Goal: Submit feedback/report problem: Submit feedback/report problem

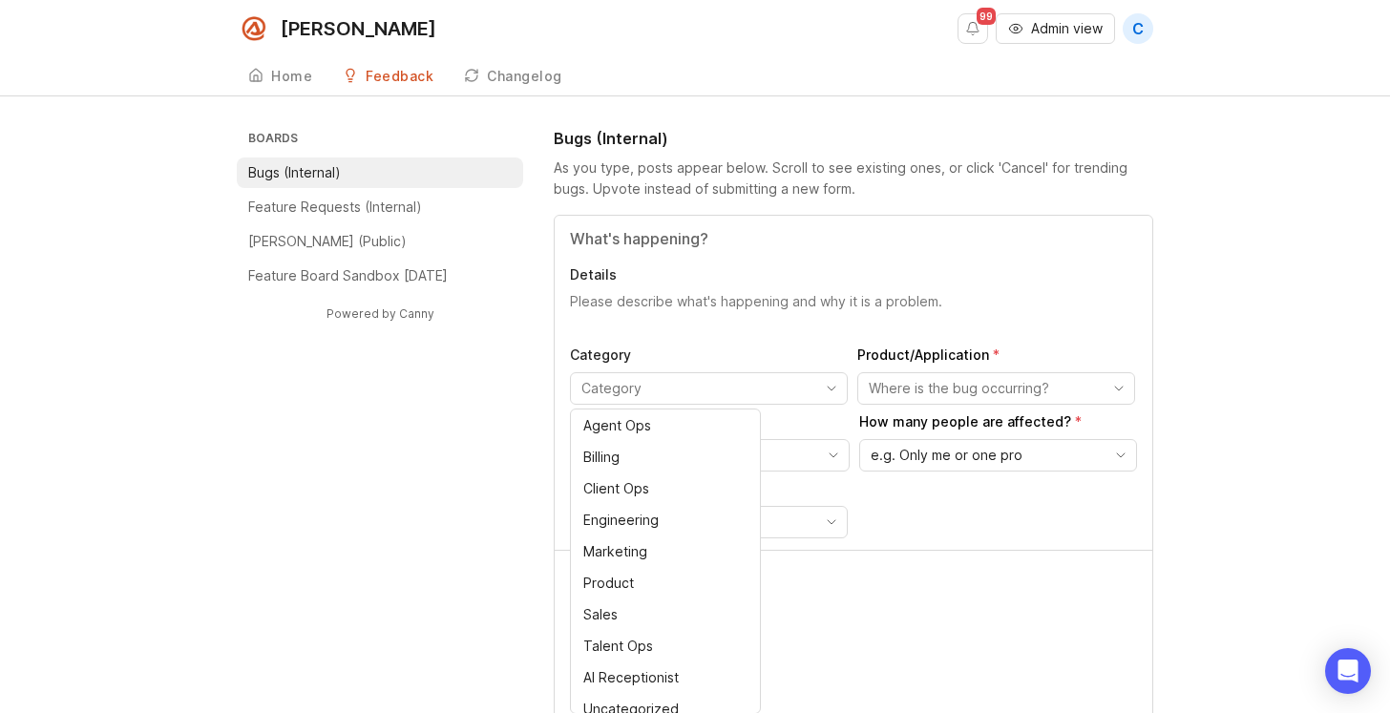
click at [673, 343] on div "Details Category Product/Application Who is this affecting? How many people are…" at bounding box center [854, 383] width 598 height 334
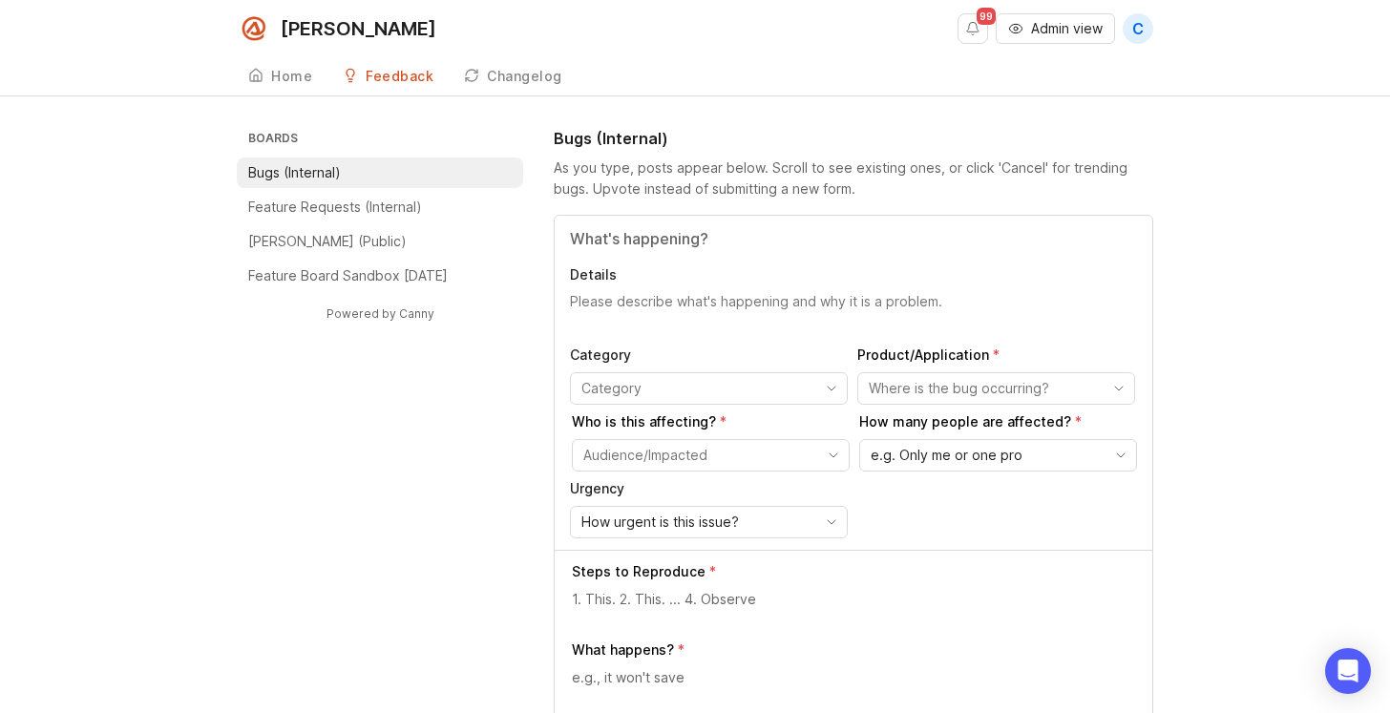
click at [678, 234] on input "Title" at bounding box center [853, 238] width 567 height 23
type input "A"
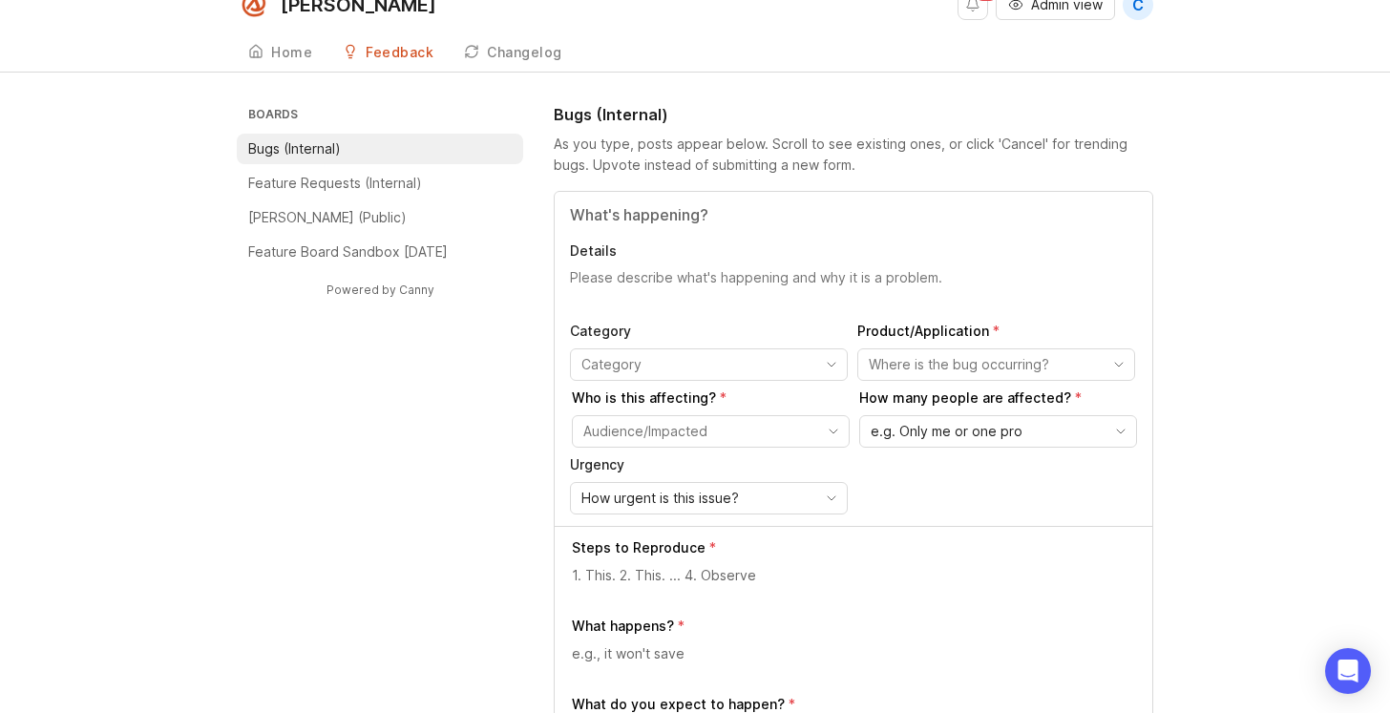
scroll to position [25, 0]
click at [673, 219] on input "Title" at bounding box center [853, 213] width 567 height 23
paste input "Incorrect Attribution of Plan Creation/Updates in AIR Accounts"
type input "Incorrect Attribution of Plan Creation/Updates in AIR Accounts"
click at [791, 278] on textarea "Details" at bounding box center [853, 286] width 567 height 38
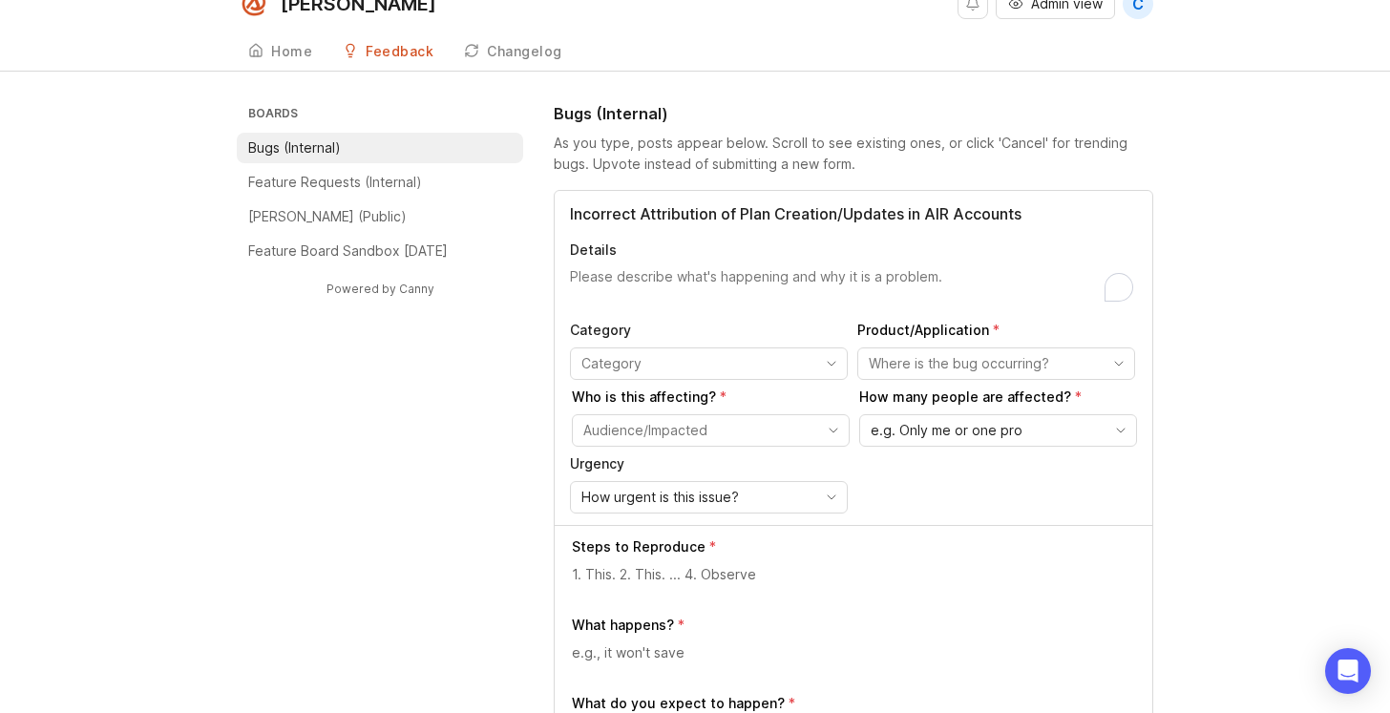
paste textarea "Incorrect Attribution of Plan Creation/Updates in AIR Accounts"
click at [658, 277] on textarea "Incorrect Attribution of Plan Creation/Updates in AIR Accounts" at bounding box center [853, 286] width 567 height 38
drag, startPoint x: 983, startPoint y: 278, endPoint x: 557, endPoint y: 279, distance: 426.7
click at [556, 278] on html "Smith.ai 99 Admin view C Create Home Feedback Bugs (Internal) 395 Changelog Boa…" at bounding box center [695, 331] width 1390 height 713
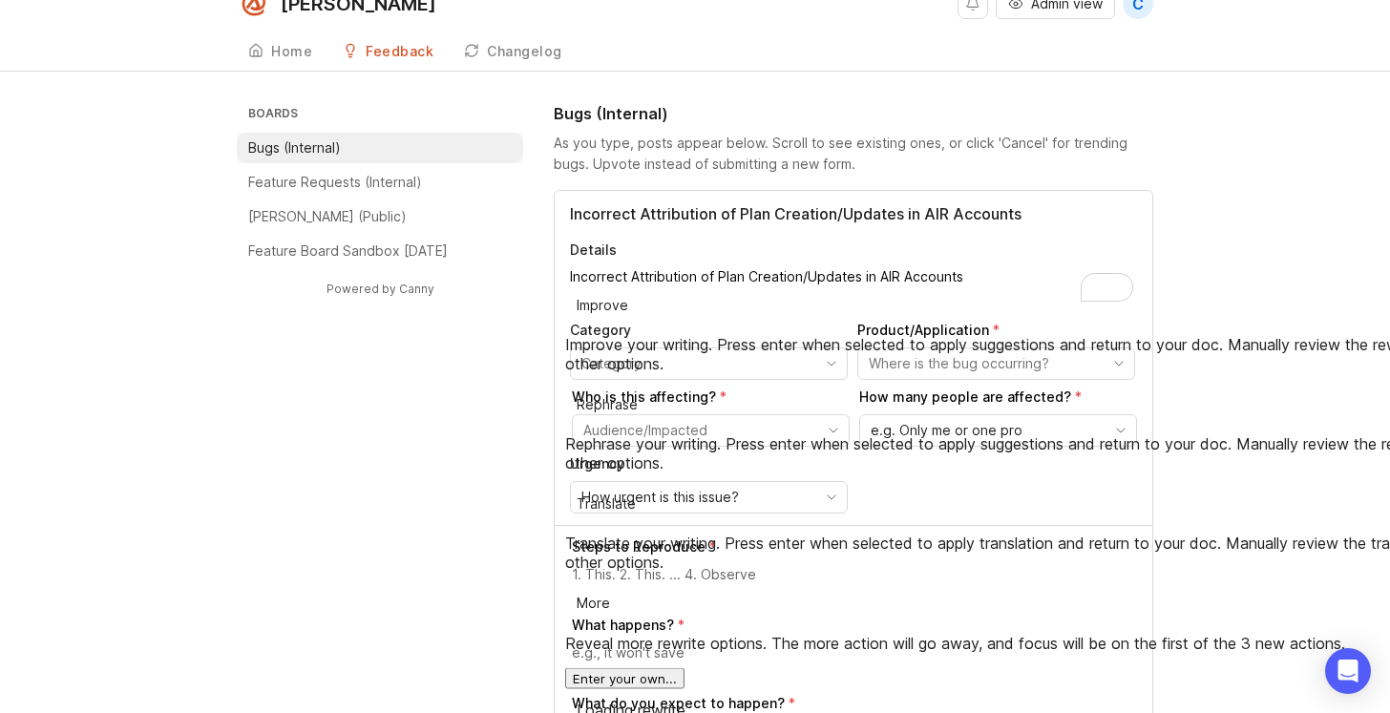
paste textarea "When a sales team member creates an AIR account on behalf of a pro in Support T…"
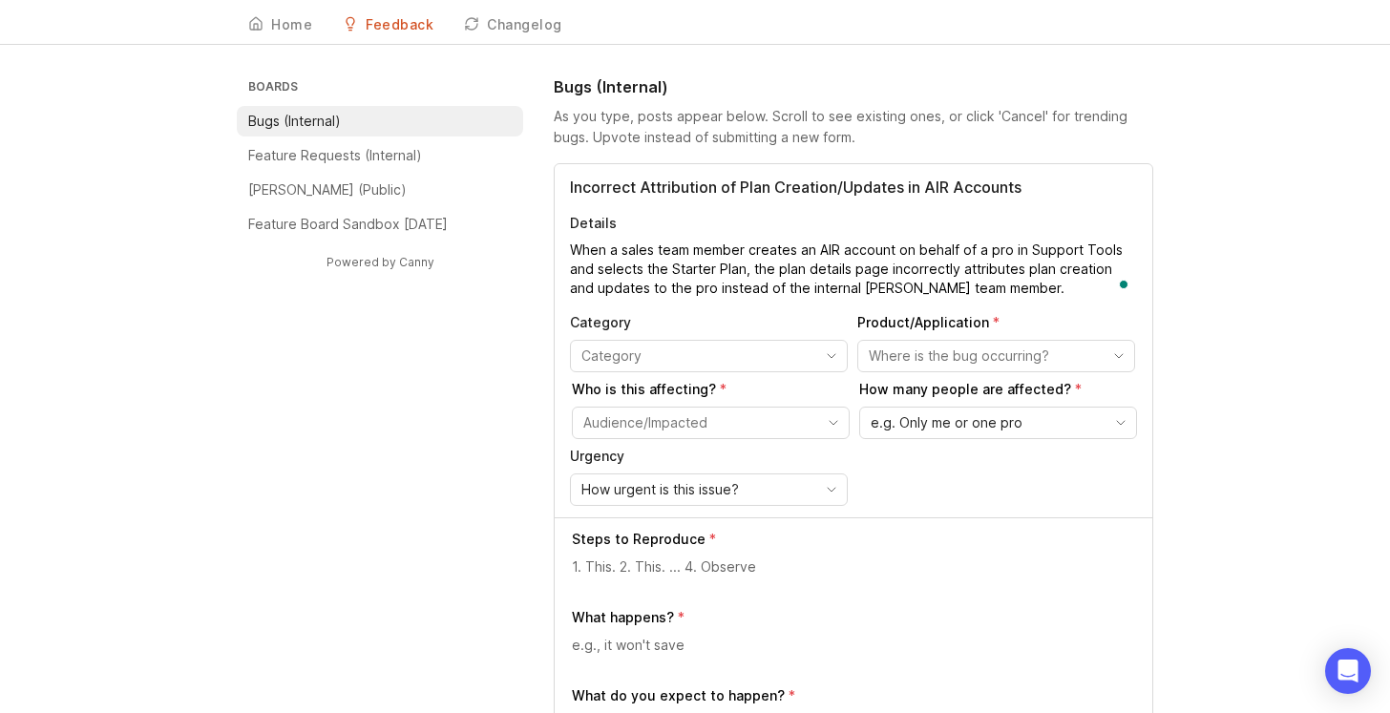
scroll to position [74, 0]
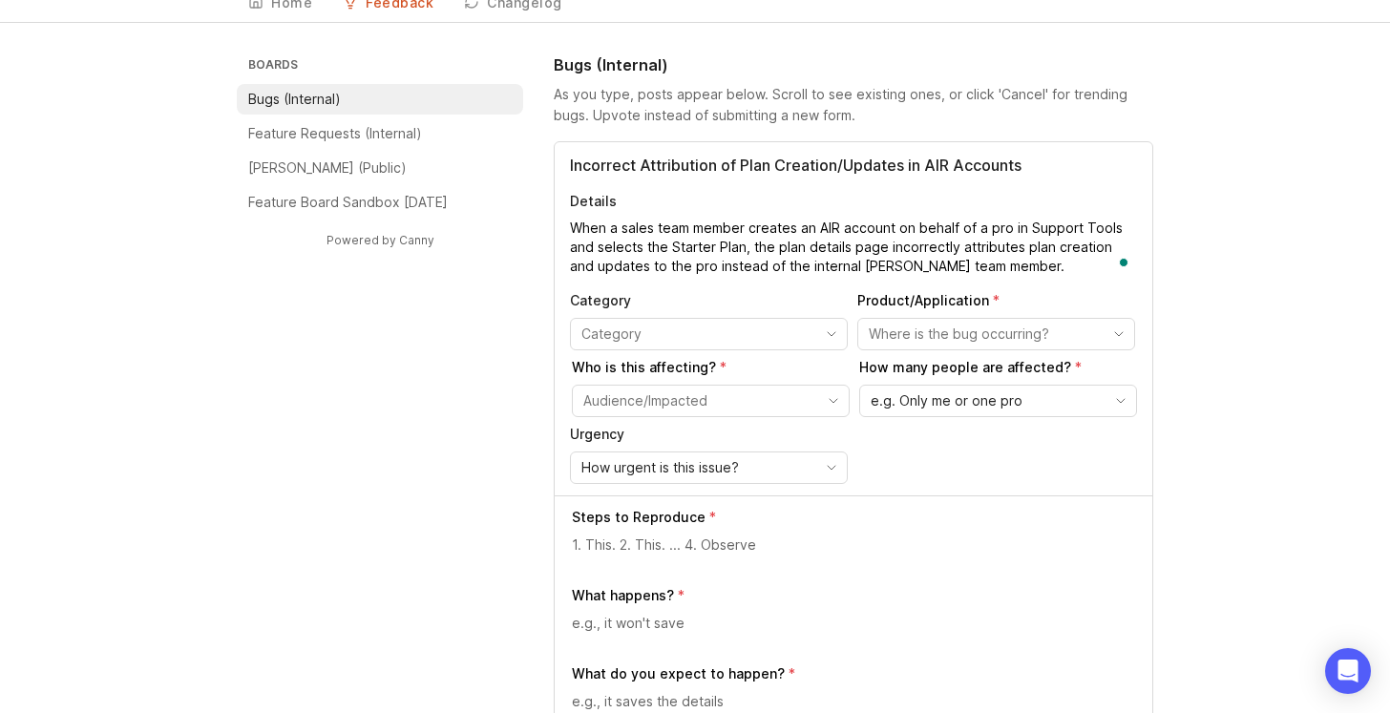
type textarea "When a sales team member creates an AIR account on behalf of a pro in Support T…"
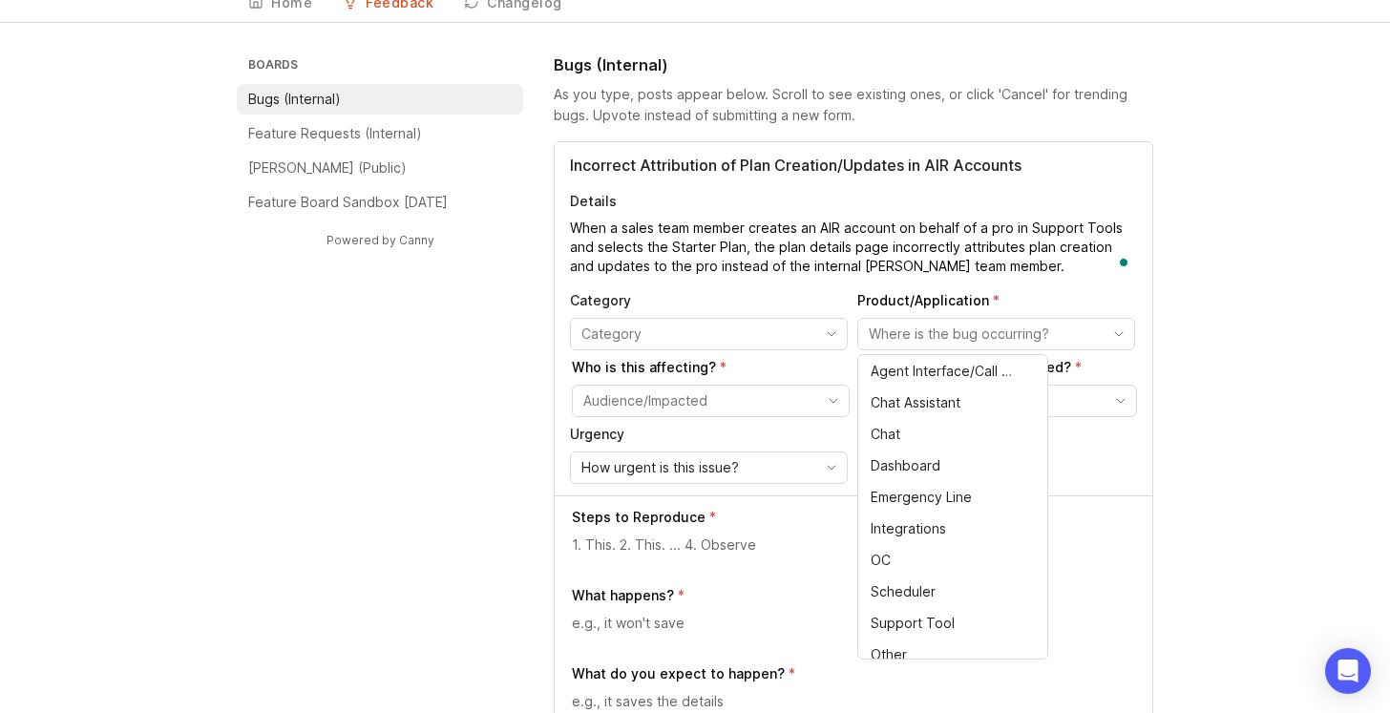
click at [1067, 334] on input "toggle menu" at bounding box center [985, 334] width 233 height 21
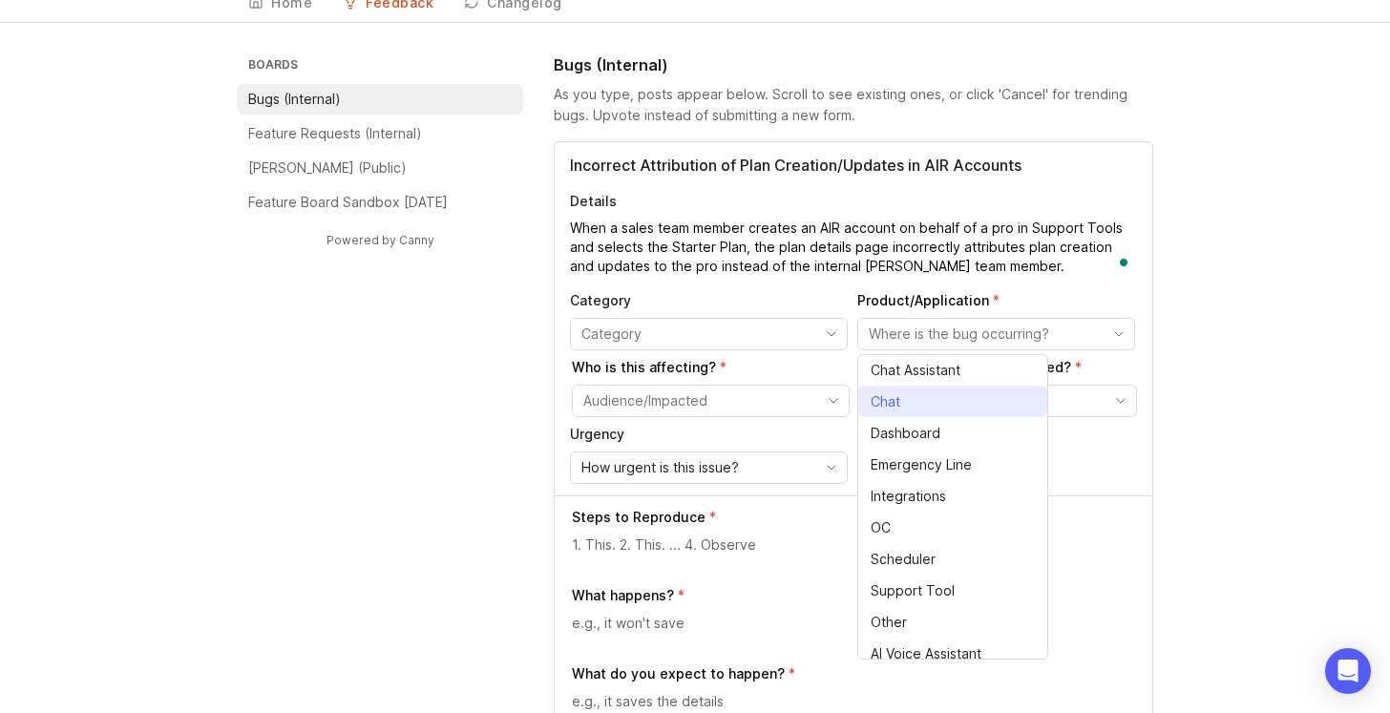
scroll to position [43, 0]
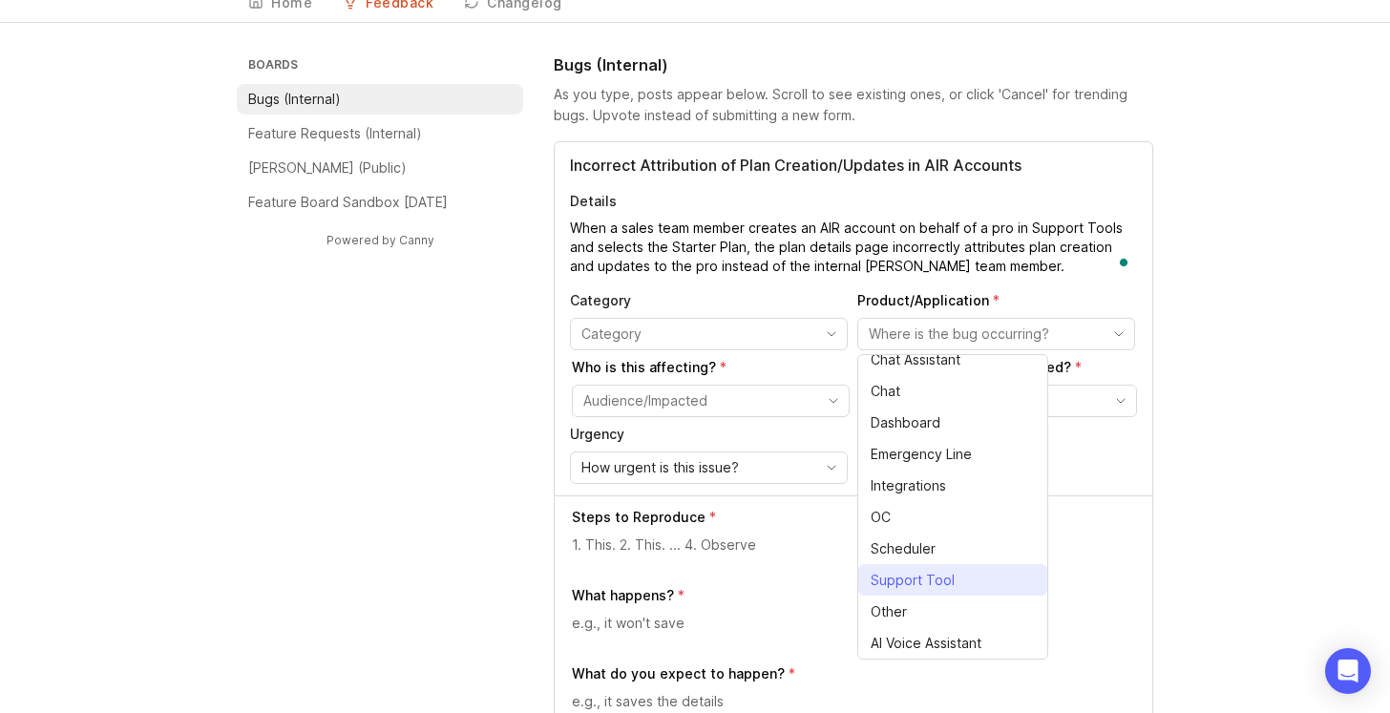
click at [936, 572] on span "Support Tool" at bounding box center [913, 580] width 84 height 21
type input "Support Tool"
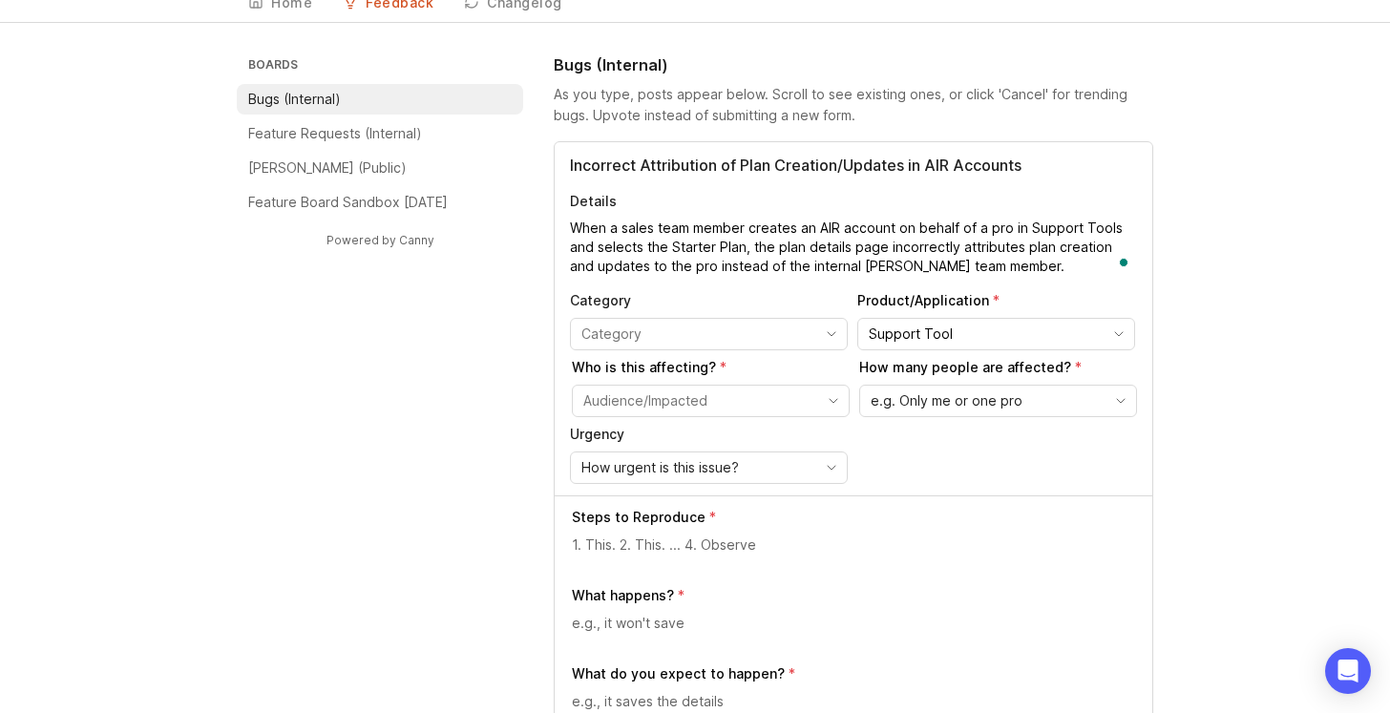
click at [816, 405] on div "toggle menu" at bounding box center [695, 401] width 245 height 31
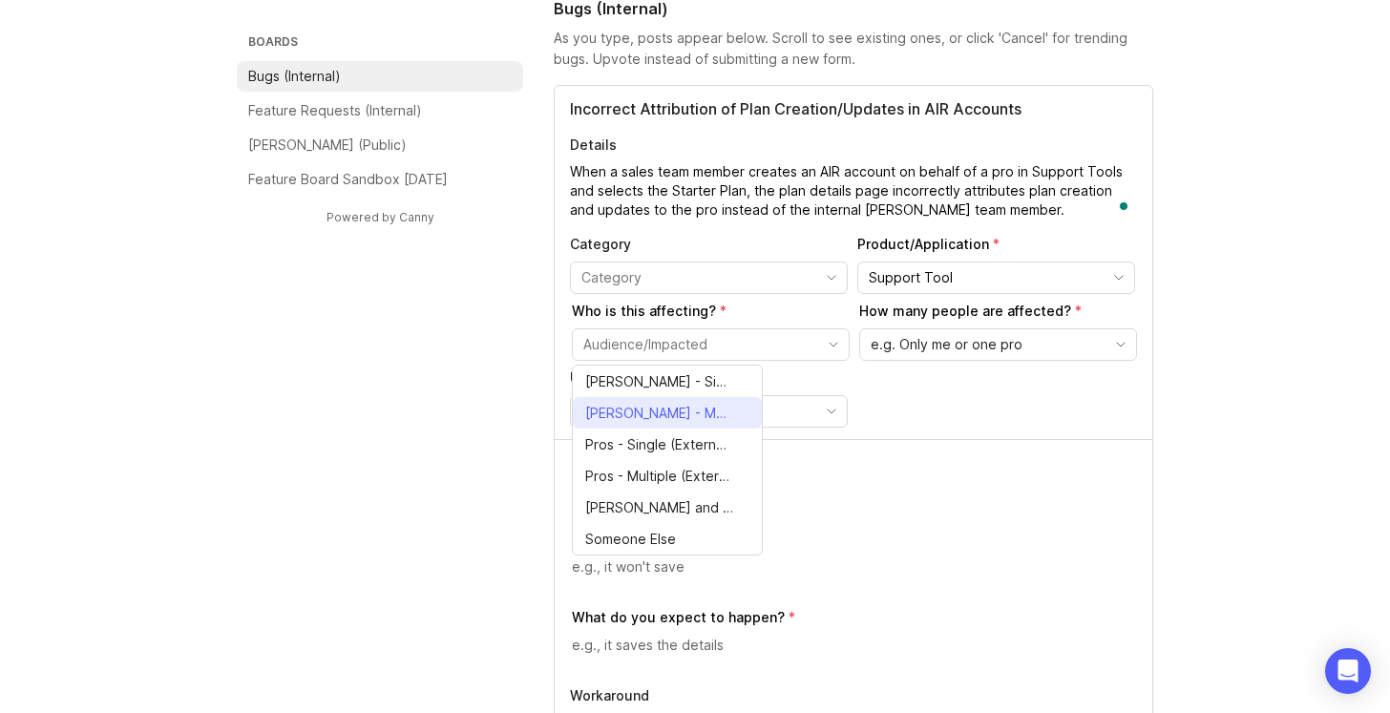
scroll to position [136, 0]
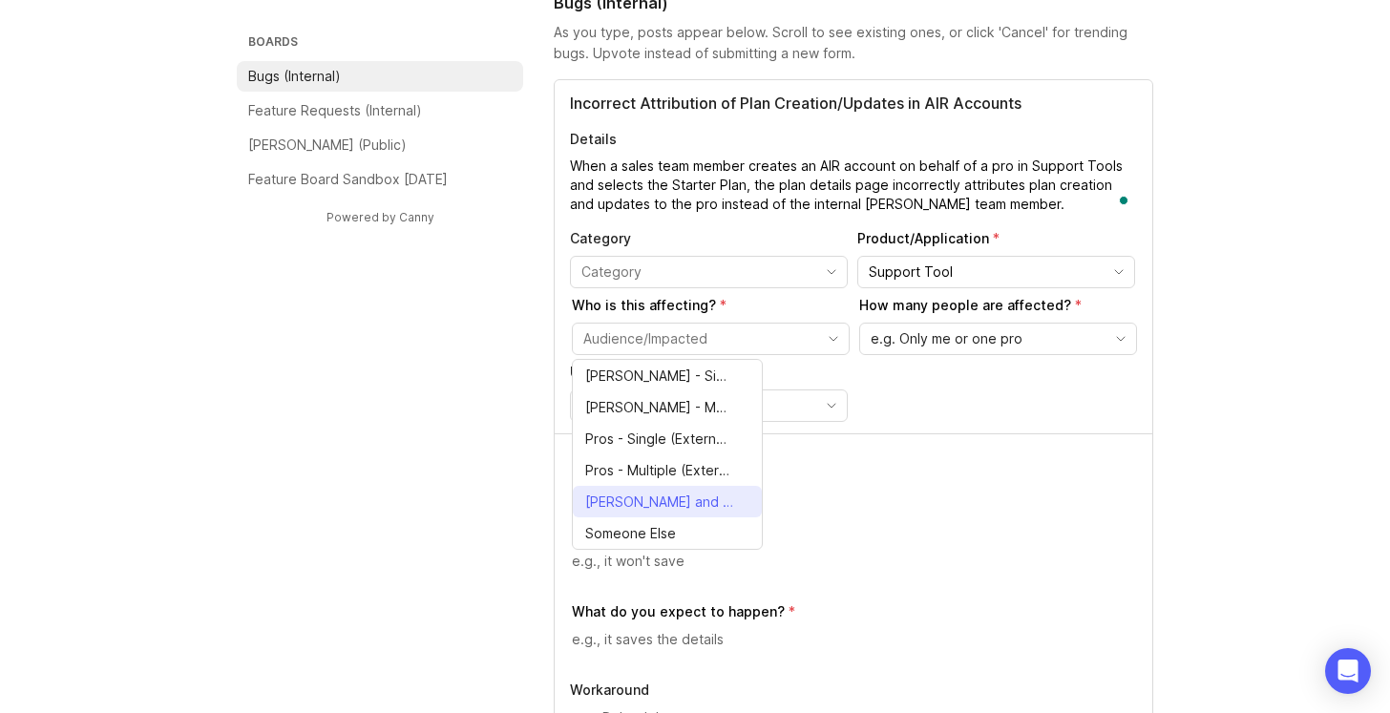
click at [689, 498] on span "[PERSON_NAME] and Pros (Everyone)" at bounding box center [659, 502] width 148 height 21
type input "[PERSON_NAME] and Pros (Everyone)"
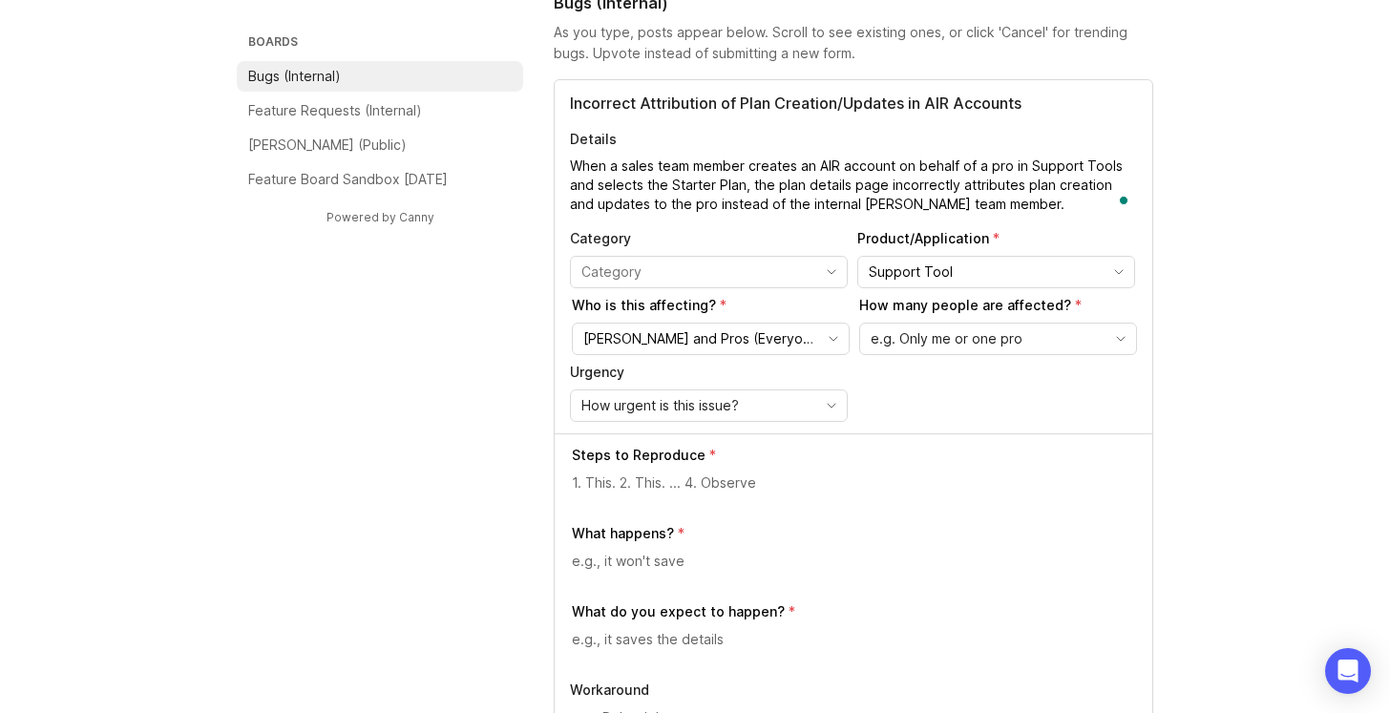
click at [1051, 335] on div "e.g. Only me or one pro" at bounding box center [982, 339] width 245 height 31
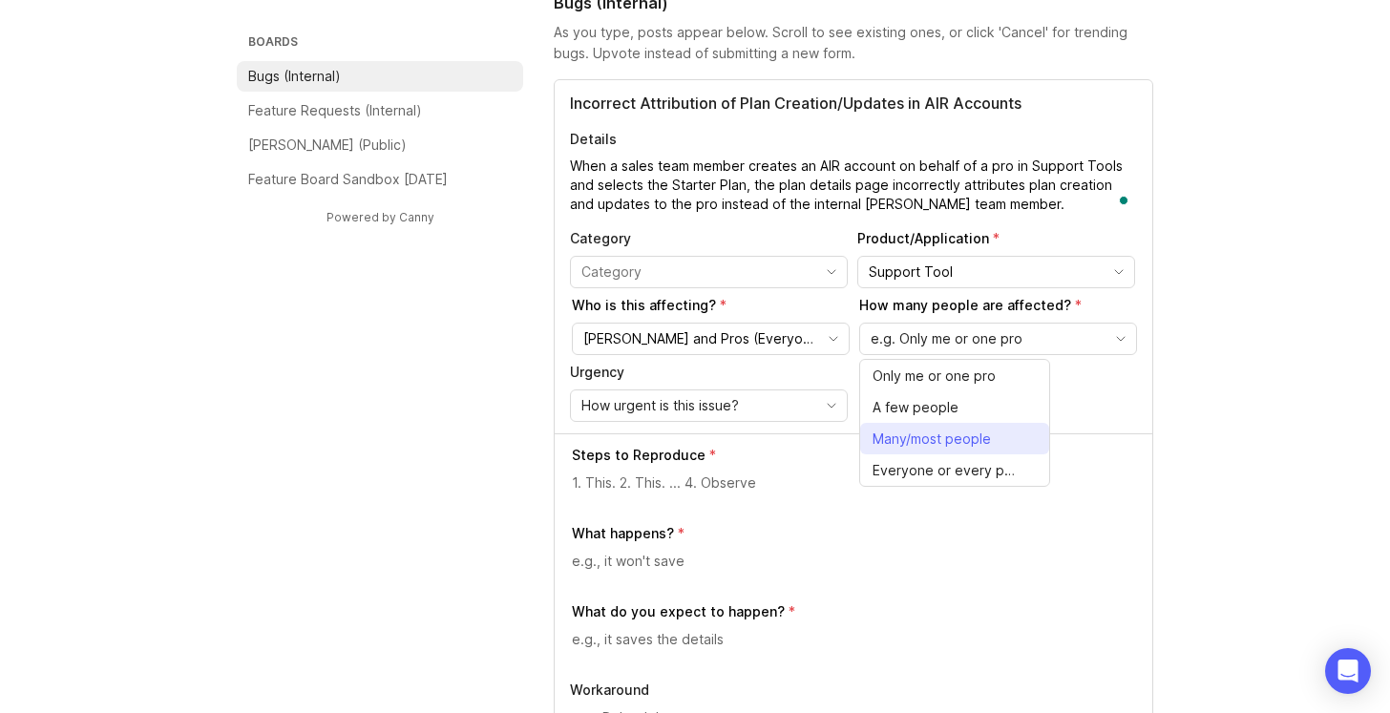
click at [994, 425] on li "Many/most people" at bounding box center [954, 439] width 189 height 32
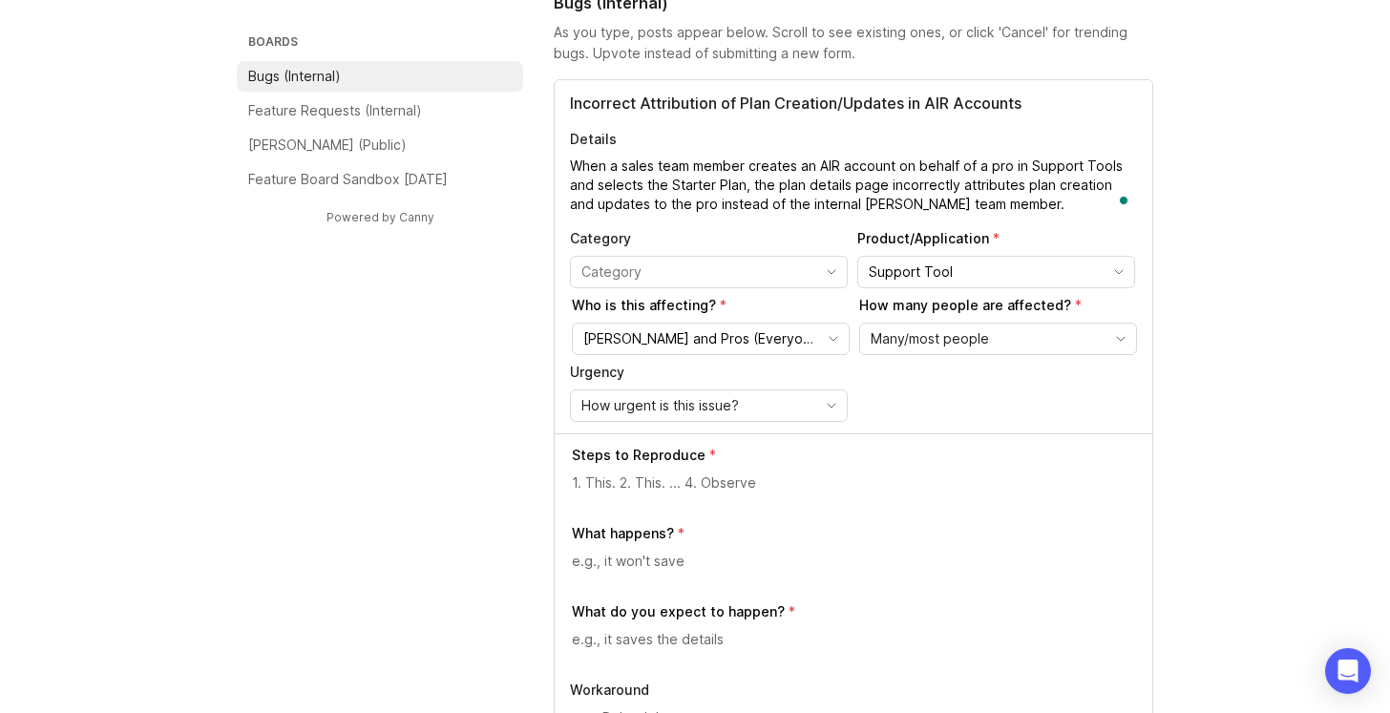
click at [838, 409] on icon "toggle icon" at bounding box center [831, 405] width 31 height 15
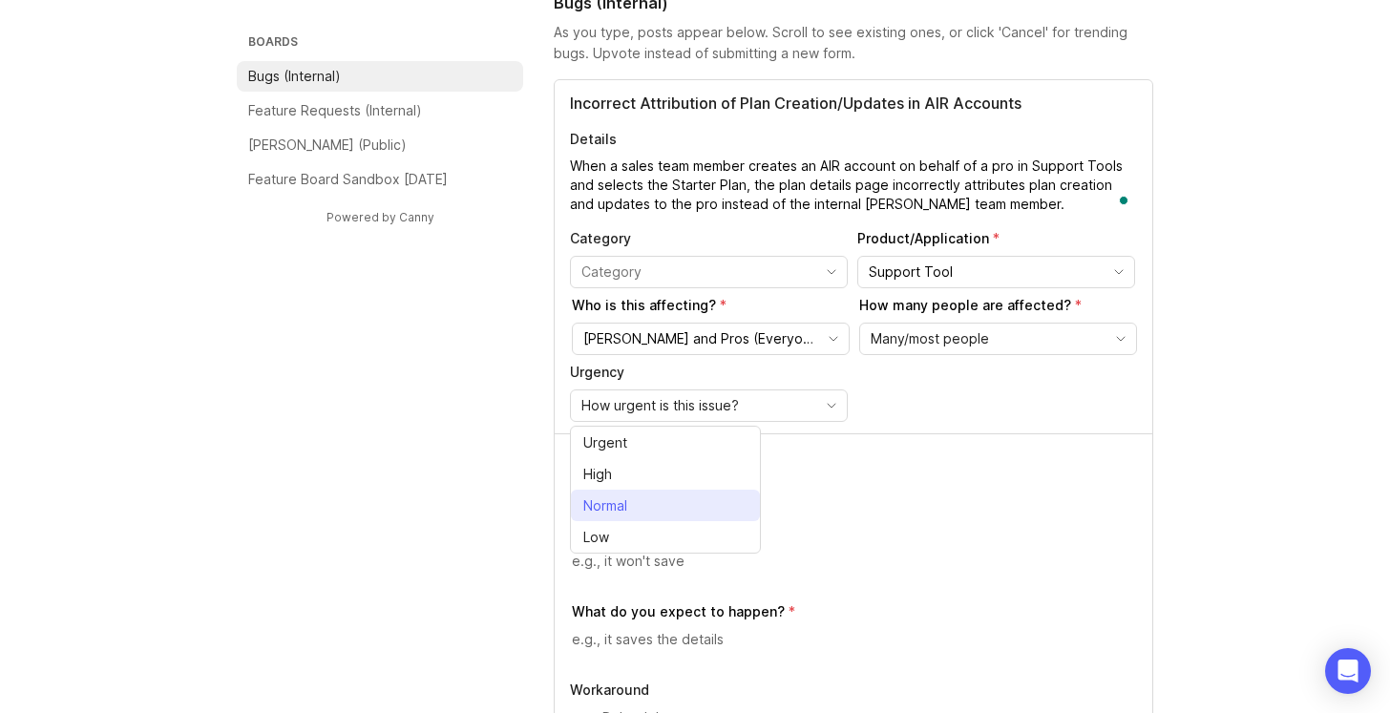
click at [726, 499] on li "Normal" at bounding box center [665, 506] width 189 height 32
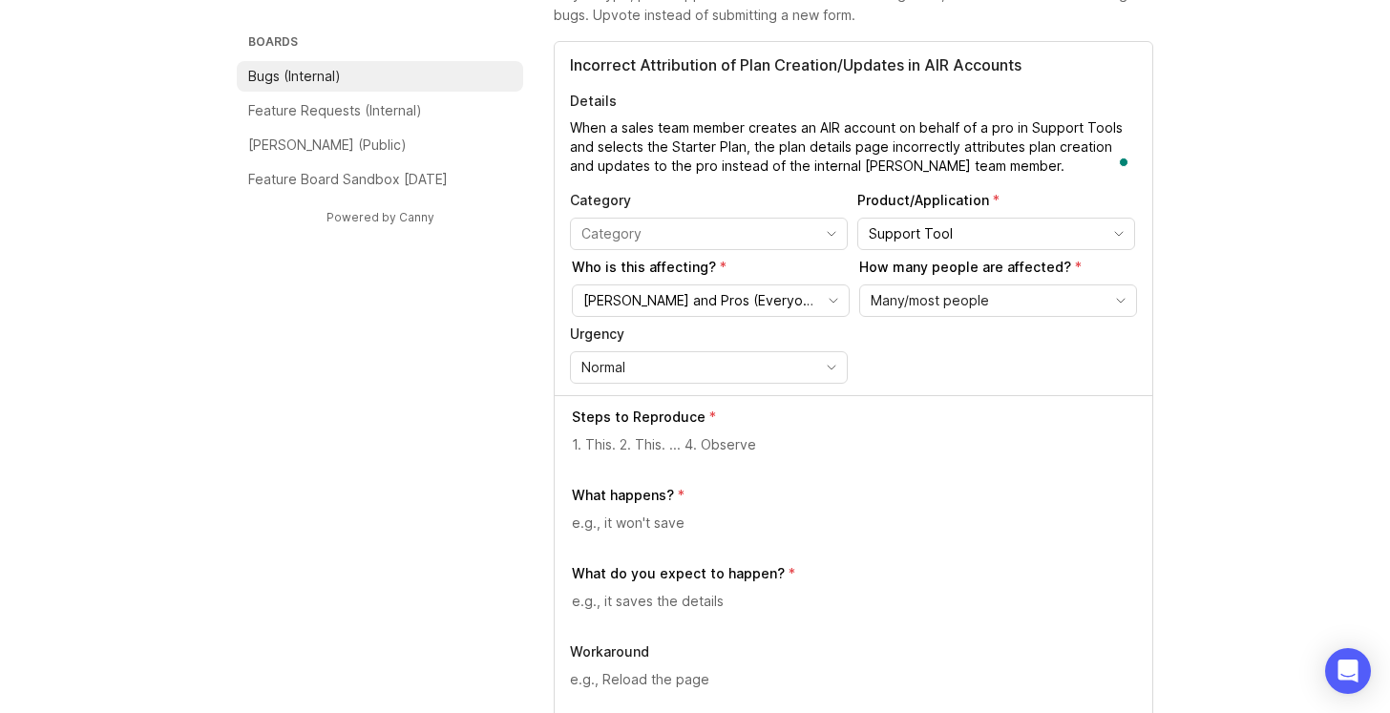
scroll to position [176, 0]
click at [620, 443] on textarea at bounding box center [854, 442] width 565 height 21
paste textarea "In Support Tools, create an AIR account on behalf of a pro. Select the Starter …"
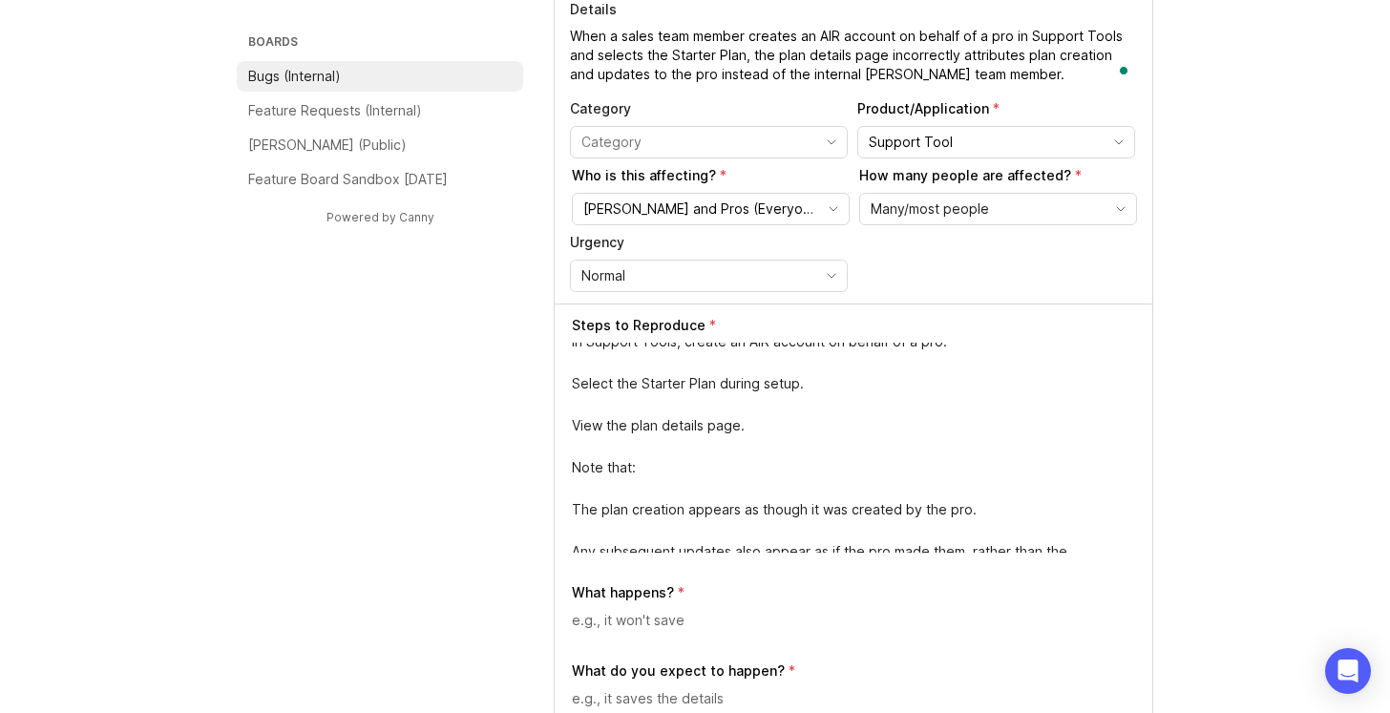
scroll to position [0, 0]
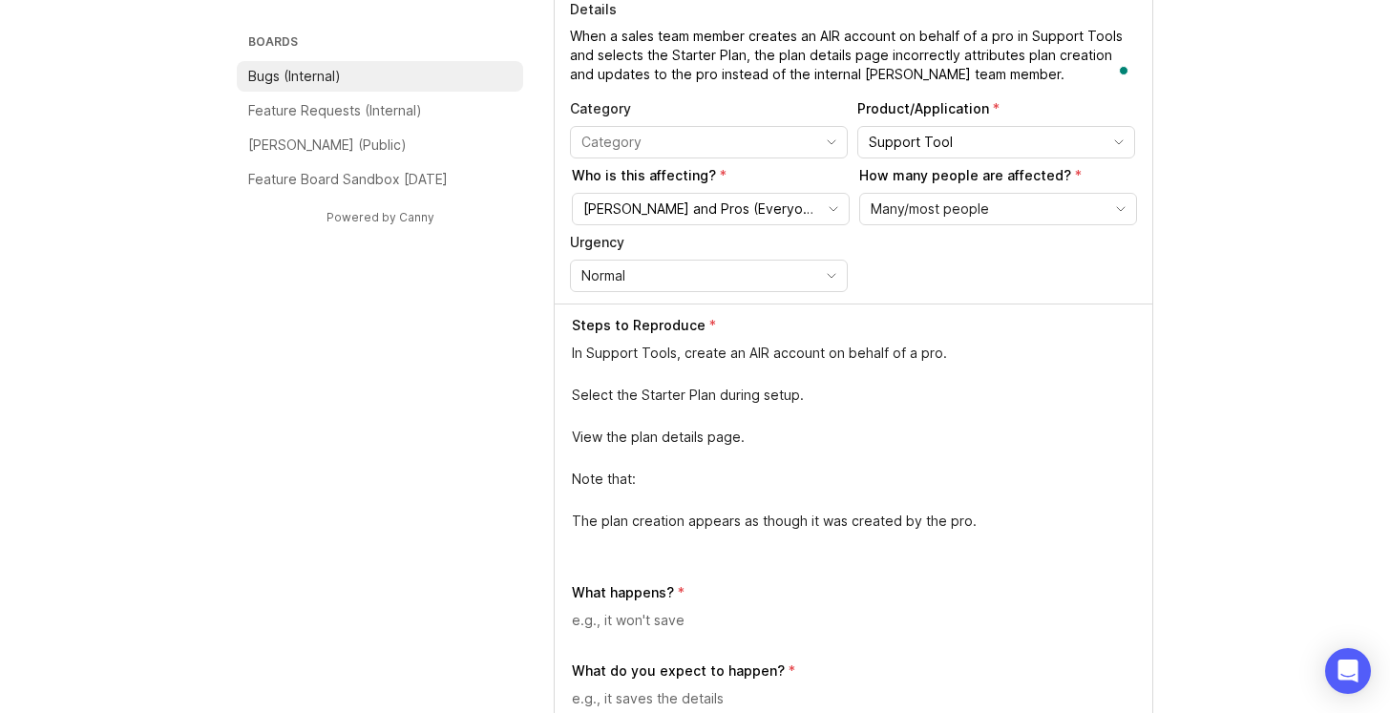
click at [570, 351] on div "Steps to Reproduce In Support Tools, create an AIR account on behalf of a pro. …" at bounding box center [854, 630] width 598 height 652
click at [573, 403] on textarea "1. In Support Tools, create an AIR account on behalf of a pro. Select the Start…" at bounding box center [854, 448] width 565 height 210
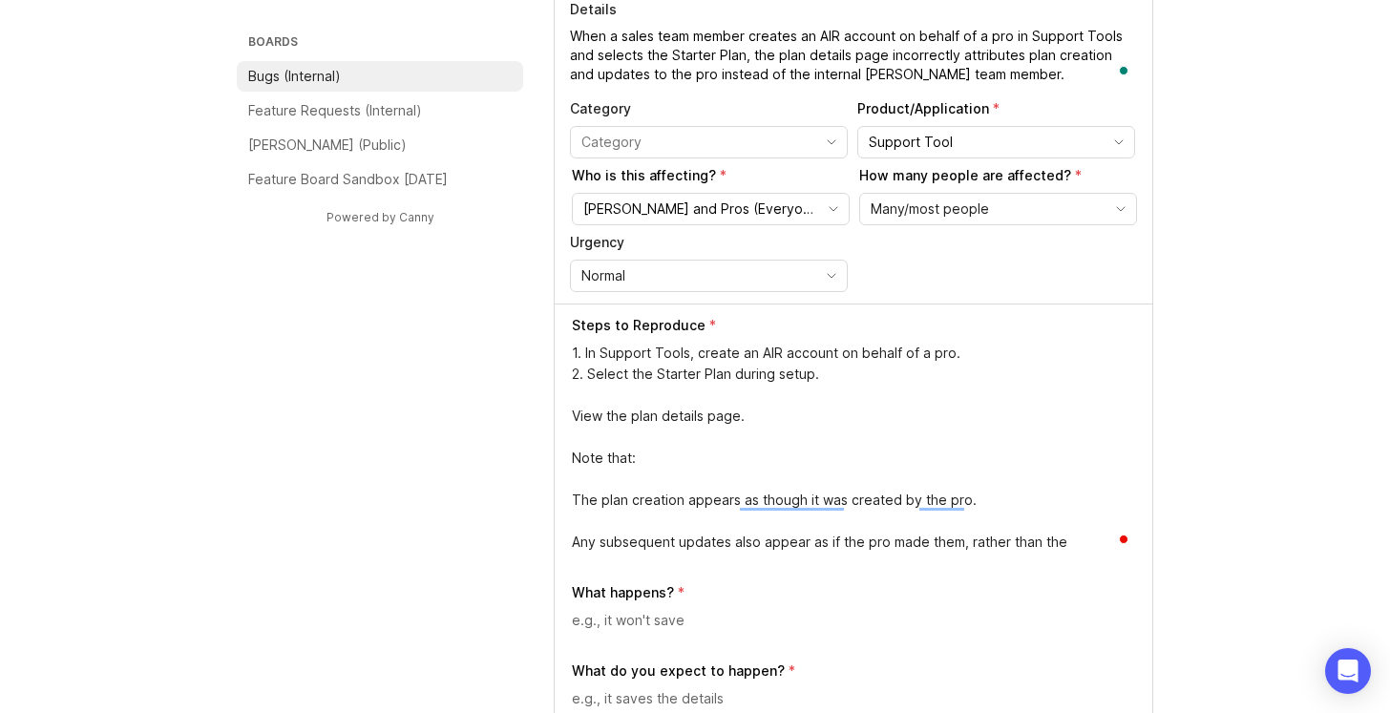
click at [575, 410] on textarea "1. In Support Tools, create an AIR account on behalf of a pro. 2. Select the St…" at bounding box center [854, 448] width 565 height 210
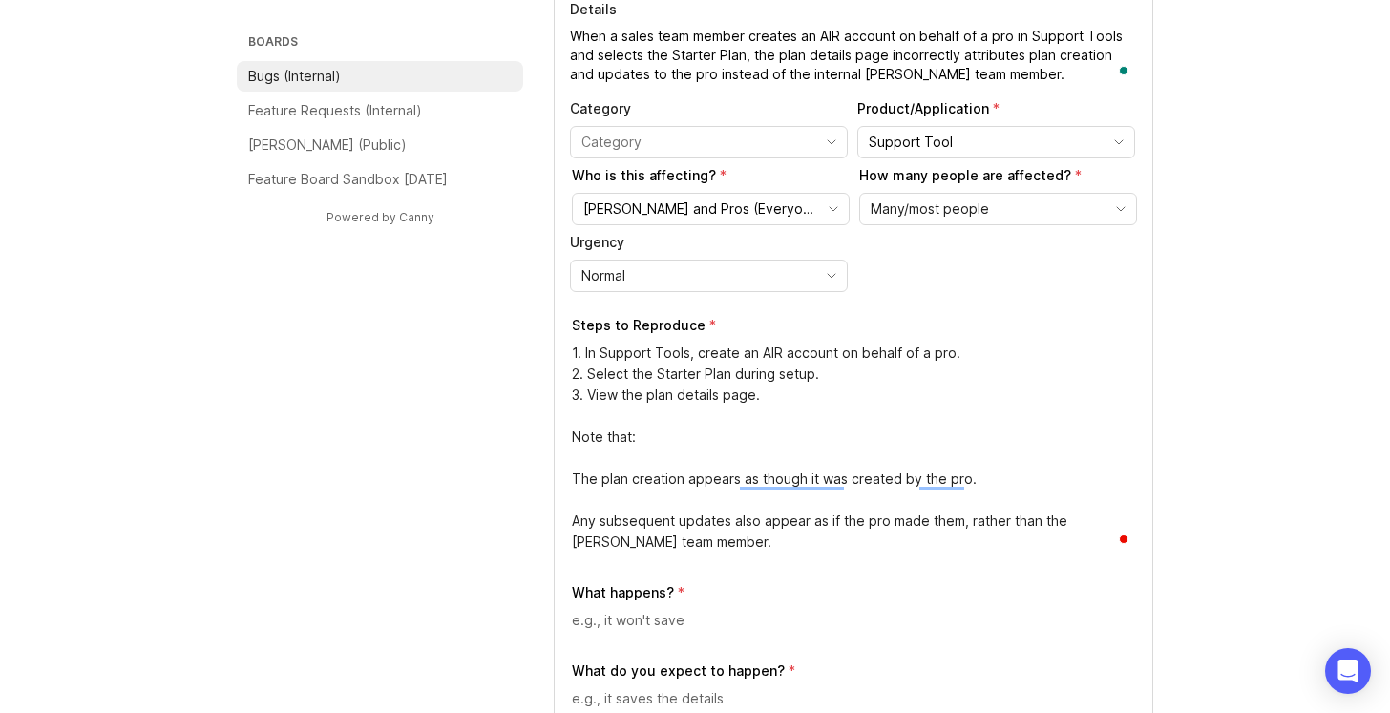
click at [570, 433] on div "Steps to Reproduce 1. In Support Tools, create an AIR account on behalf of a pr…" at bounding box center [854, 630] width 598 height 652
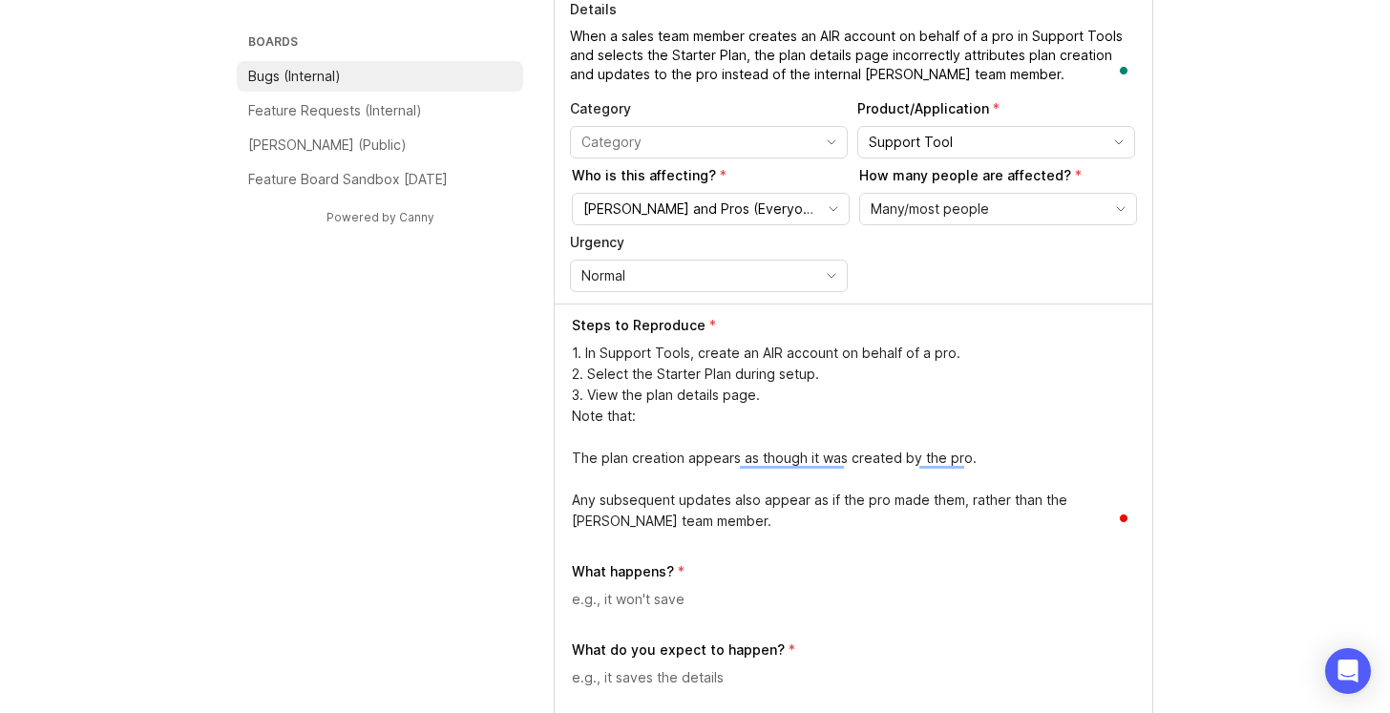
click at [575, 454] on textarea "1. In Support Tools, create an AIR account on behalf of a pro. 2. Select the St…" at bounding box center [854, 437] width 565 height 189
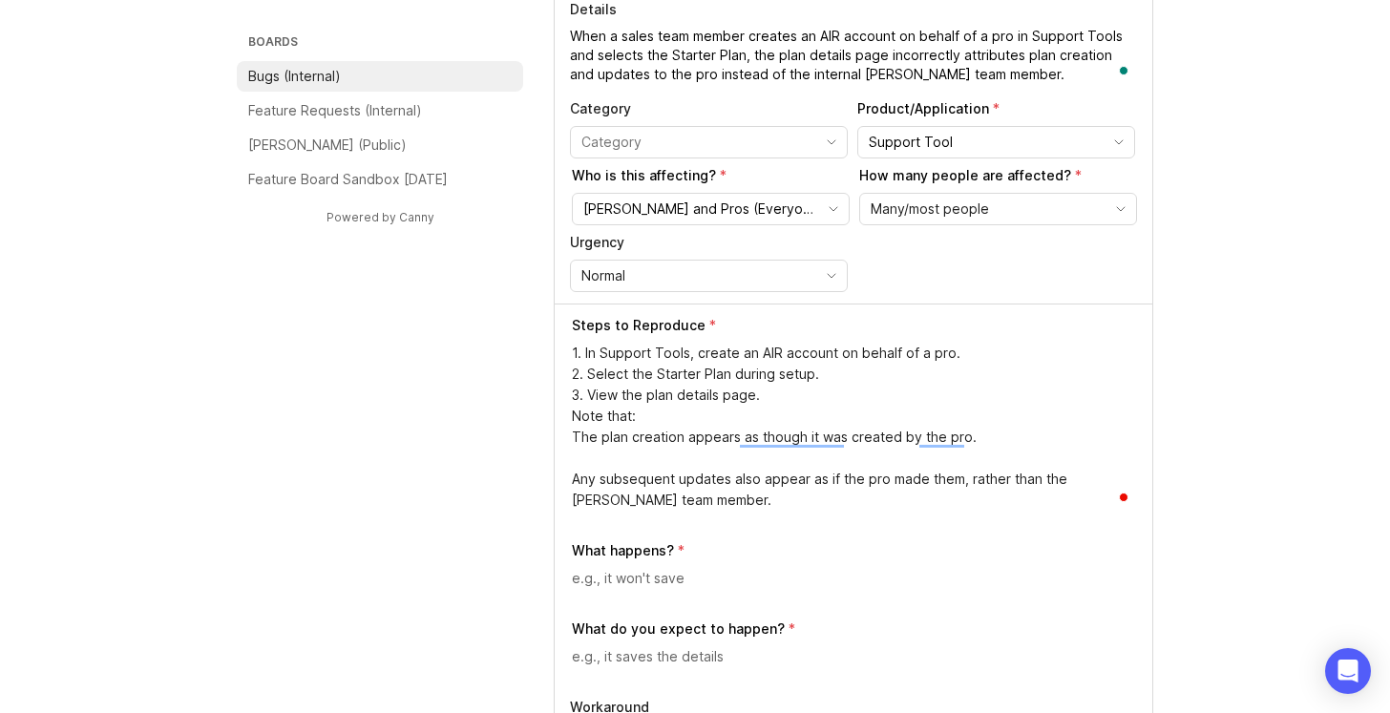
click at [568, 479] on div "Steps to Reproduce 1. In Support Tools, create an AIR account on behalf of a pr…" at bounding box center [854, 609] width 598 height 610
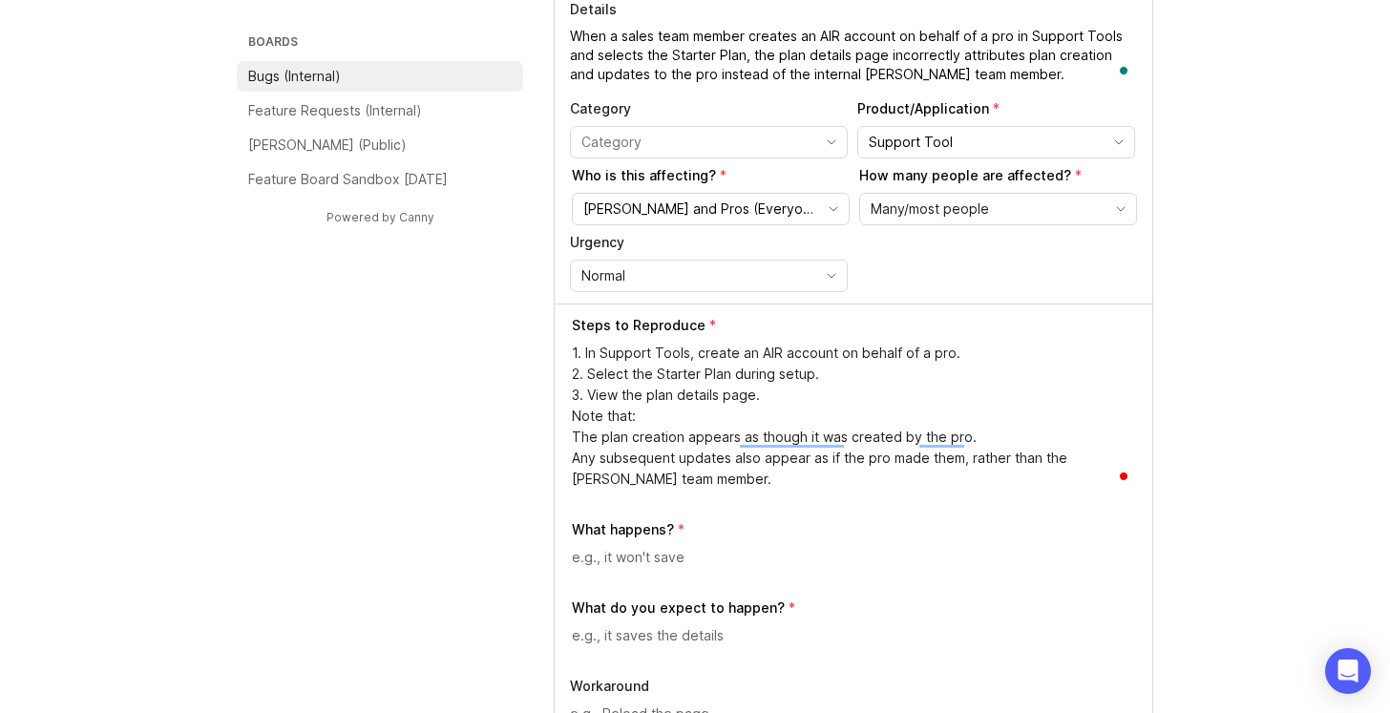
drag, startPoint x: 664, startPoint y: 477, endPoint x: 566, endPoint y: 436, distance: 106.6
click at [566, 436] on div "Steps to Reproduce 1. In Support Tools, create an AIR account on behalf of a pr…" at bounding box center [854, 598] width 598 height 589
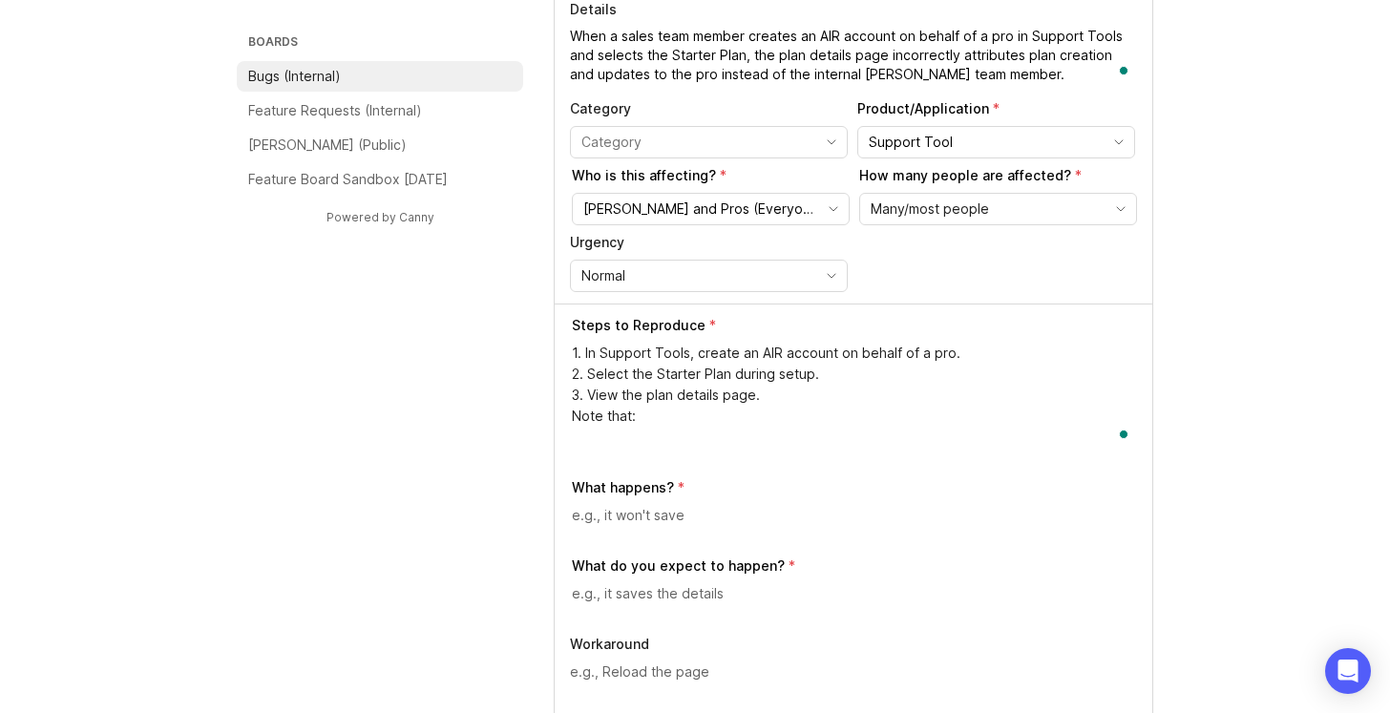
drag, startPoint x: 656, startPoint y: 410, endPoint x: 567, endPoint y: 410, distance: 88.8
click at [567, 410] on div "Steps to Reproduce 1. In Support Tools, create an AIR account on behalf of a pr…" at bounding box center [854, 577] width 598 height 547
type textarea "1. In Support Tools, create an AIR account on behalf of a pro. 2. Select the St…"
click at [620, 521] on textarea at bounding box center [854, 515] width 565 height 21
paste textarea "The plan creation appears as though it was created by the pro. Any subsequent u…"
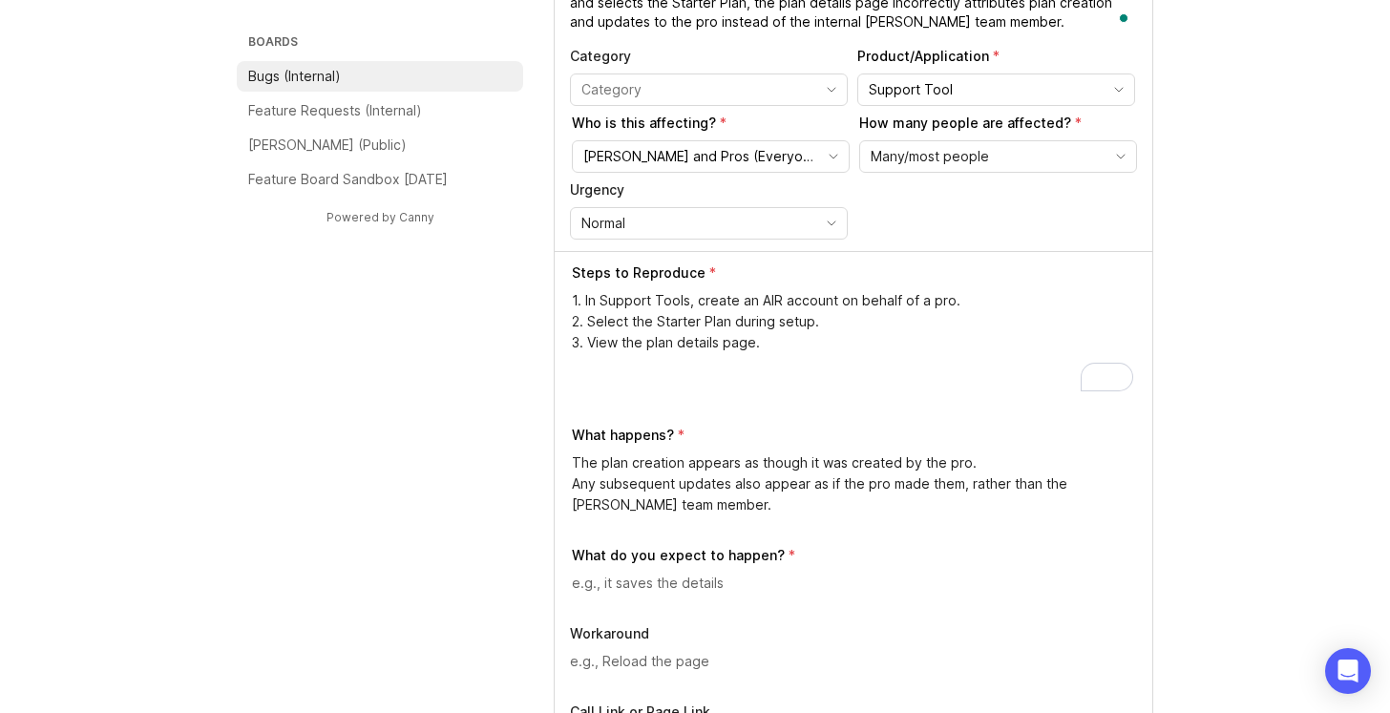
scroll to position [341, 0]
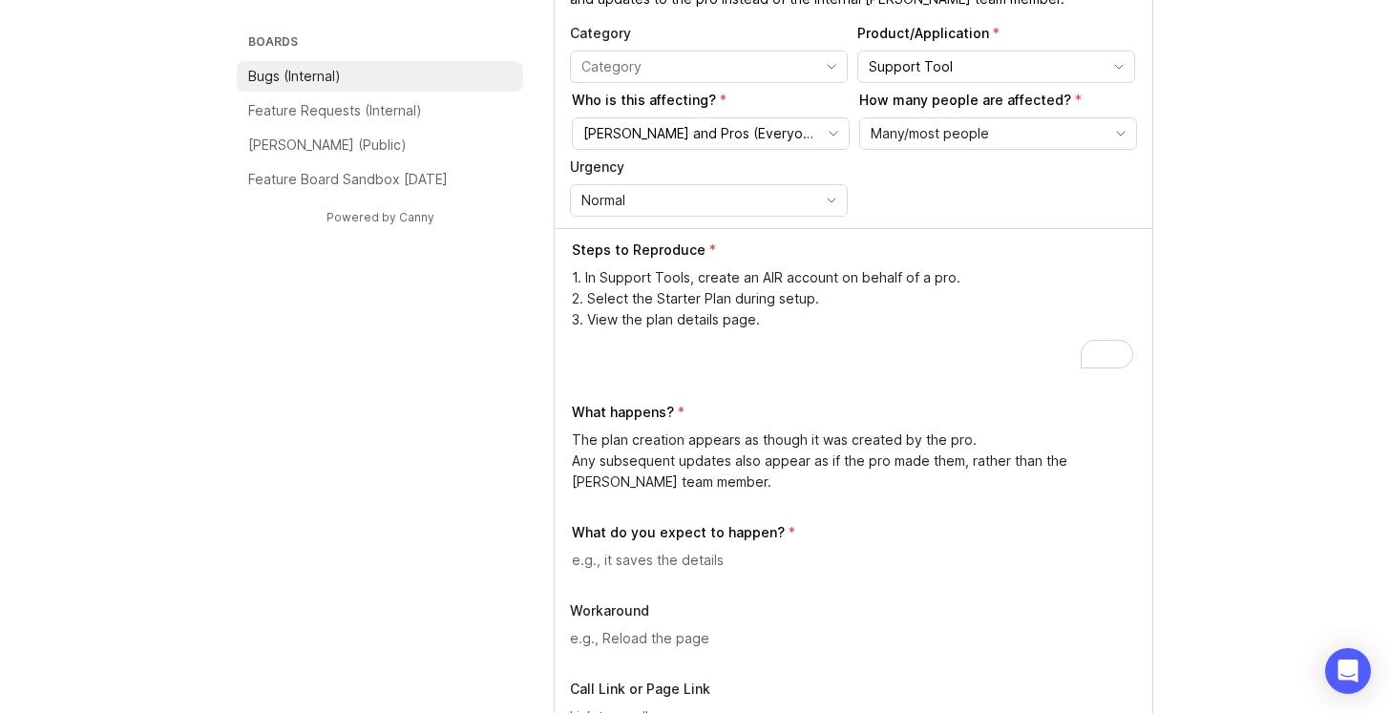
type textarea "The plan creation appears as though it was created by the pro. Any subsequent u…"
click at [660, 563] on textarea at bounding box center [854, 560] width 565 height 21
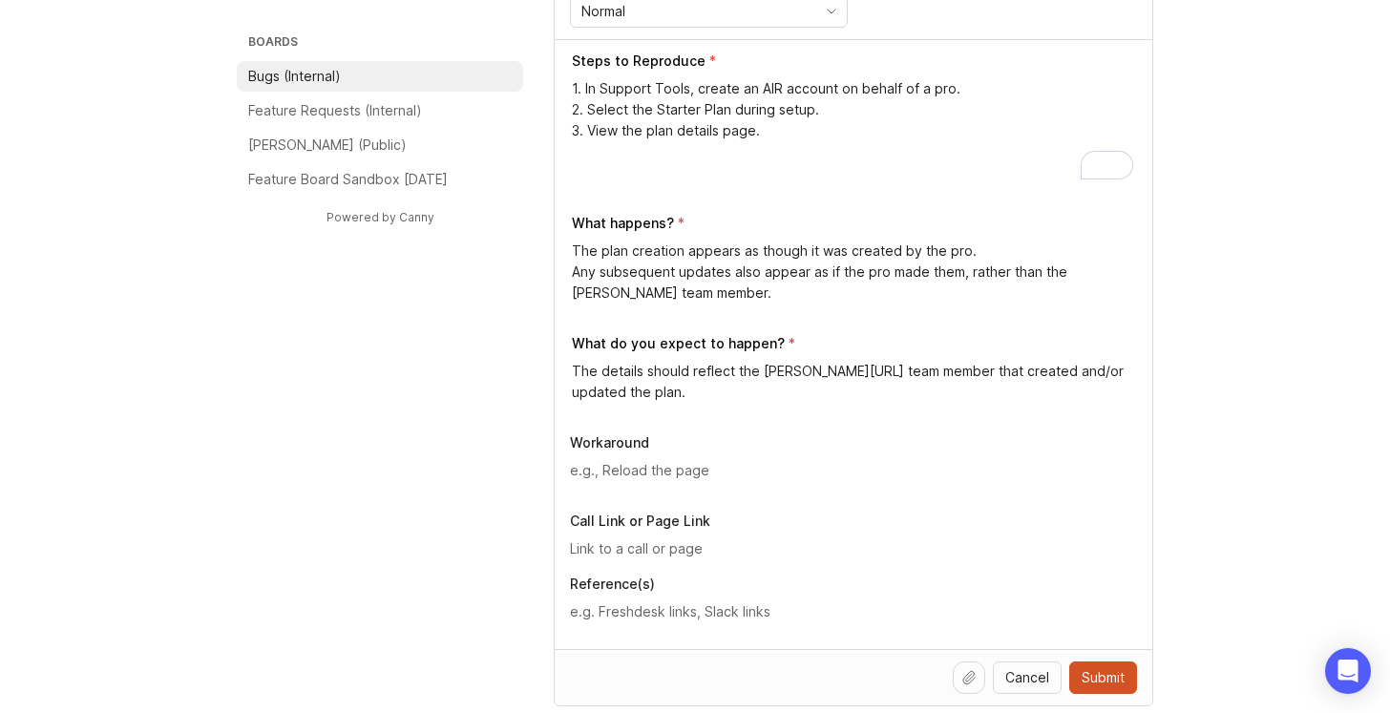
scroll to position [529, 0]
type textarea "The details should reflect the Smith.ai team member that created and/or updated…"
click at [706, 481] on textarea at bounding box center [853, 471] width 567 height 21
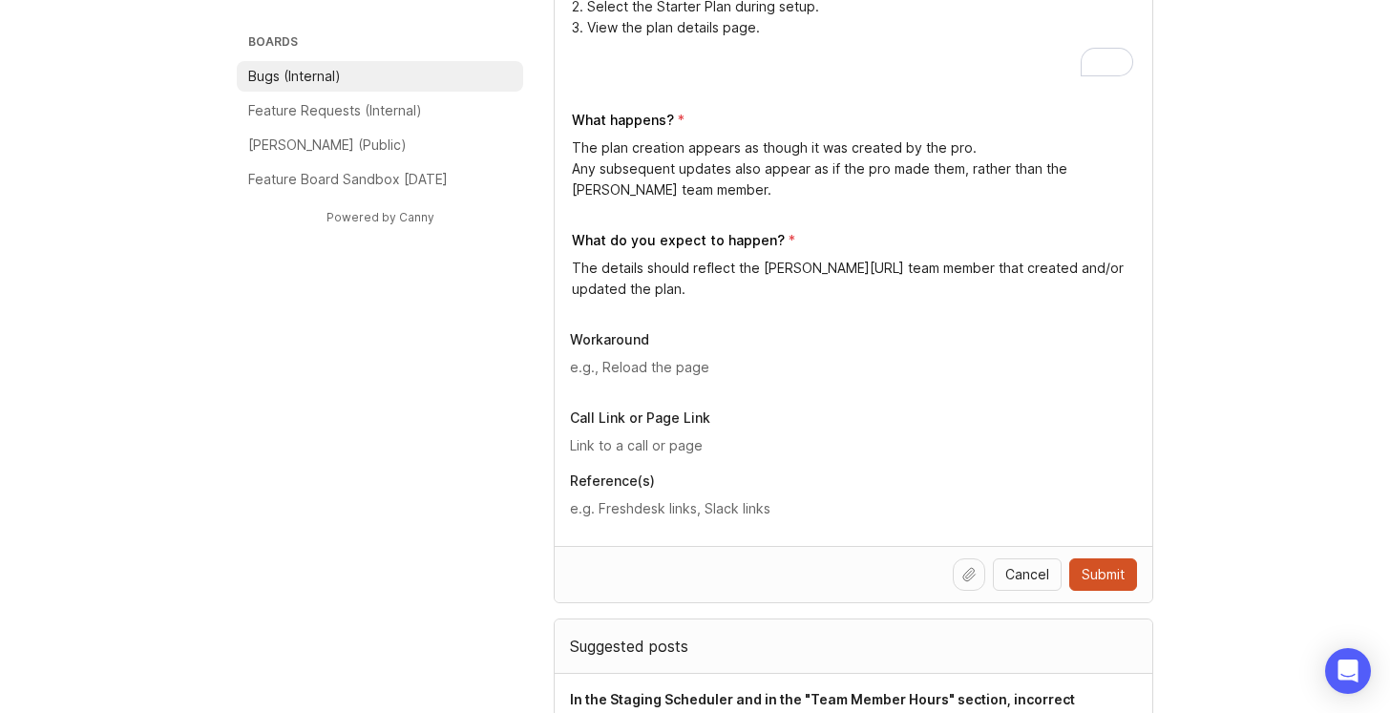
scroll to position [639, 0]
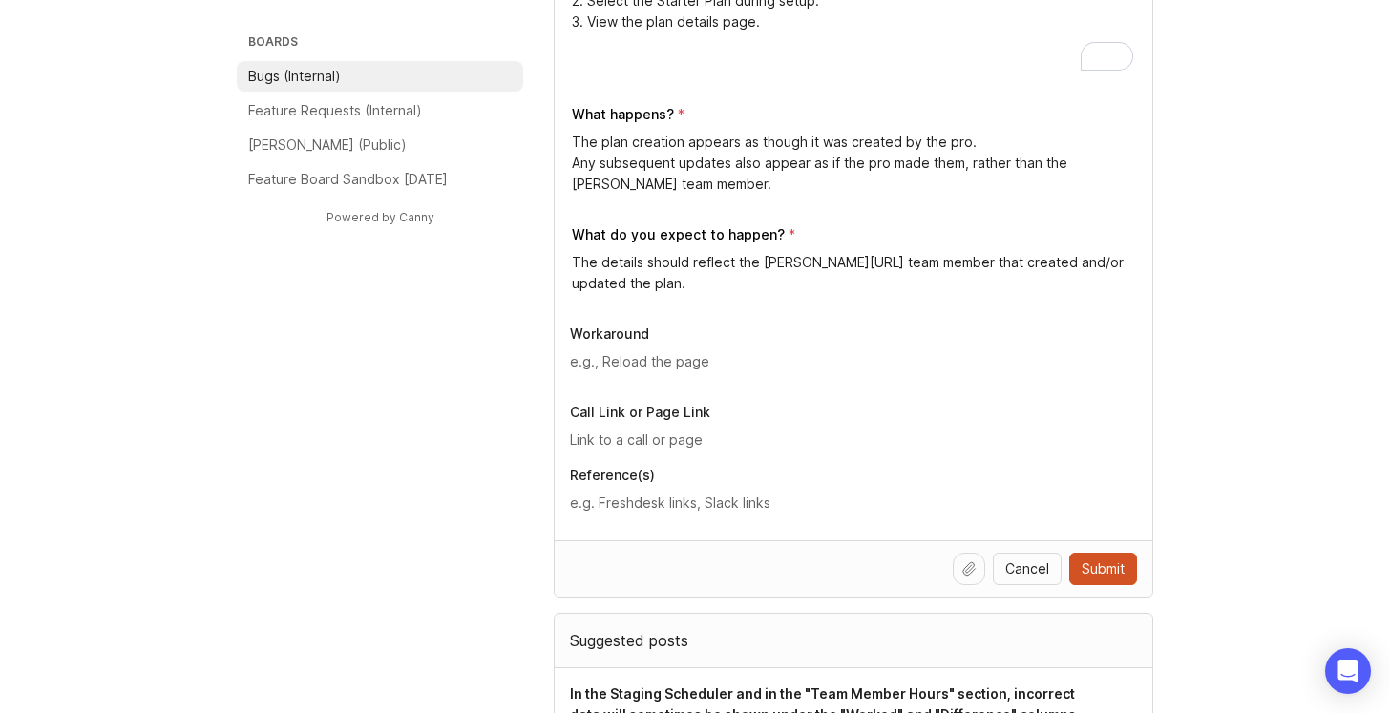
click at [640, 437] on input "text" at bounding box center [853, 440] width 567 height 21
paste input "https://app.smith.ai/support/vr/14992/plan/history/6b6dd783-603f-4da0-8b5f-a594…"
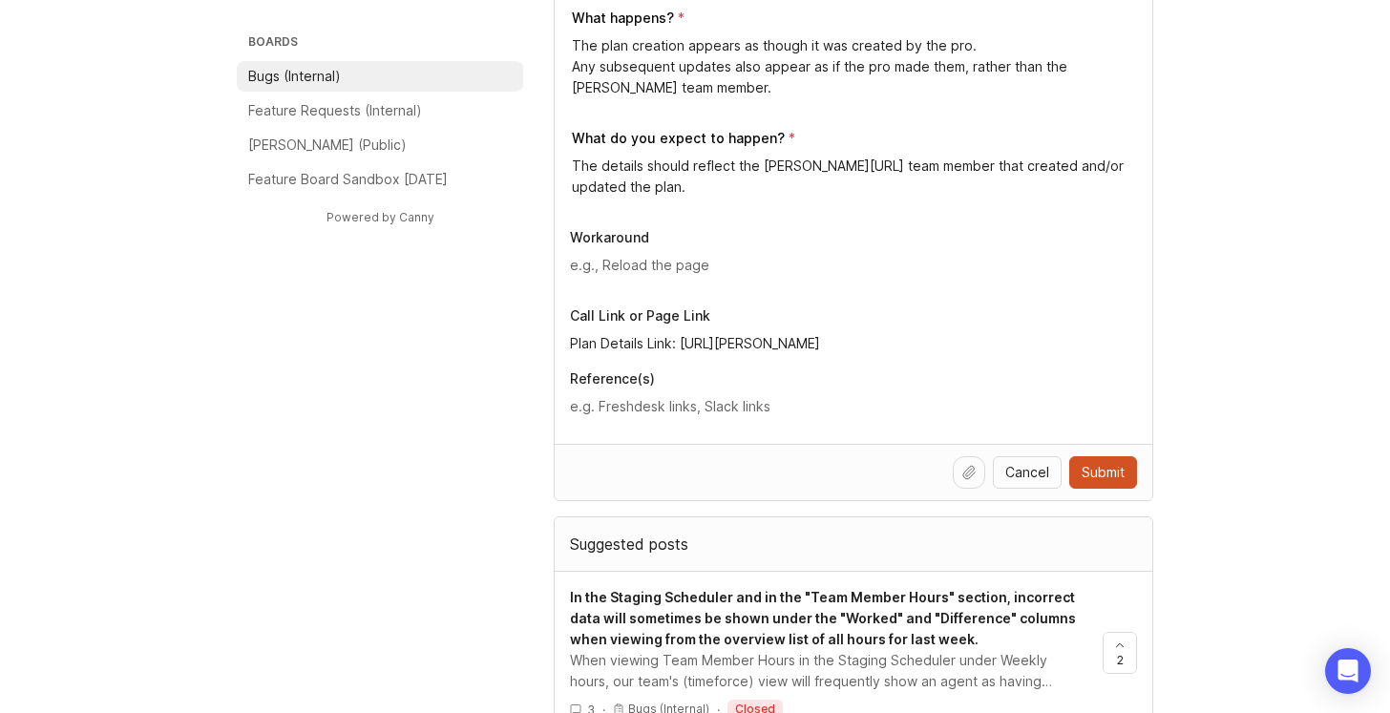
scroll to position [747, 0]
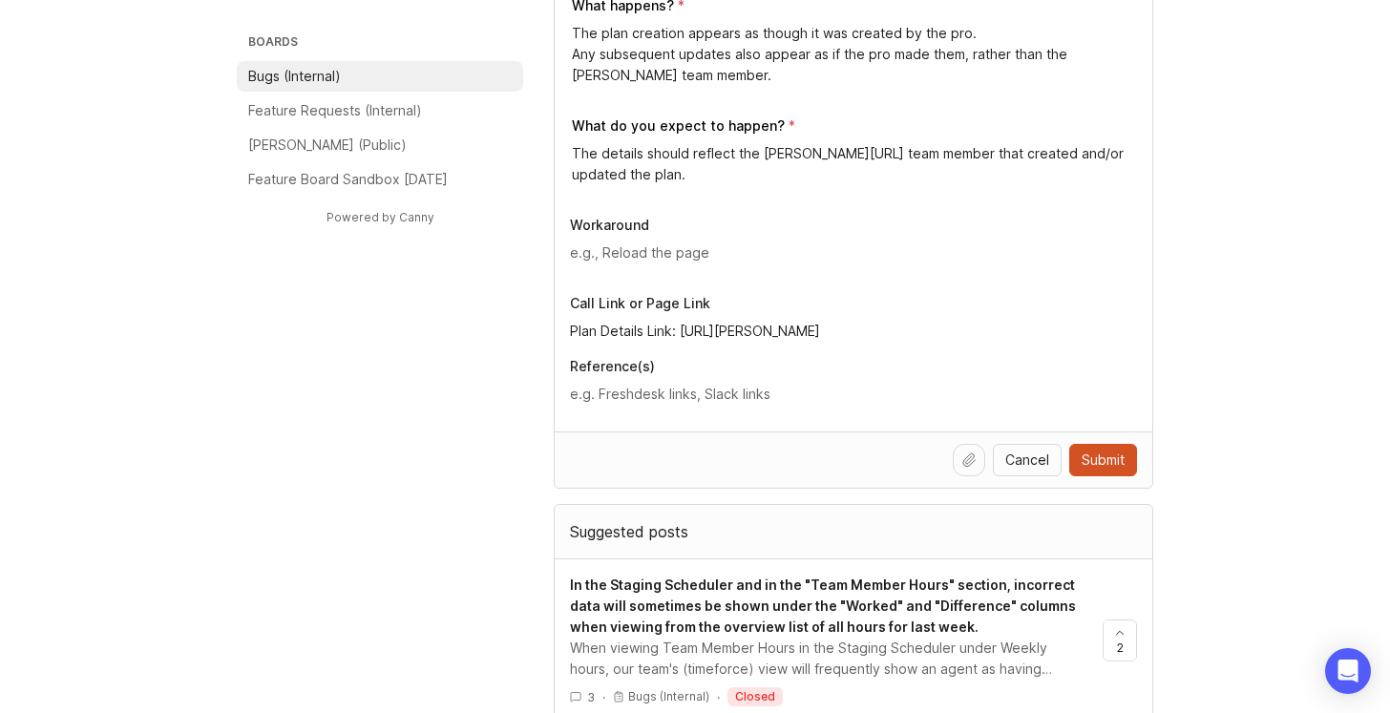
type input "Plan Details Link: https://app.smith.ai/support/vr/14992/plan/history/6b6dd783-…"
click at [1138, 331] on div "Steps to Reproduce 1. In Support Tools, create an AIR account on behalf of a pr…" at bounding box center [854, 126] width 598 height 610
click at [666, 394] on textarea at bounding box center [853, 394] width 567 height 21
paste textarea "https://app.smith.ai/support/vr/14992/plan/history/6b6dd783-603f-4da0-8b5f-a594…"
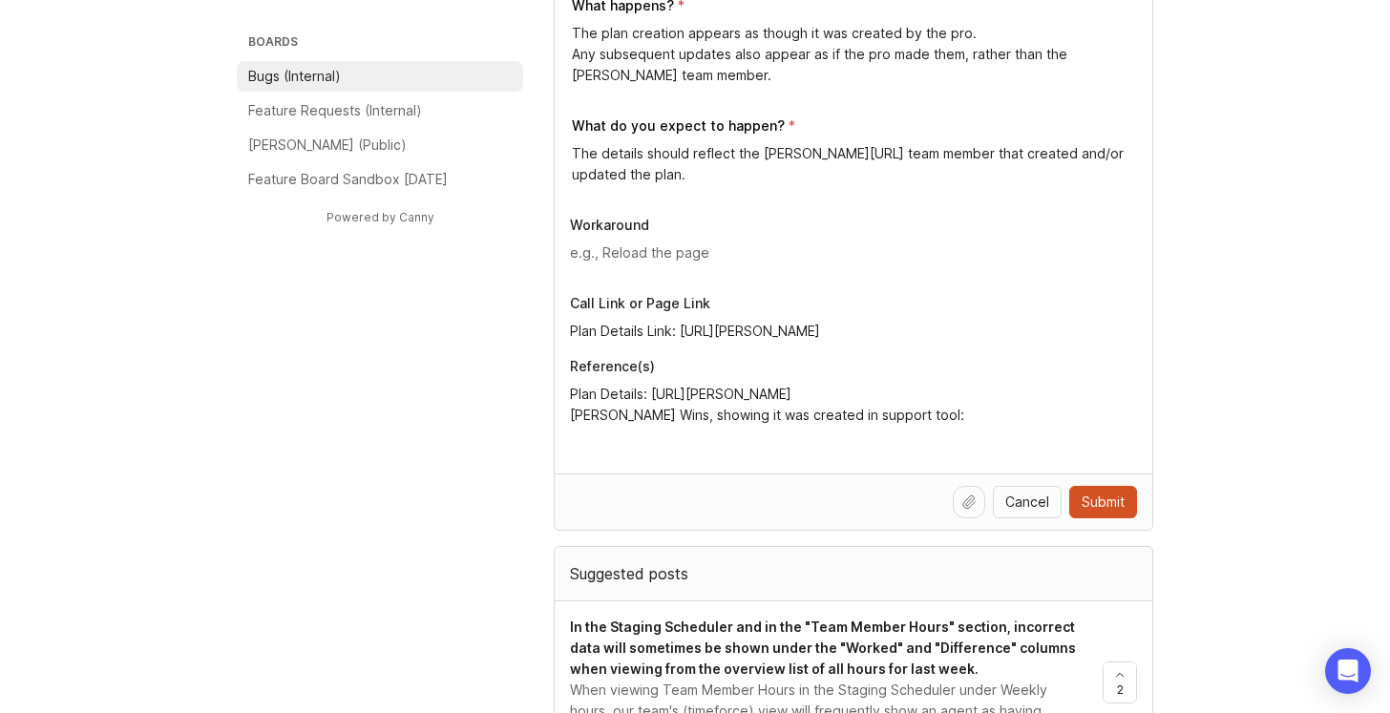
paste textarea "https://smithai.slack.com/archives/C04UDAE2PL0/p1758749454524839"
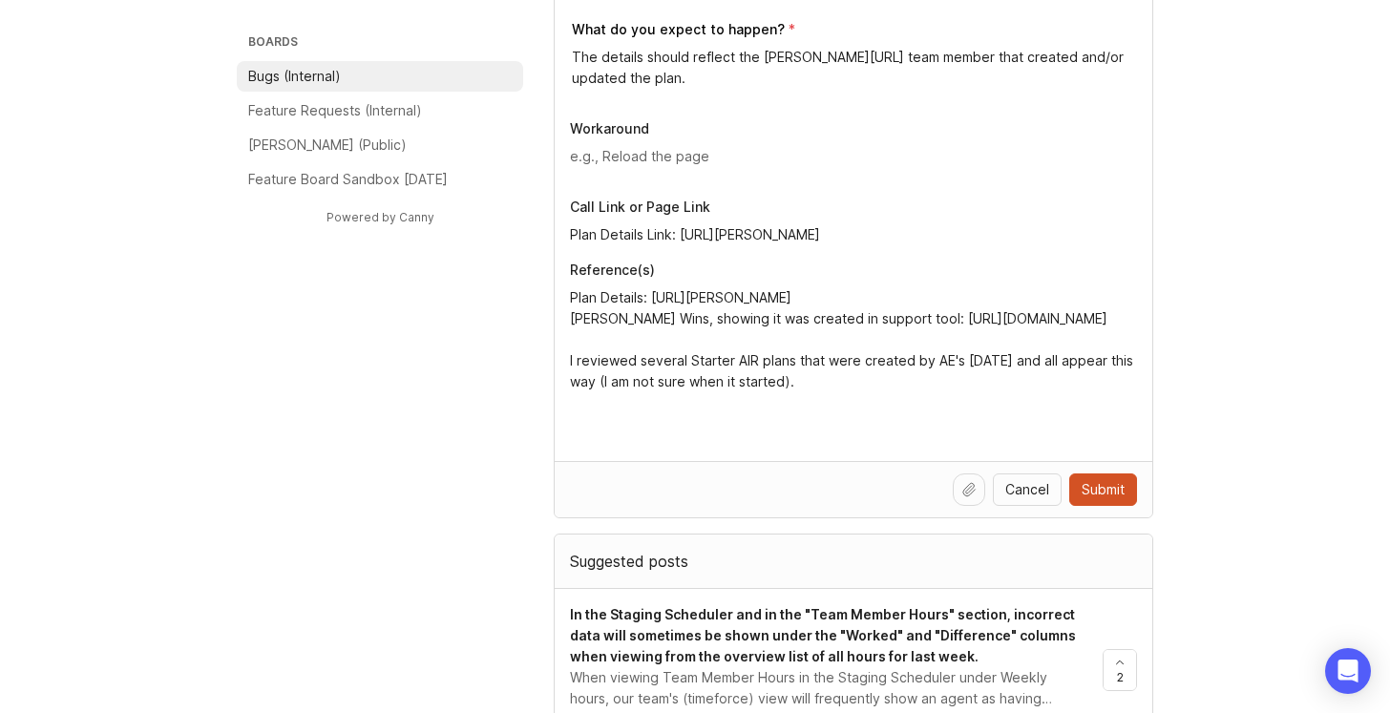
scroll to position [847, 0]
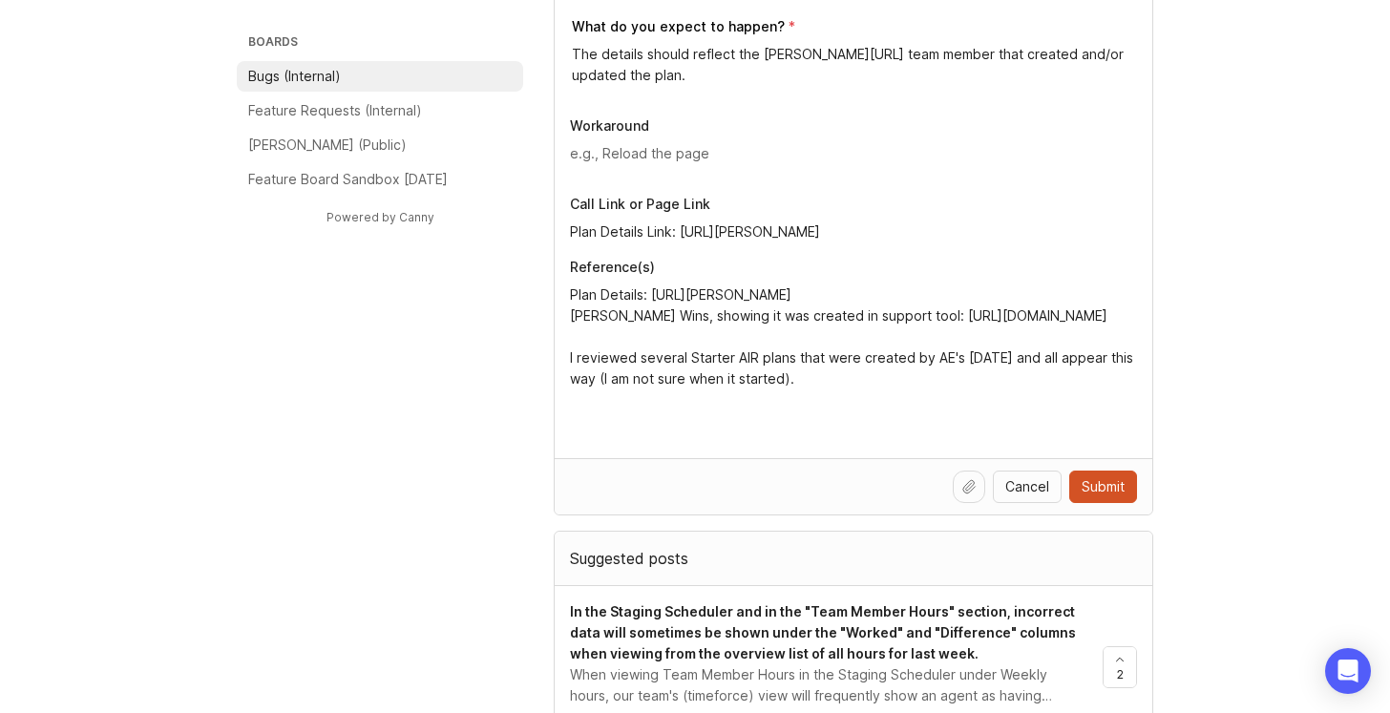
click at [1056, 355] on textarea "Plan Details: https://app.smith.ai/support/vr/14992/plan/history/6b6dd783-603f-…" at bounding box center [853, 357] width 567 height 147
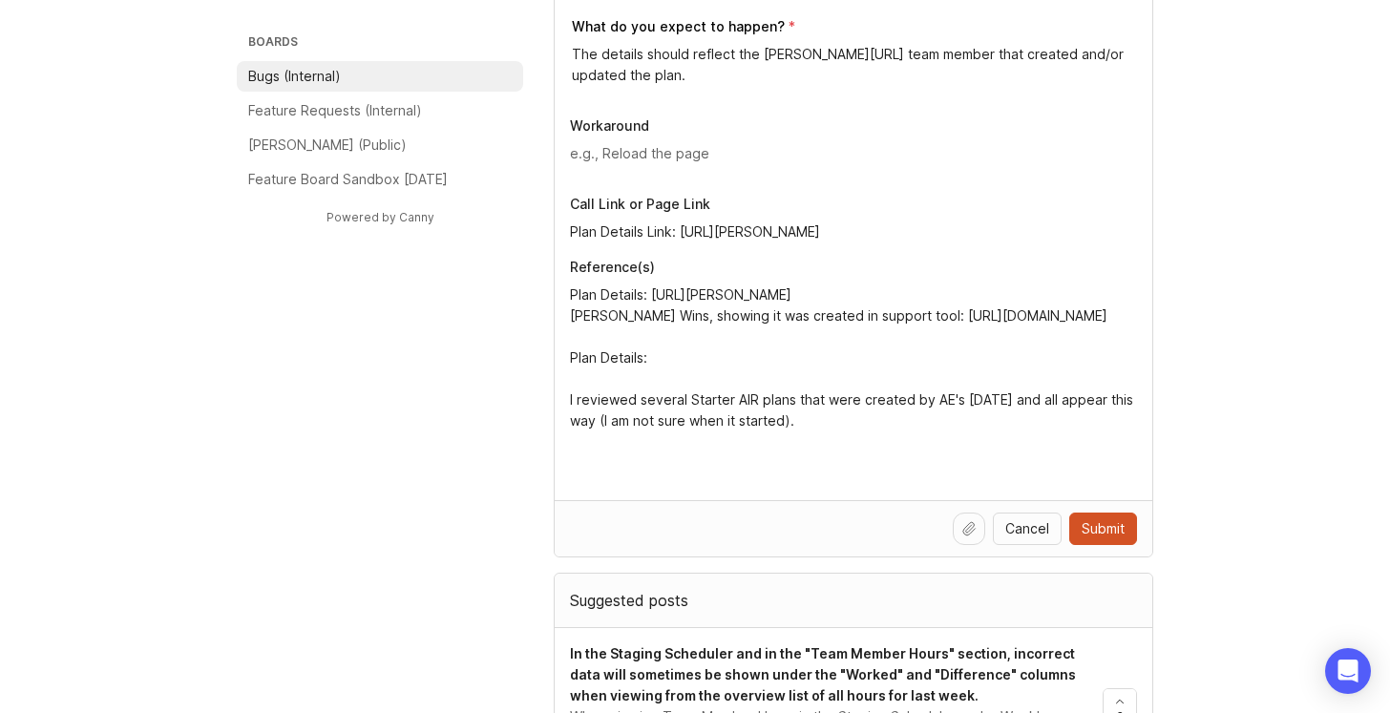
paste textarea "https://app.smith.ai/support/vr/14985/plan/history/040a633d-c6bd-430d-a49d-09c1…"
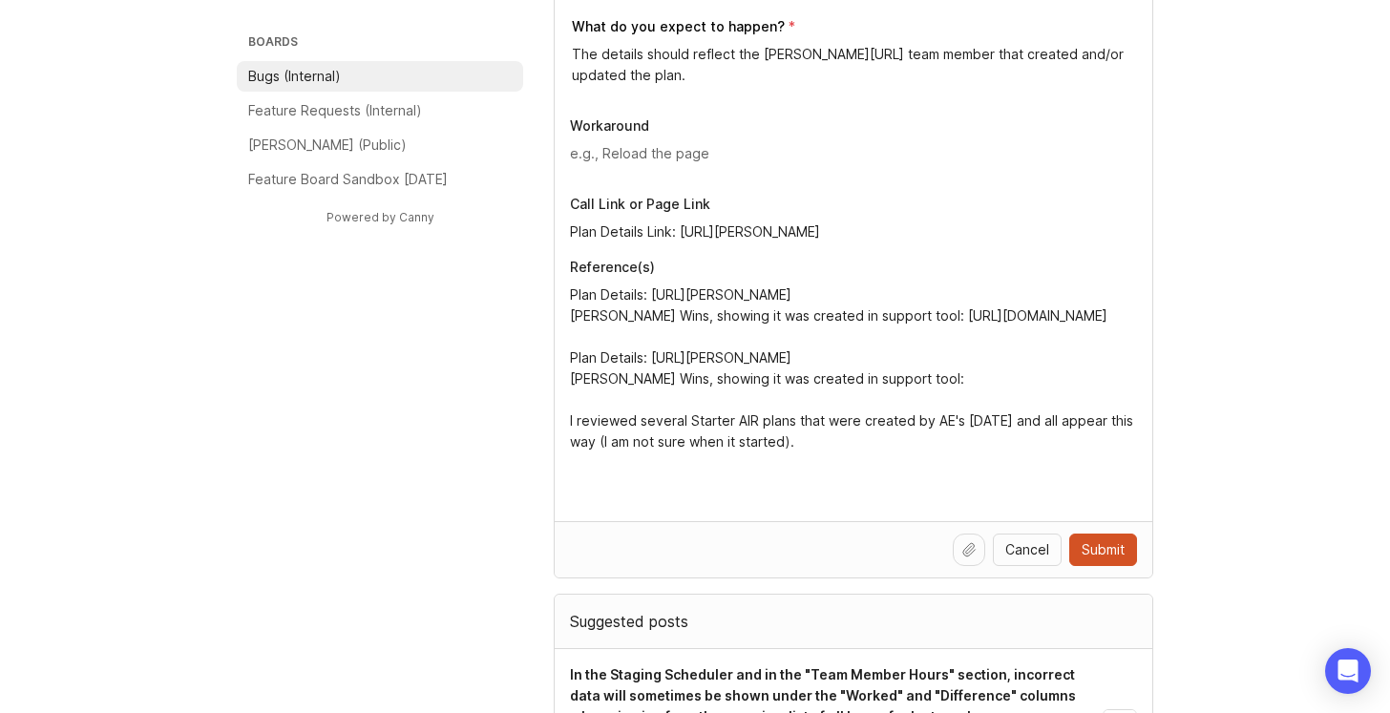
click at [916, 441] on textarea "Plan Details: https://app.smith.ai/support/vr/14992/plan/history/6b6dd783-603f-…" at bounding box center [853, 389] width 567 height 210
paste textarea "https://smithai.slack.com/archives/C04UDAE2PL0/p1758749185477699"
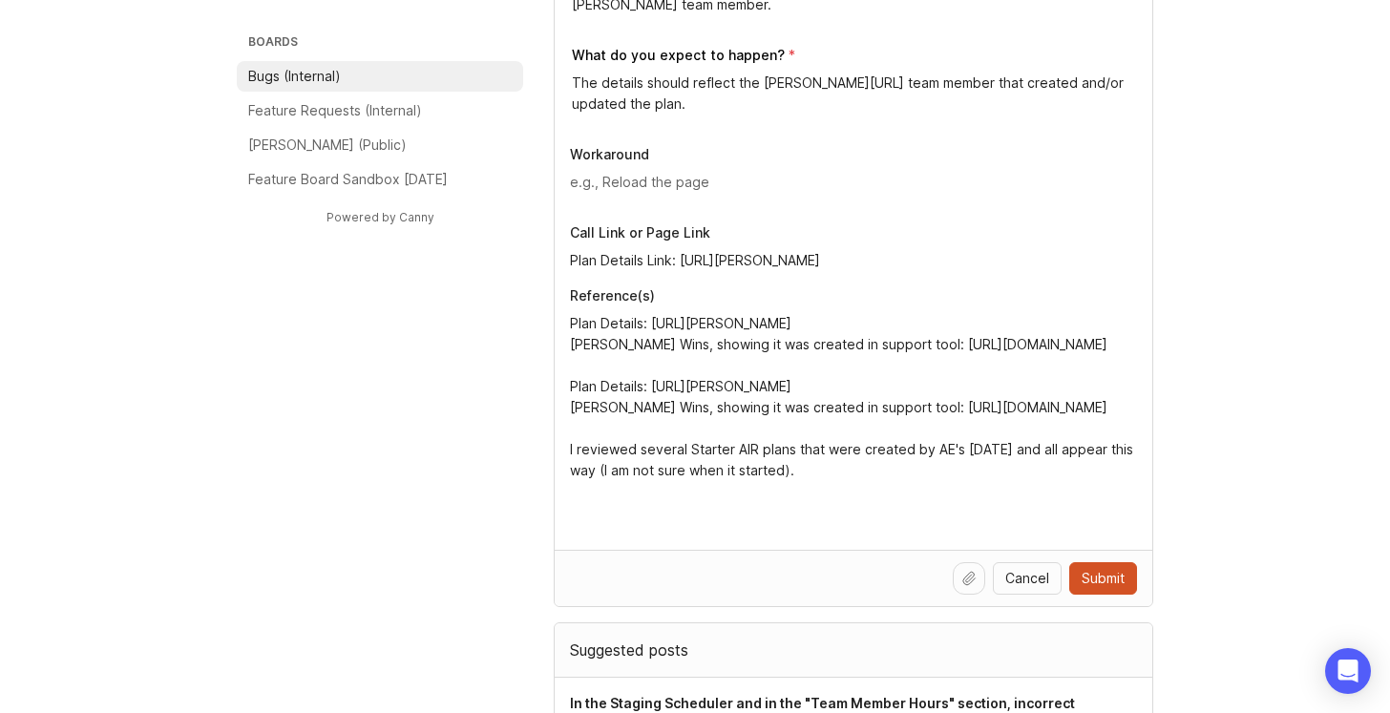
scroll to position [852, 0]
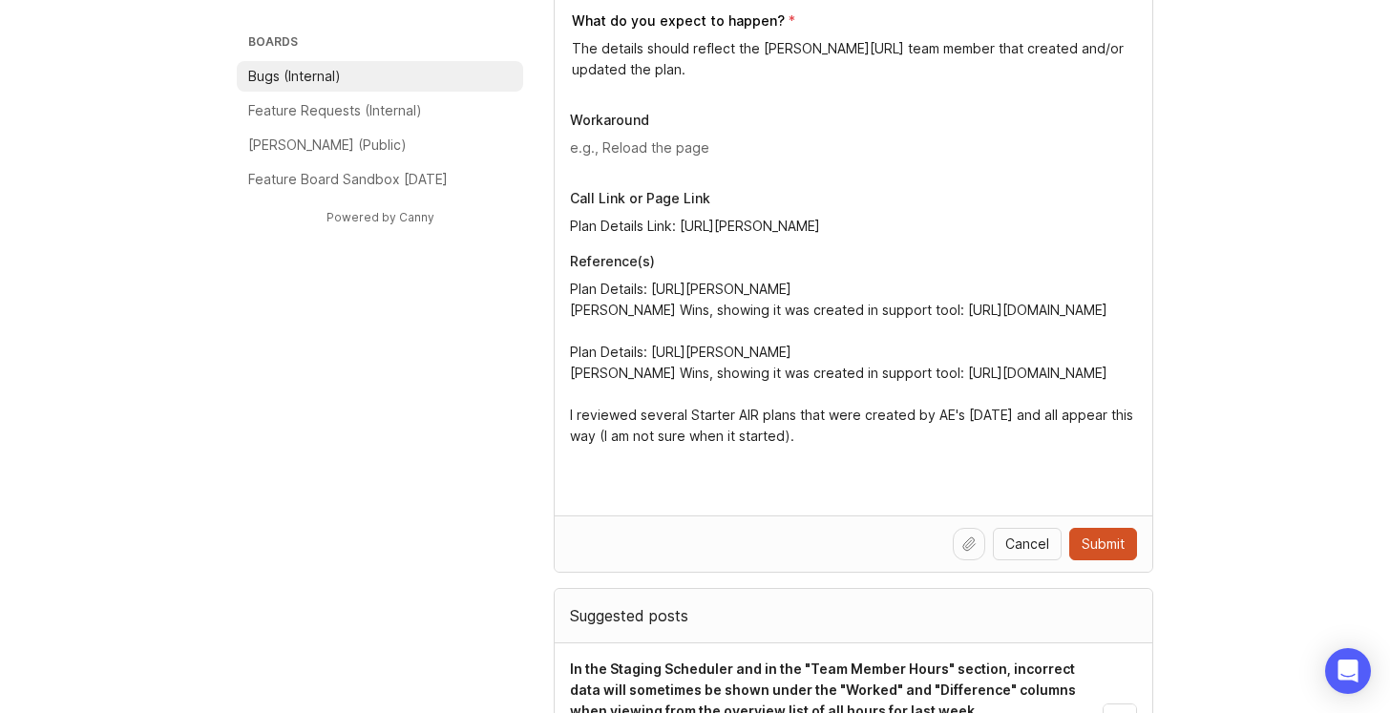
type textarea "Plan Details: https://app.smith.ai/support/vr/14992/plan/history/6b6dd783-603f-…"
click at [1105, 545] on span "Submit" at bounding box center [1103, 544] width 43 height 19
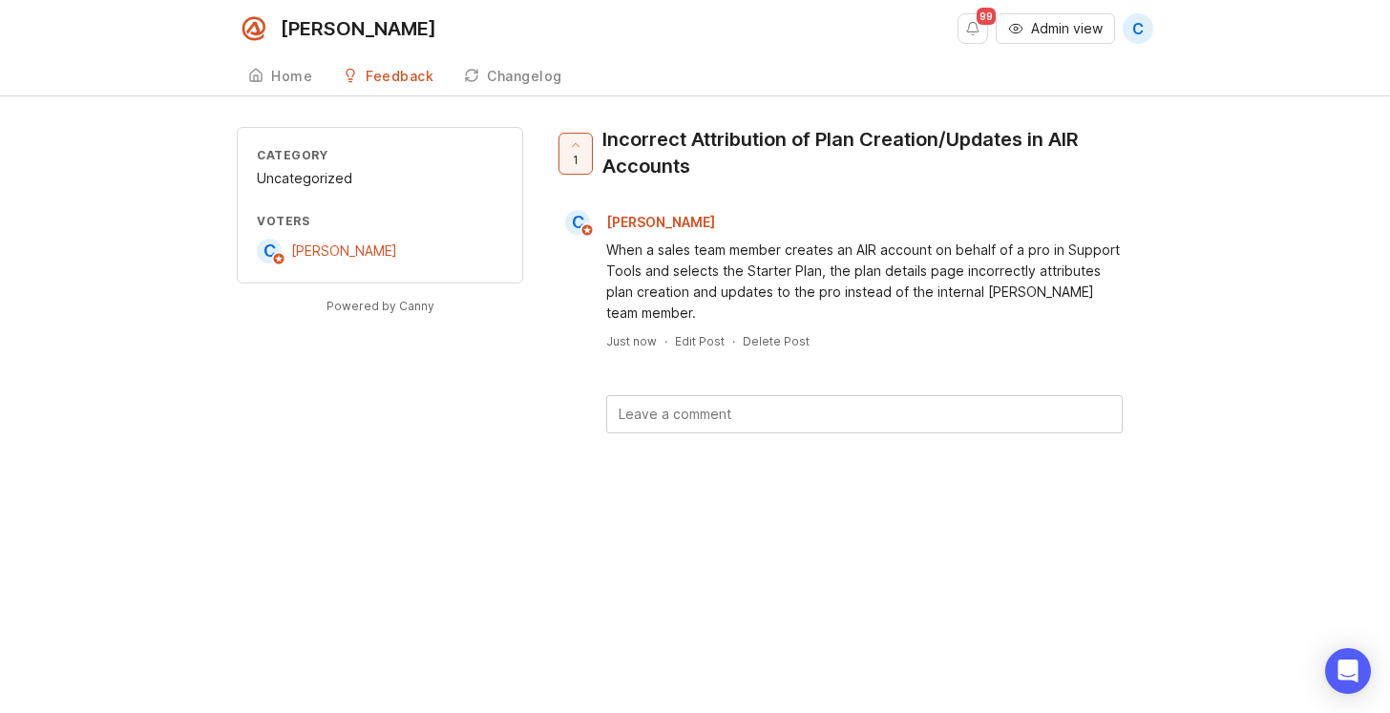
click at [1067, 33] on span "Admin view" at bounding box center [1067, 28] width 72 height 19
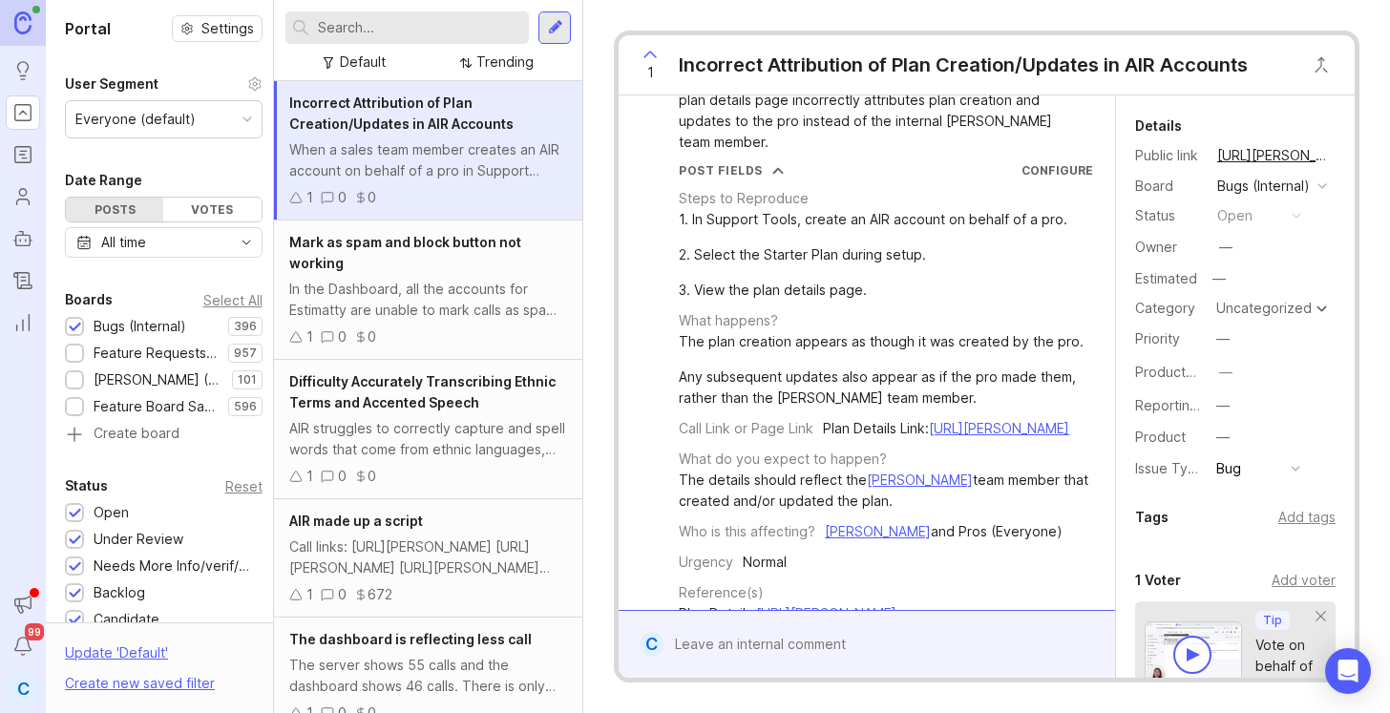
scroll to position [91, 0]
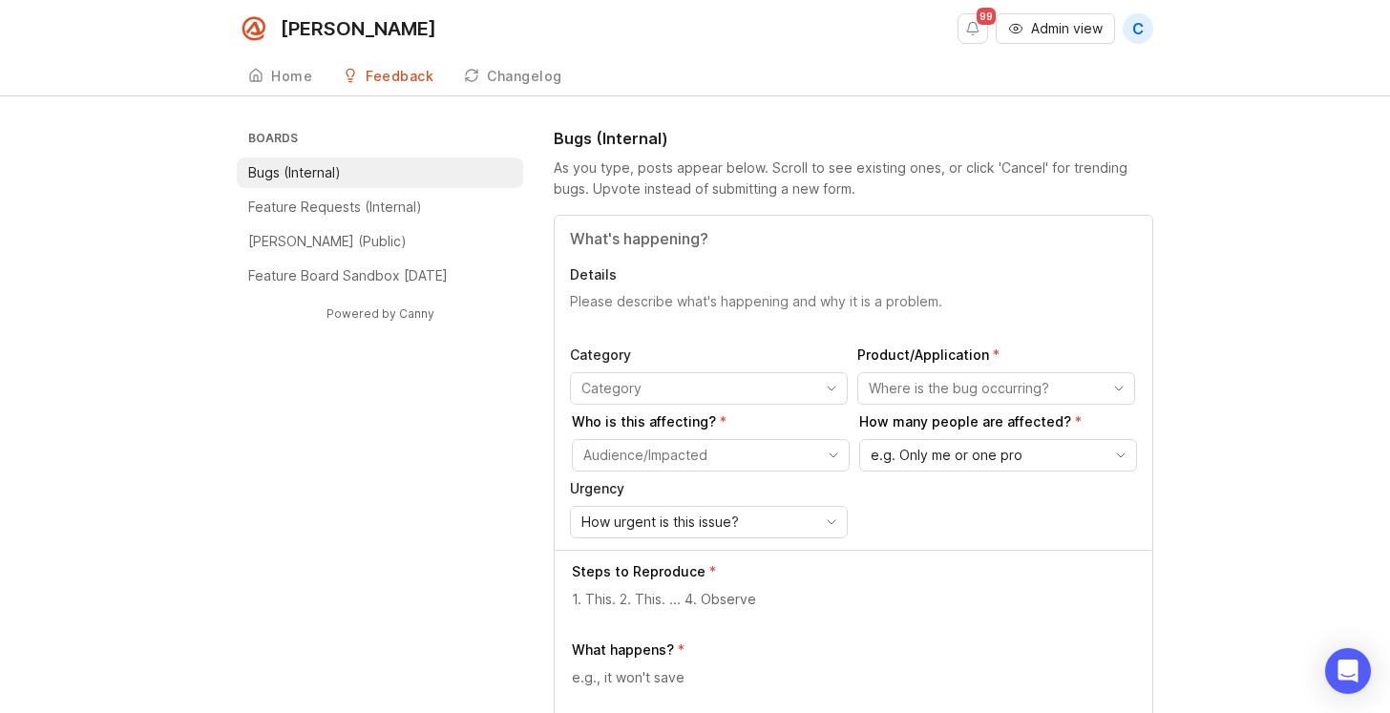
click at [662, 242] on input "Title" at bounding box center [853, 238] width 567 height 23
click at [685, 239] on input "Payment Failure When Transitioning from Custom Plan to Starter Plan" at bounding box center [853, 238] width 567 height 23
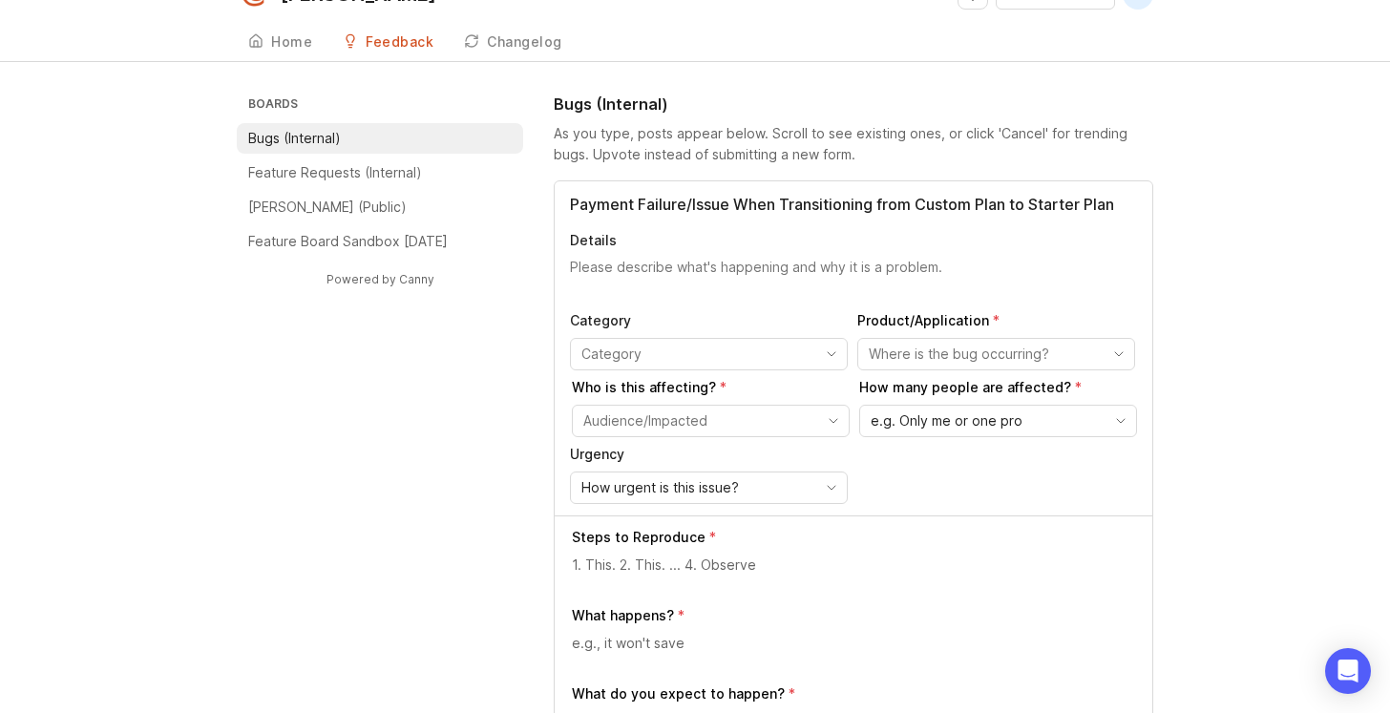
scroll to position [37, 0]
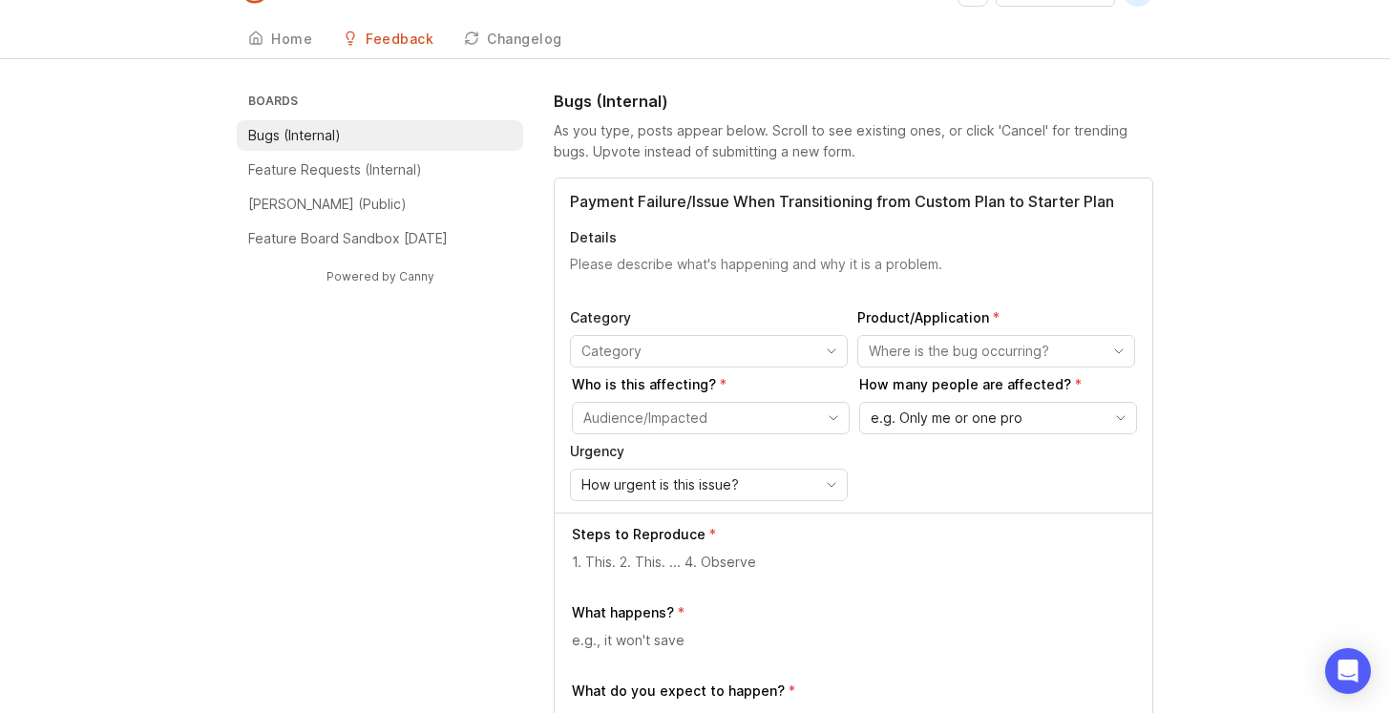
drag, startPoint x: 778, startPoint y: 205, endPoint x: 737, endPoint y: 198, distance: 41.8
click at [737, 198] on input "Payment Failure/Issue When Transitioning from Custom Plan to Starter Plan" at bounding box center [853, 201] width 567 height 23
drag, startPoint x: 967, startPoint y: 203, endPoint x: 944, endPoint y: 203, distance: 22.9
click at [944, 203] on input "Payment Failure/Issue After Account was Transitioning from Custom Plan to Start…" at bounding box center [853, 201] width 567 height 23
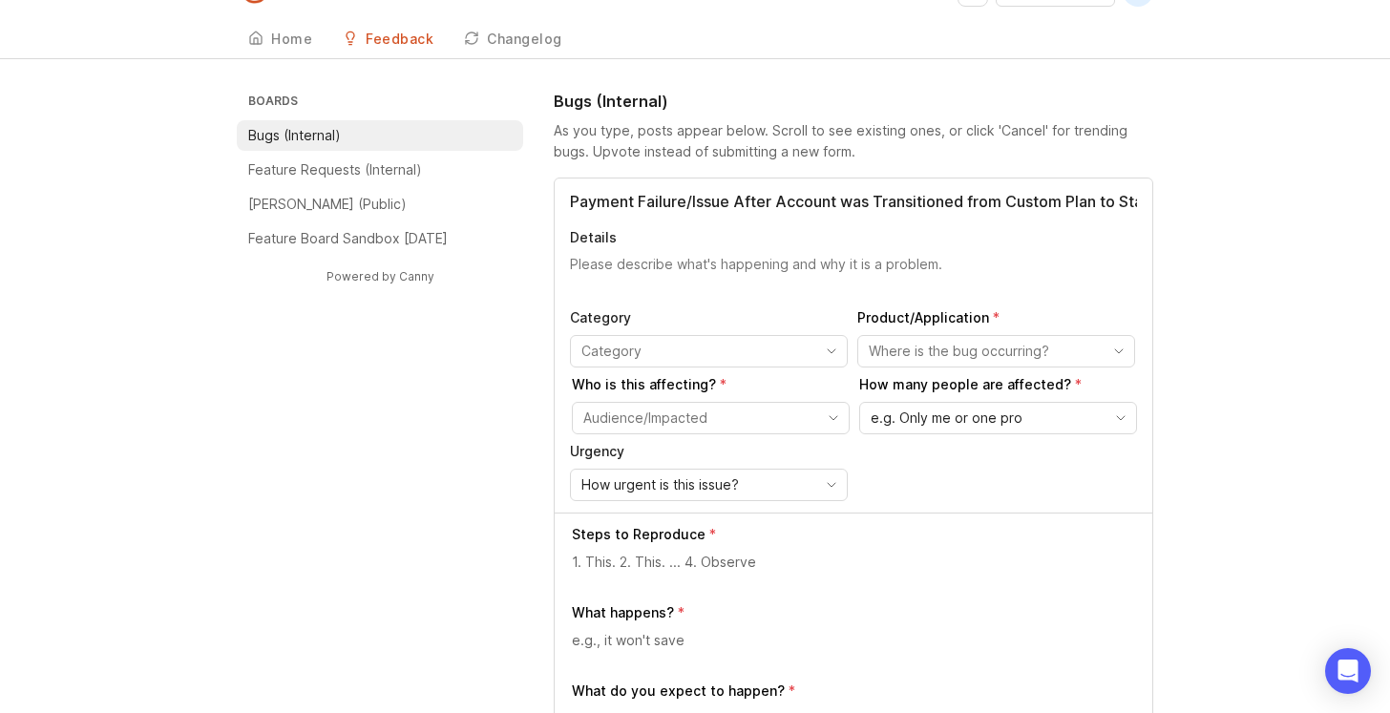
type input "Payment Failure/Issue After Account was Transitioned from Custom Plan to Starte…"
click at [758, 263] on textarea "Details" at bounding box center [853, 274] width 567 height 38
paste textarea "A pro was unable to submit payment on an account originally created with a cust…"
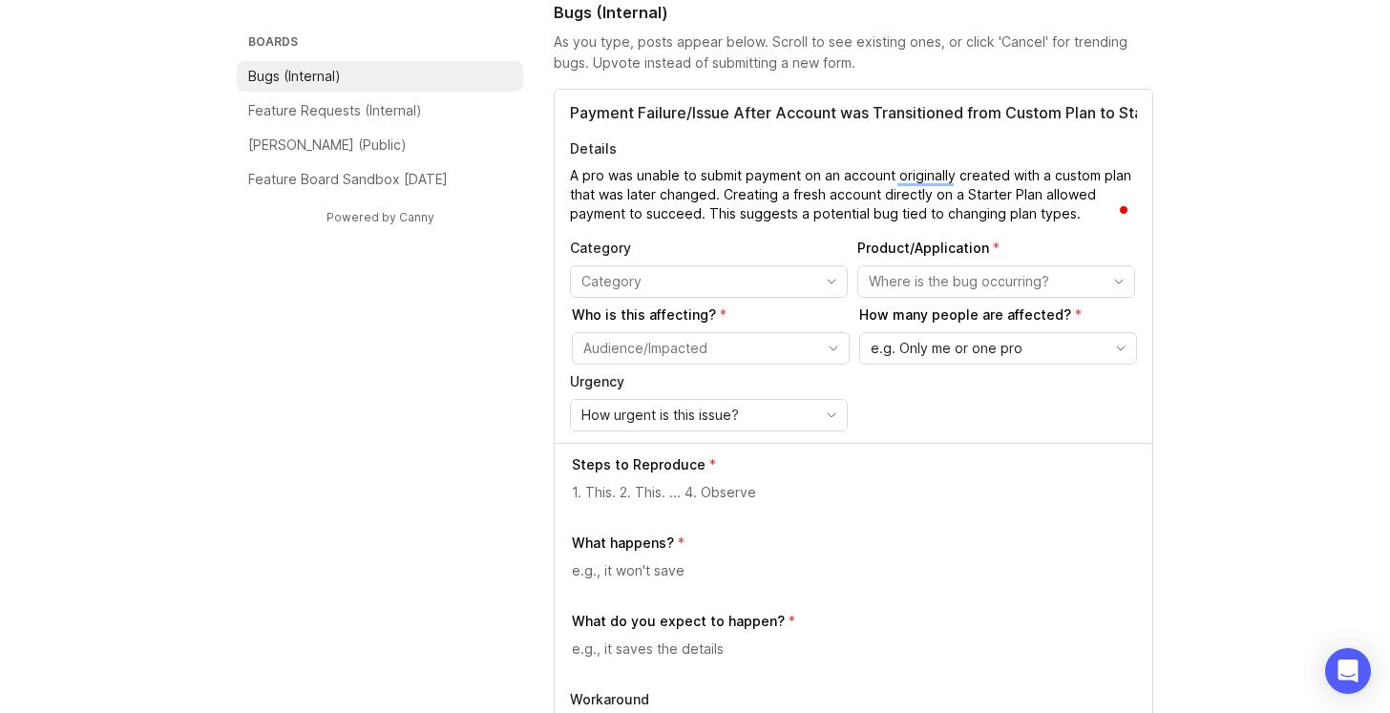
scroll to position [131, 0]
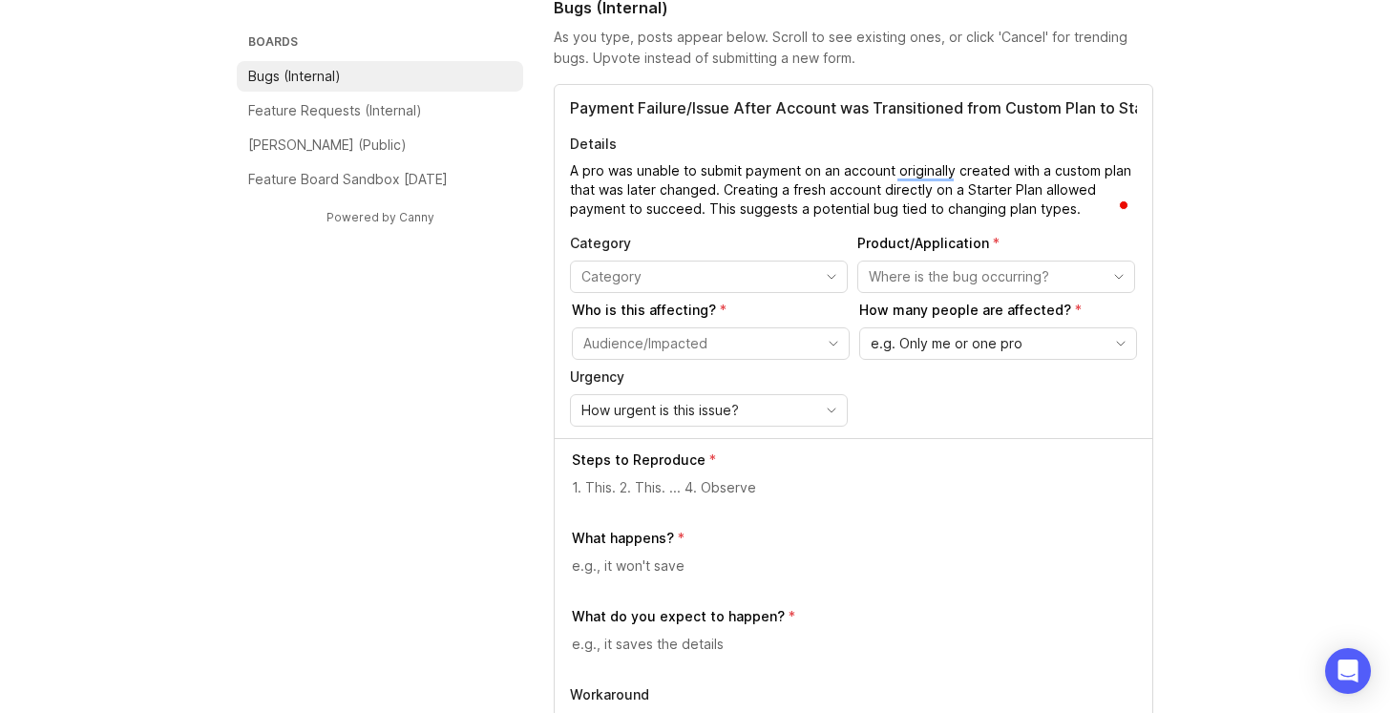
click at [714, 189] on textarea "A pro was unable to submit payment on an account originally created with a cust…" at bounding box center [853, 189] width 567 height 57
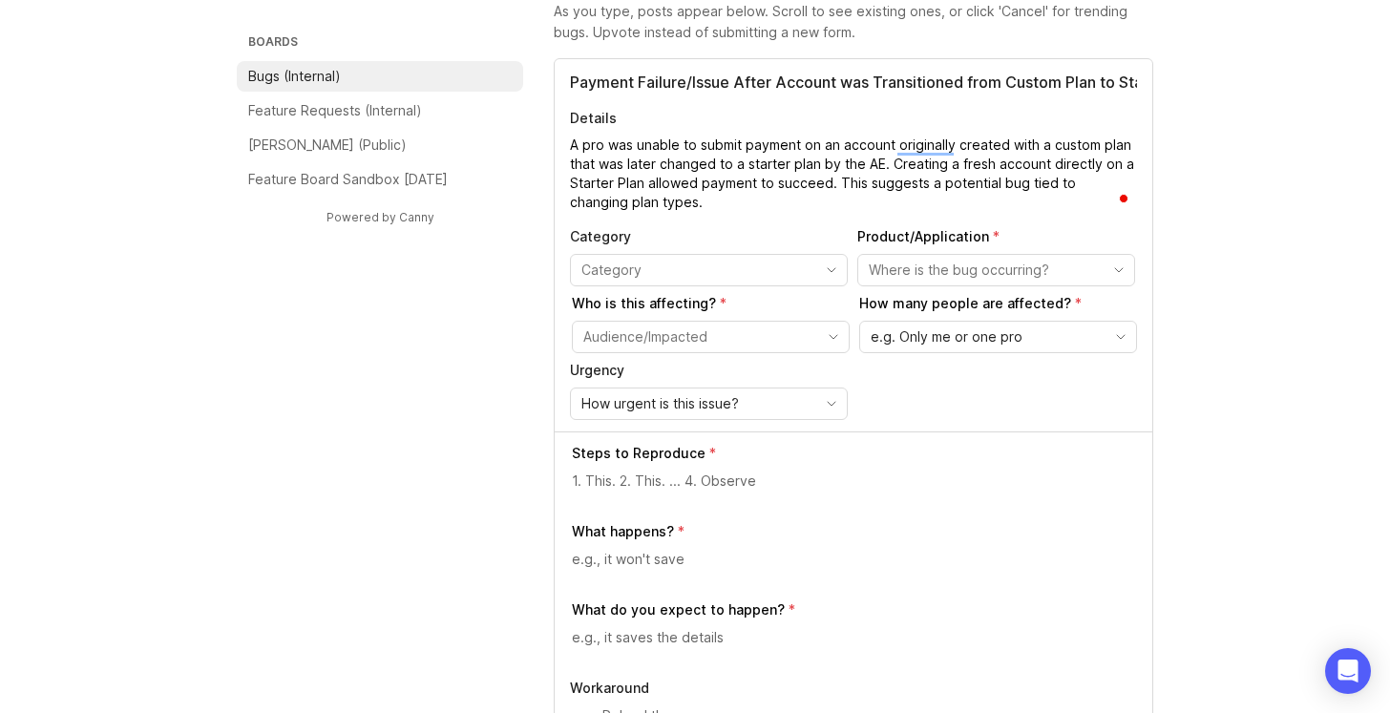
scroll to position [161, 0]
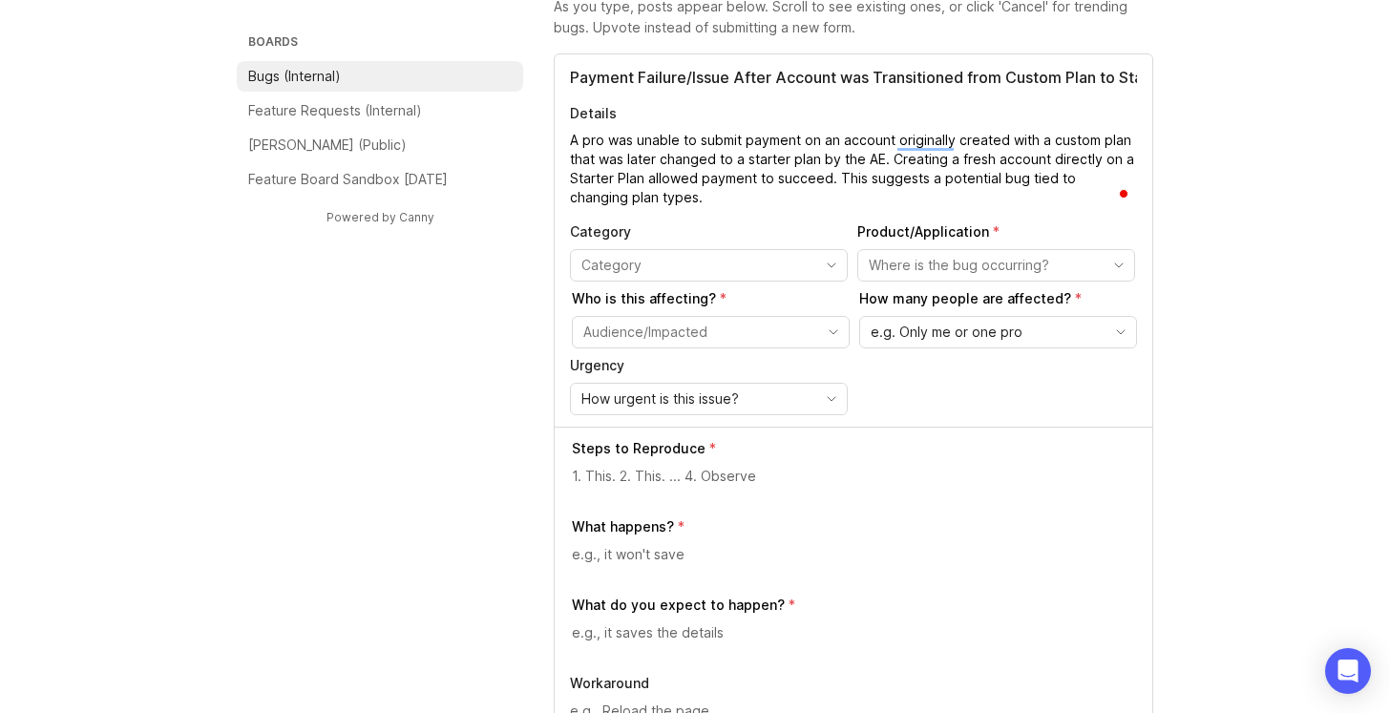
type textarea "A pro was unable to submit payment on an account originally created with a cust…"
click at [931, 268] on input "toggle menu" at bounding box center [985, 265] width 233 height 21
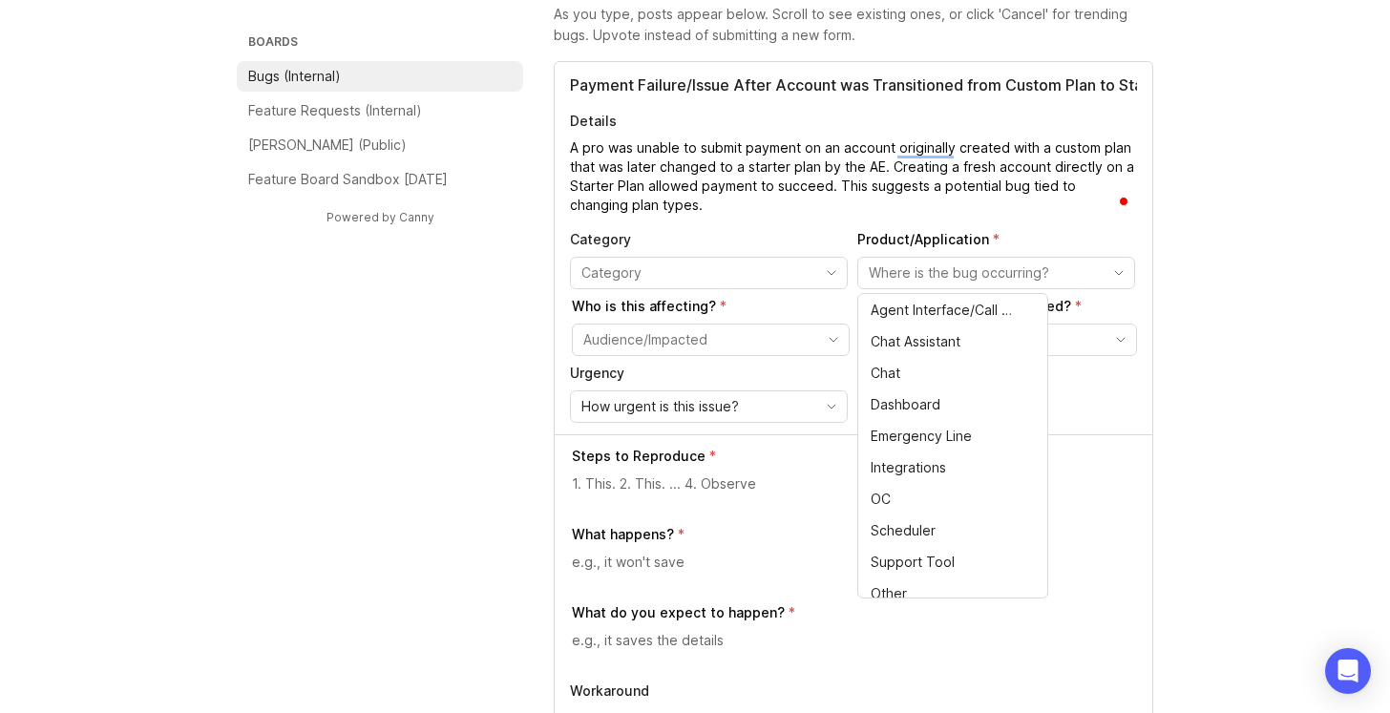
scroll to position [43, 0]
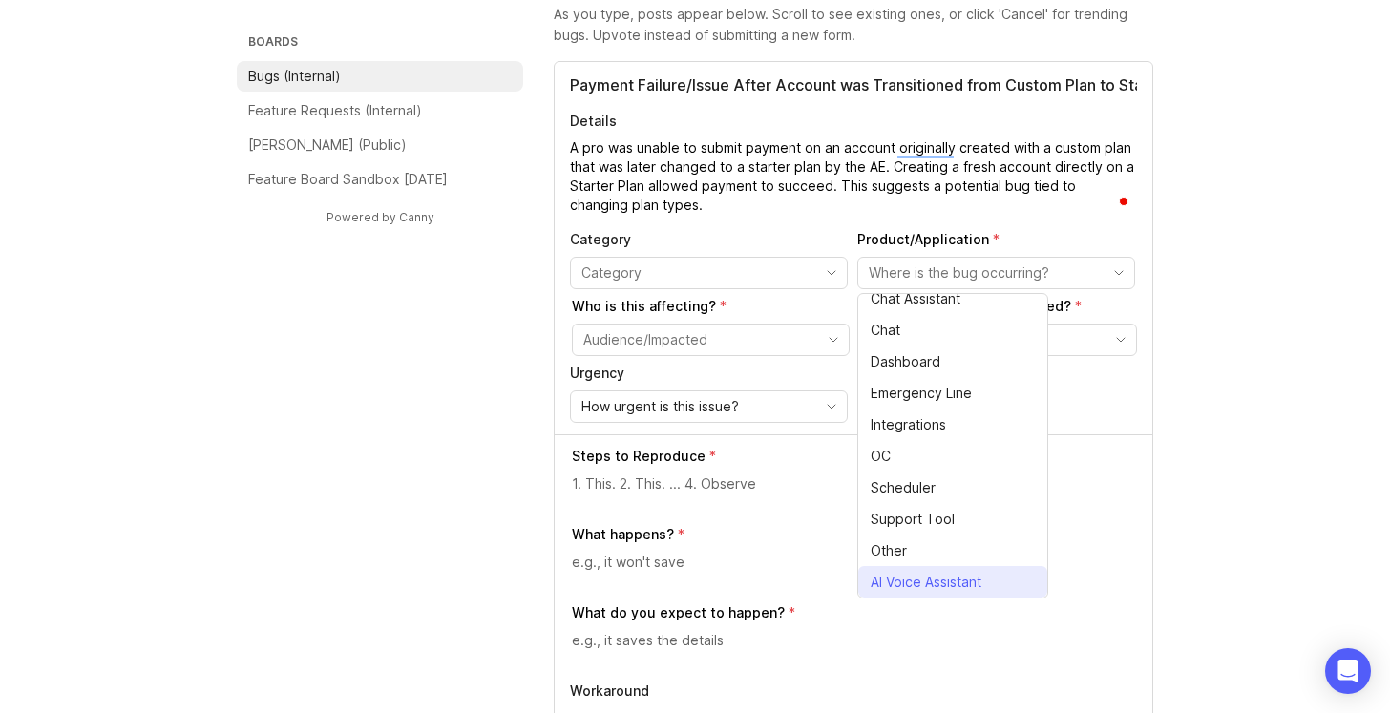
click at [908, 584] on span "AI Voice Assistant" at bounding box center [926, 582] width 111 height 21
type input "AI Voice Assistant"
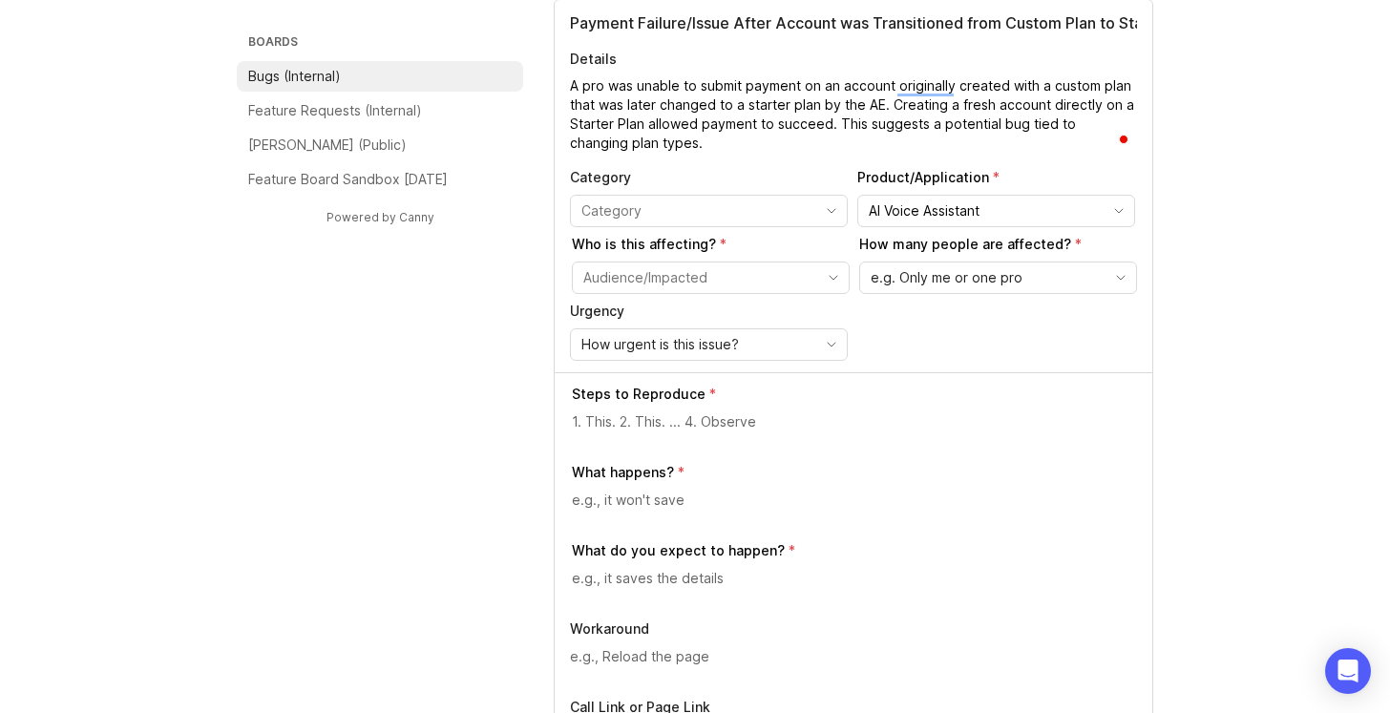
scroll to position [239, 0]
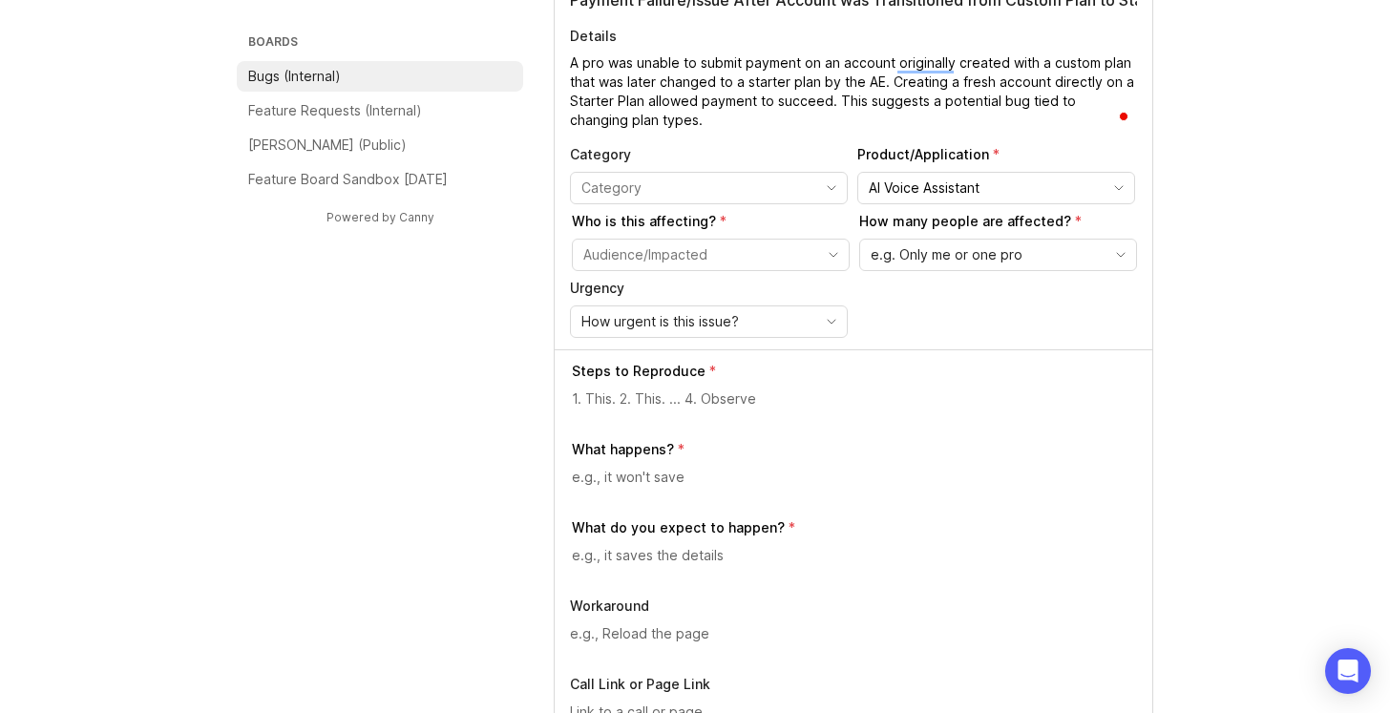
click at [836, 259] on icon "toggle icon" at bounding box center [833, 254] width 31 height 15
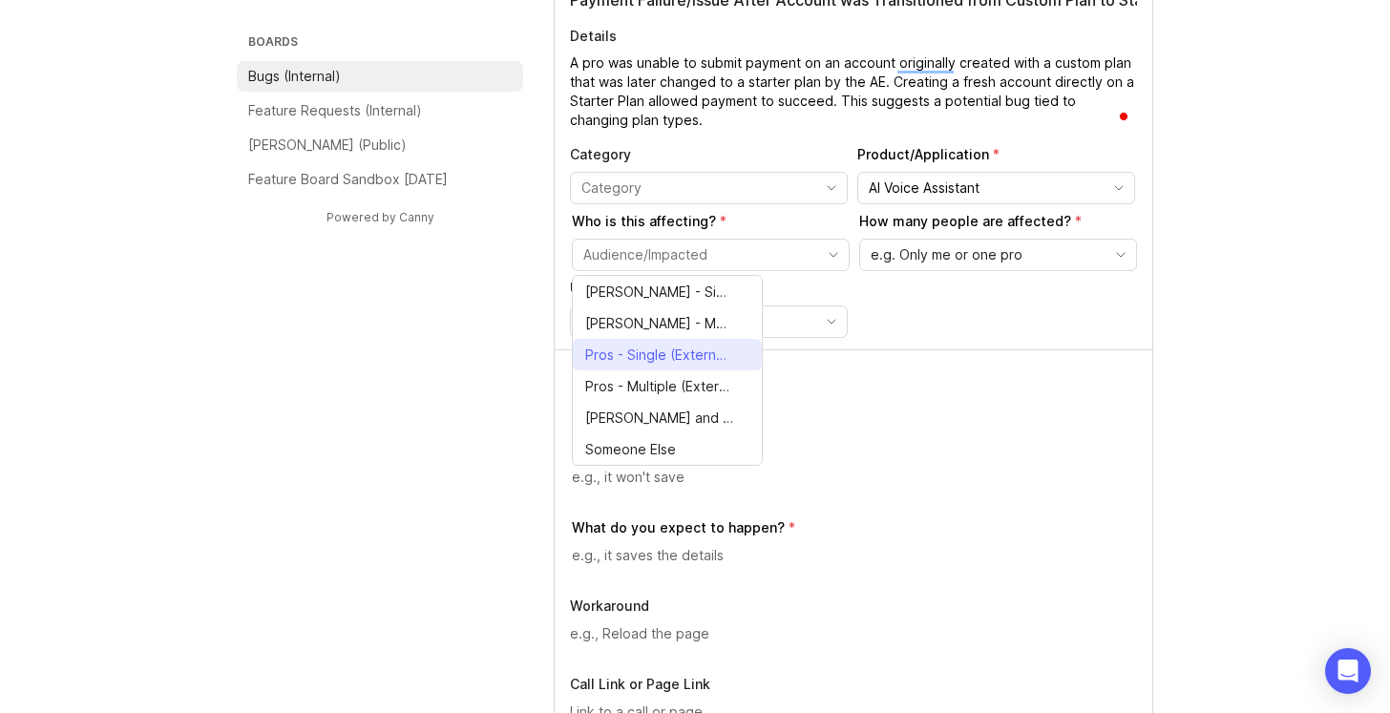
click at [710, 350] on span "Pros - Single (External)" at bounding box center [656, 355] width 143 height 21
type input "Pros - Single (External)"
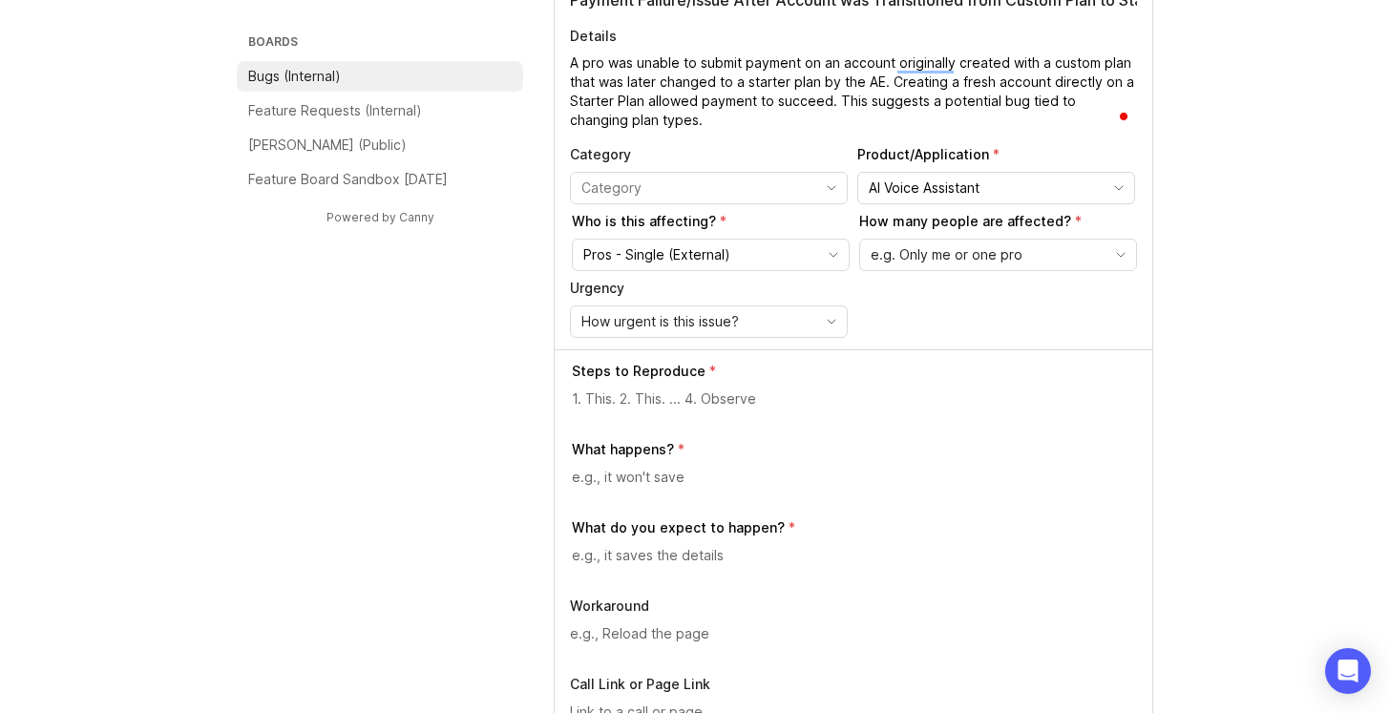
click at [1003, 242] on div "e.g. Only me or one pro" at bounding box center [982, 255] width 245 height 31
click at [979, 289] on span "Only me or one pro" at bounding box center [934, 292] width 123 height 21
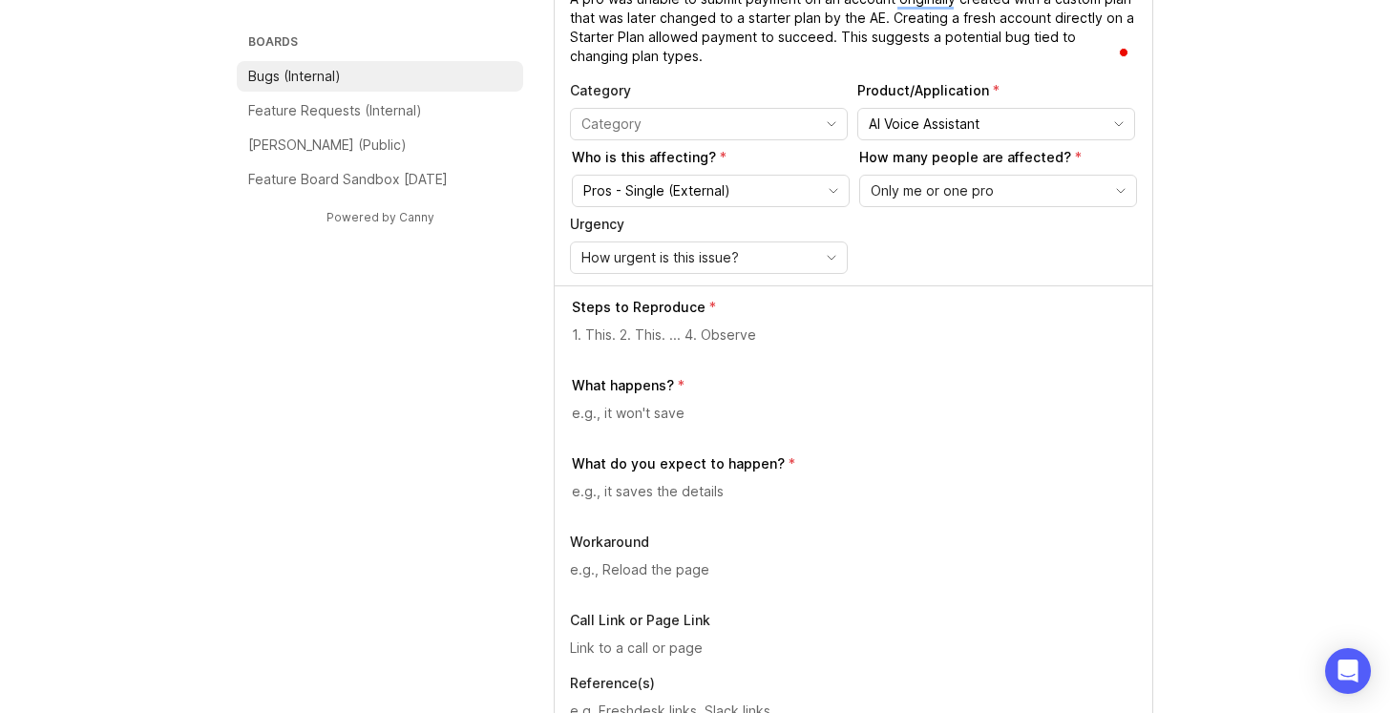
scroll to position [312, 0]
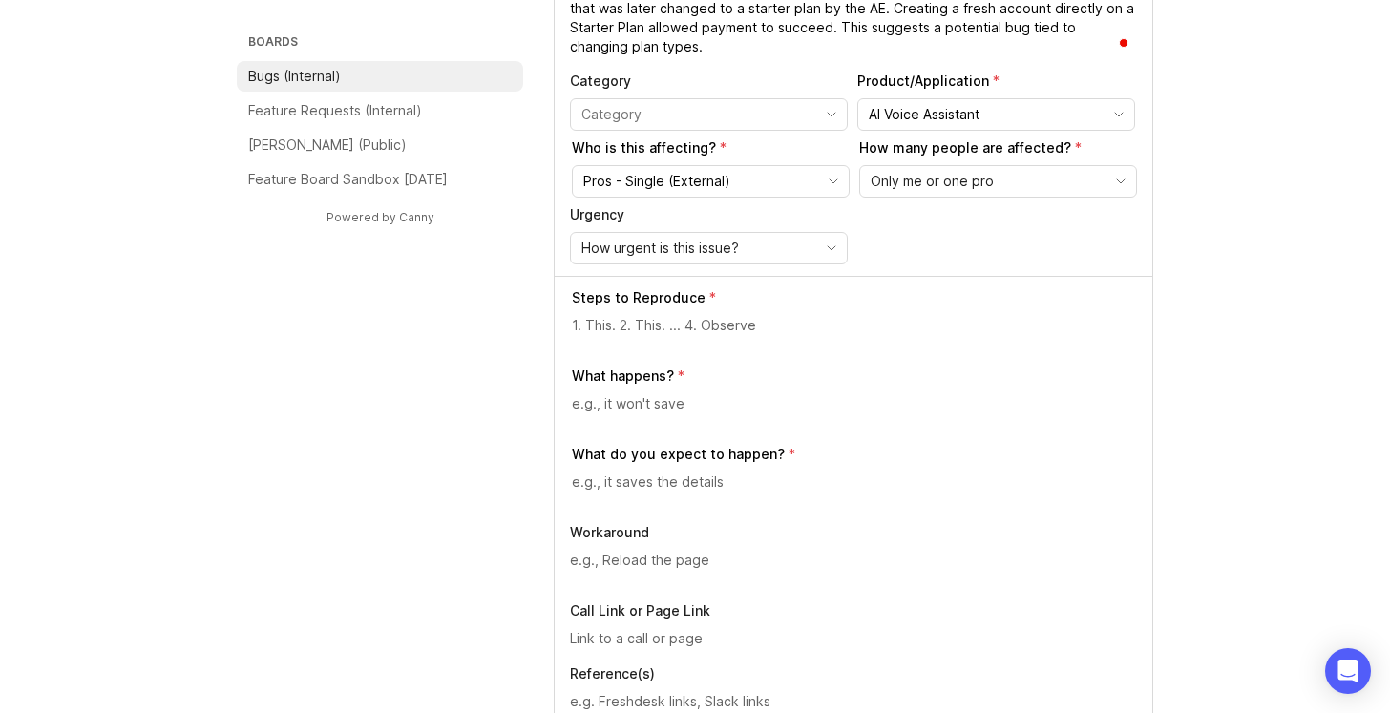
click at [826, 262] on div "How urgent is this issue?" at bounding box center [709, 248] width 278 height 32
click at [732, 347] on li "Normal" at bounding box center [665, 348] width 189 height 32
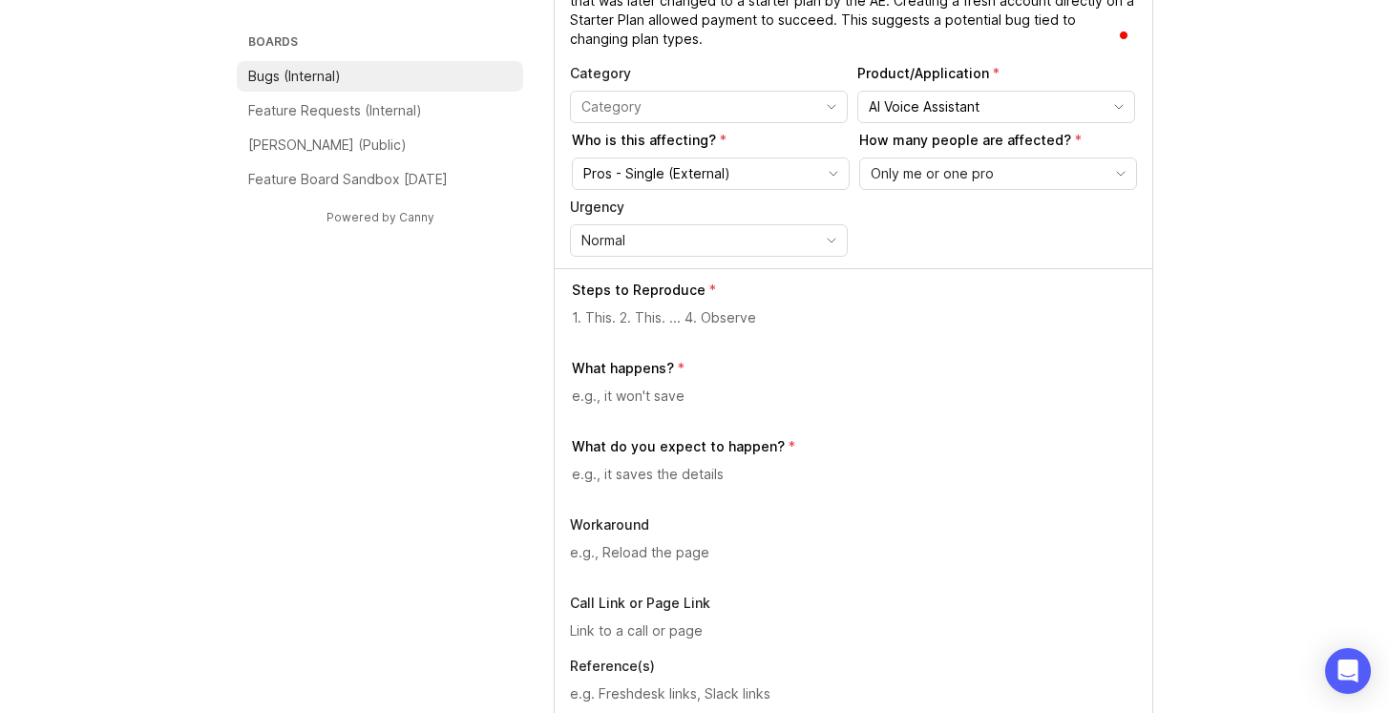
click at [694, 303] on div "Steps to Reproduce" at bounding box center [854, 312] width 565 height 63
click at [684, 319] on textarea at bounding box center [854, 317] width 565 height 21
click at [995, 326] on textarea "We have not tried to reproduce this, yet, but we can if needed." at bounding box center [854, 317] width 565 height 21
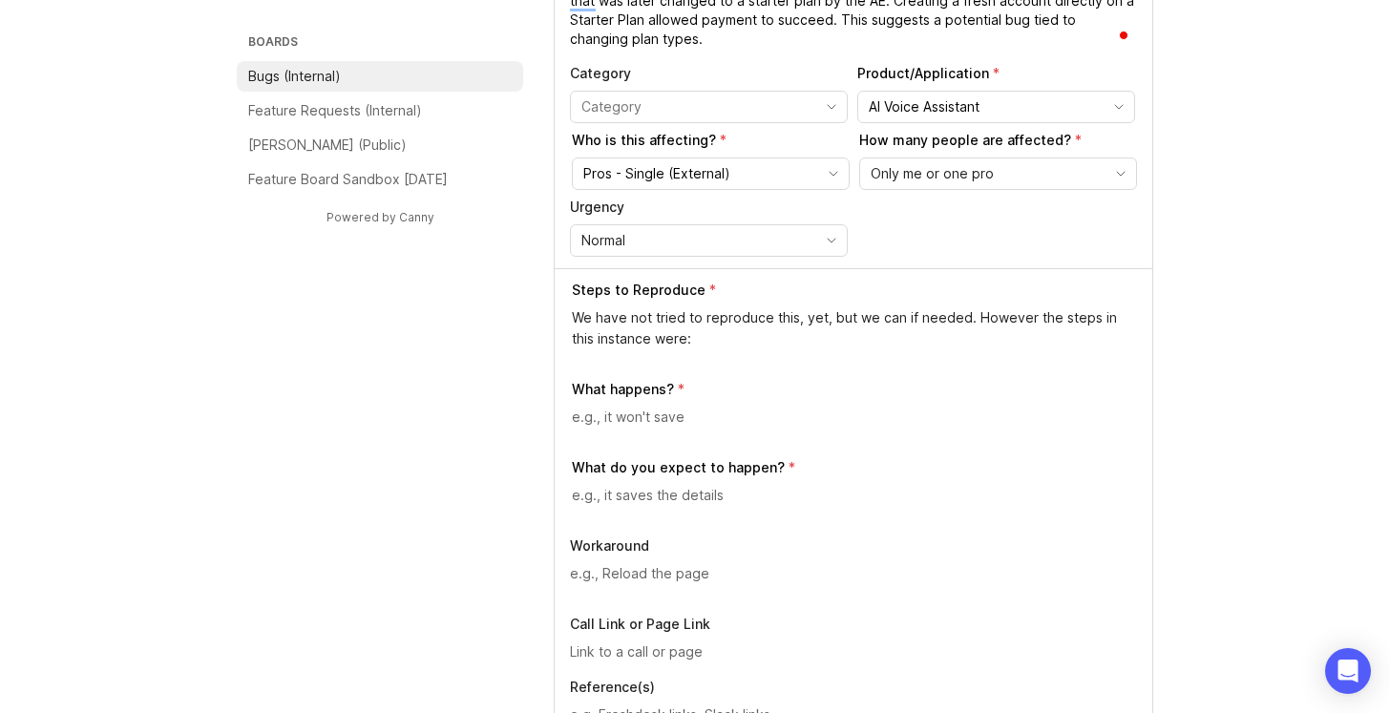
paste textarea "Create an AIR account with a custom plan. Change the account to a Starter Plan.…"
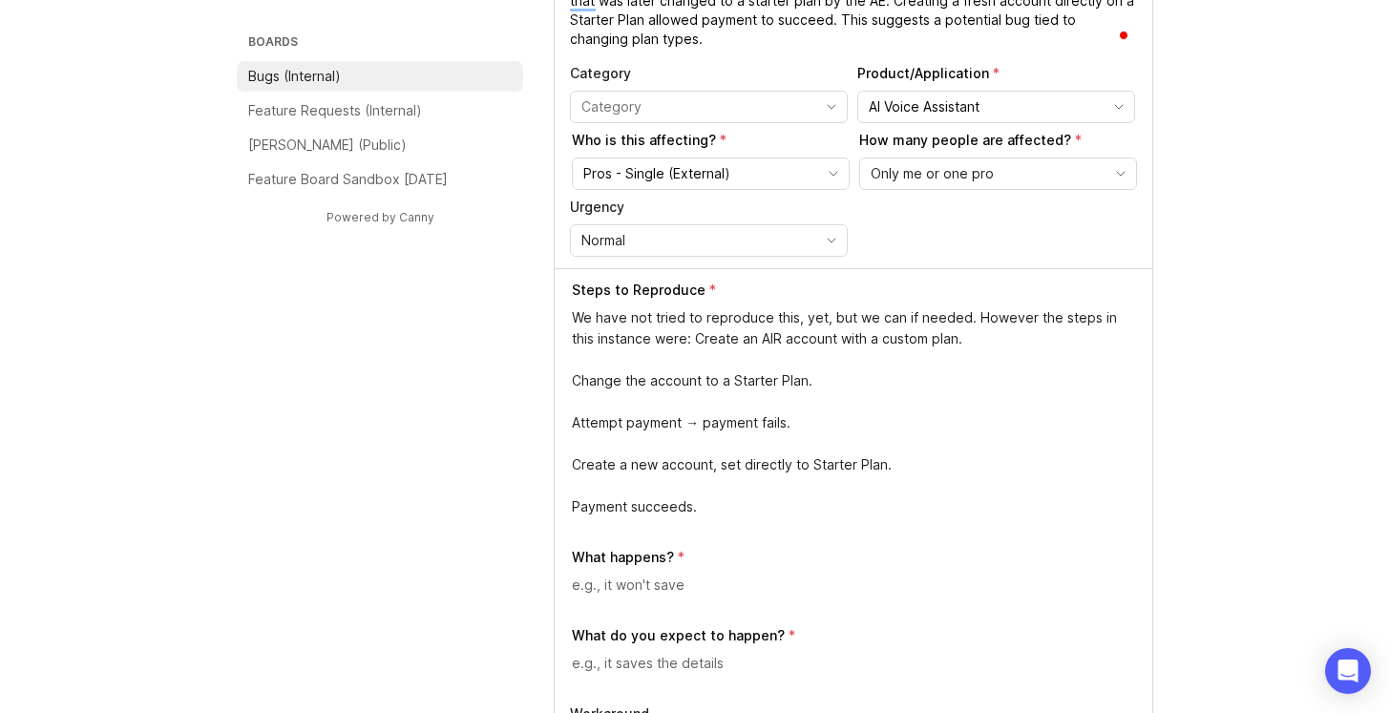
click at [669, 341] on textarea "We have not tried to reproduce this, yet, but we can if needed. However the ste…" at bounding box center [854, 412] width 565 height 210
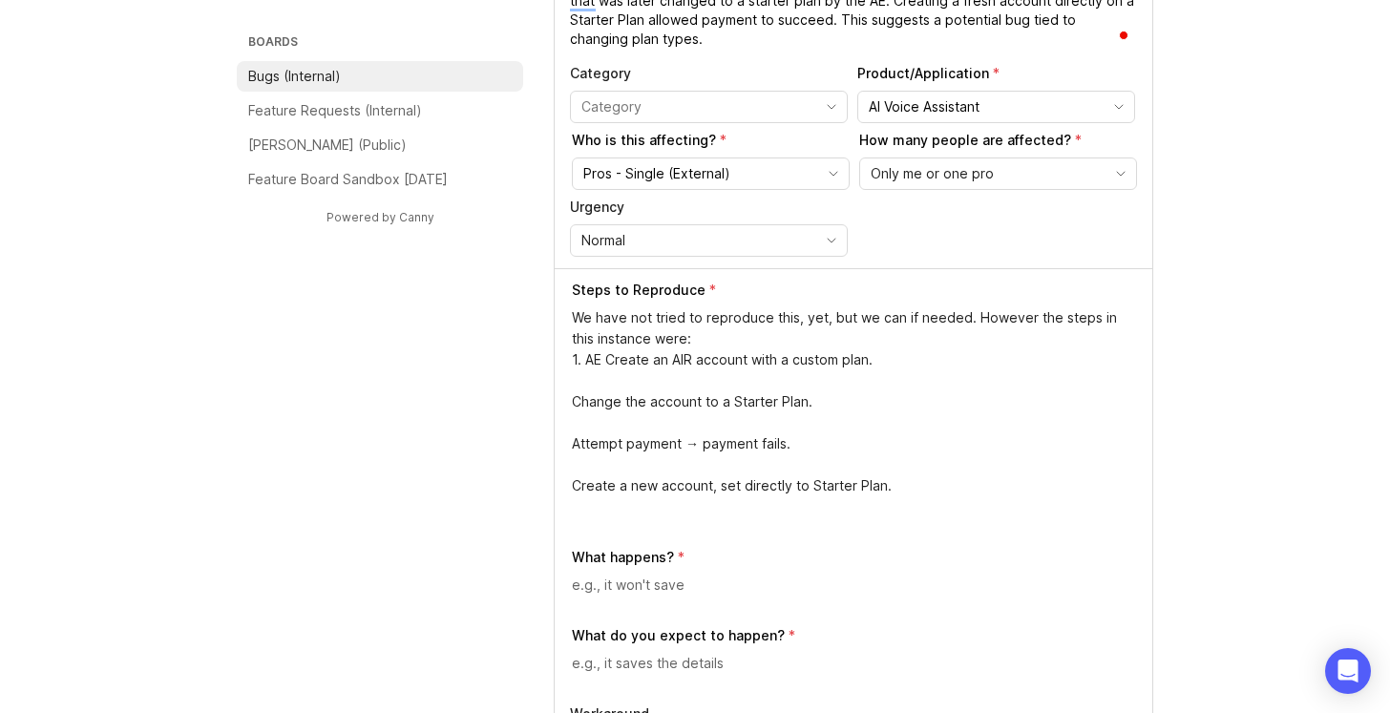
click at [648, 362] on textarea "We have not tried to reproduce this, yet, but we can if needed. However the ste…" at bounding box center [854, 412] width 565 height 210
click at [570, 403] on div "Steps to Reproduce We have not tried to reproduce this, yet, but we can if need…" at bounding box center [854, 594] width 598 height 652
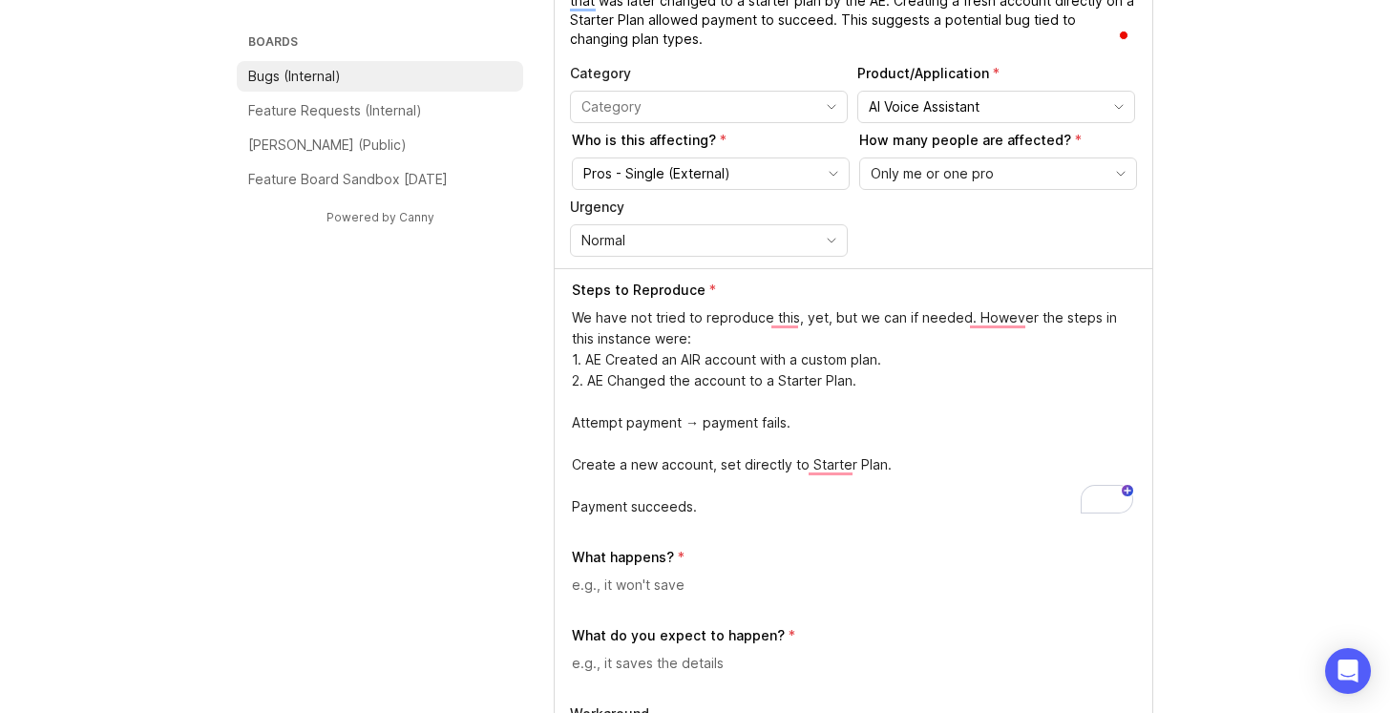
click at [572, 422] on textarea "We have not tried to reproduce this, yet, but we can if needed. However the ste…" at bounding box center [854, 412] width 565 height 210
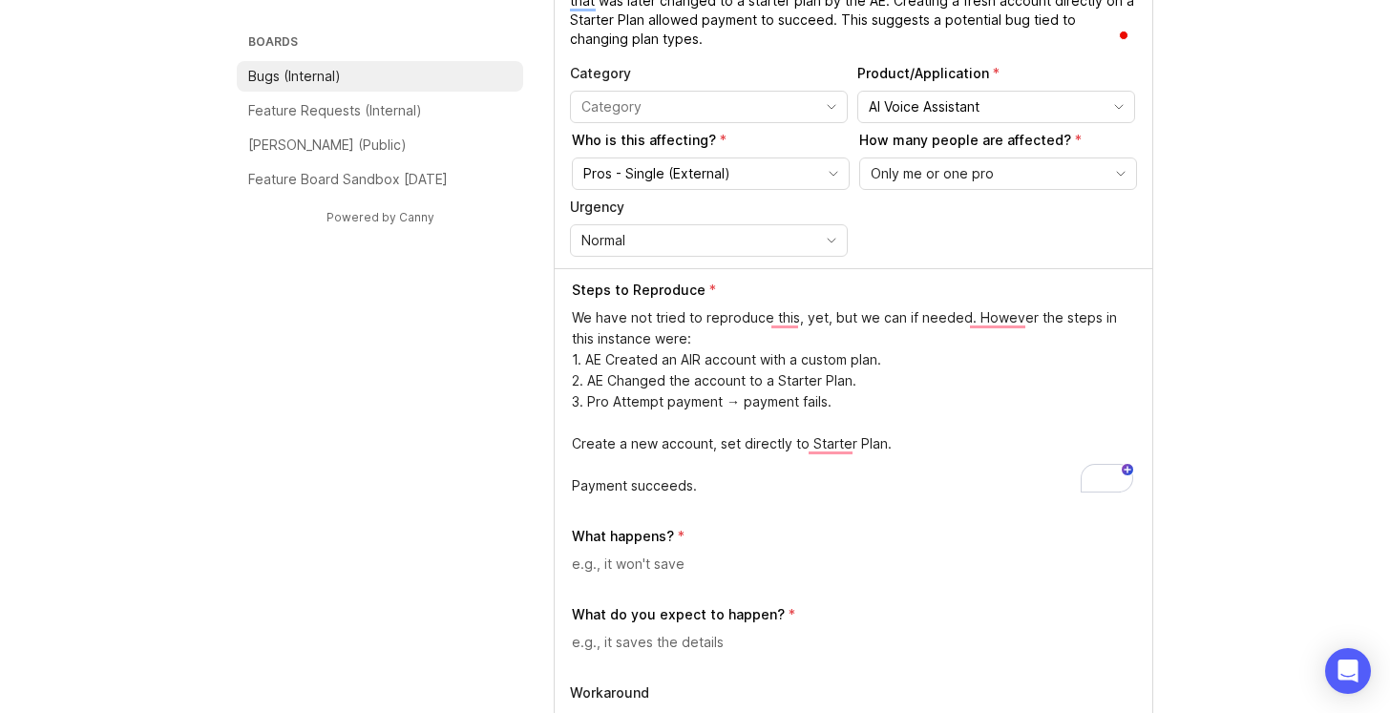
click at [871, 398] on textarea "We have not tried to reproduce this, yet, but we can if needed. However the ste…" at bounding box center [854, 401] width 565 height 189
paste textarea "[URL][DOMAIN_NAME]"
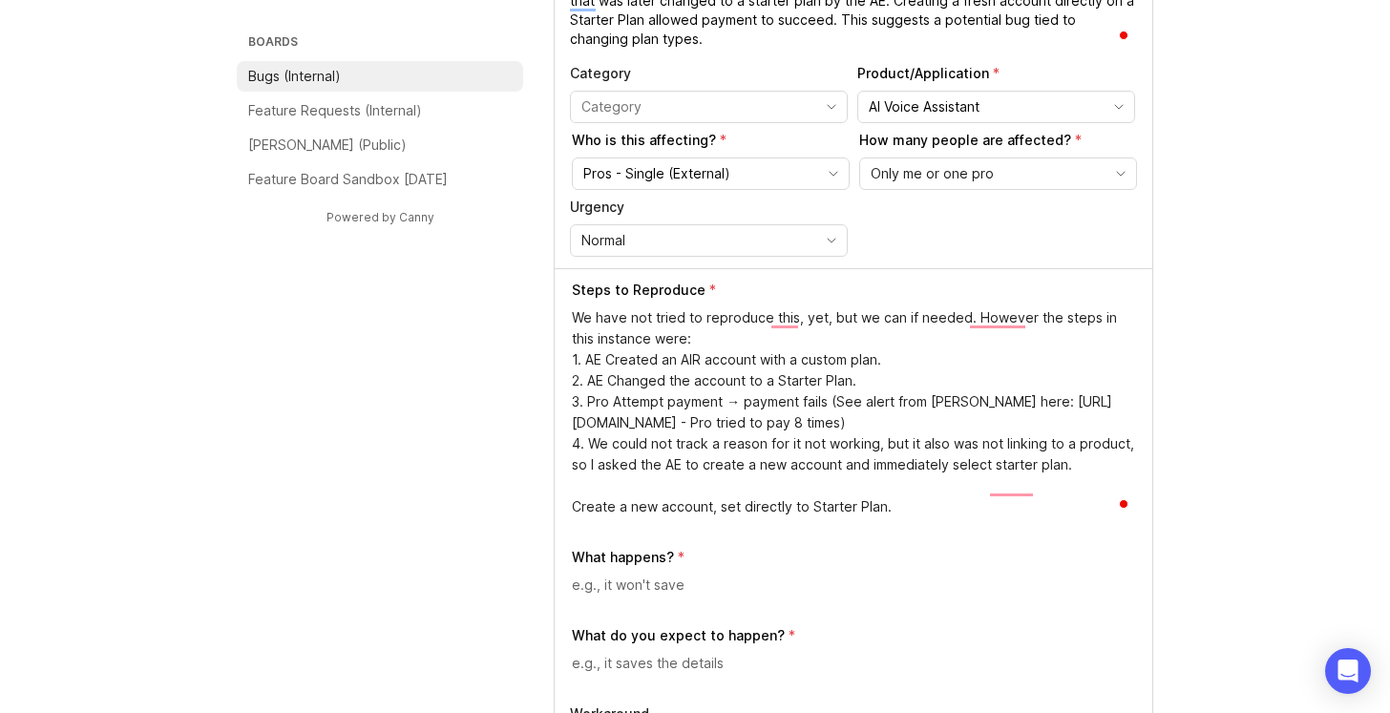
scroll to position [26, 0]
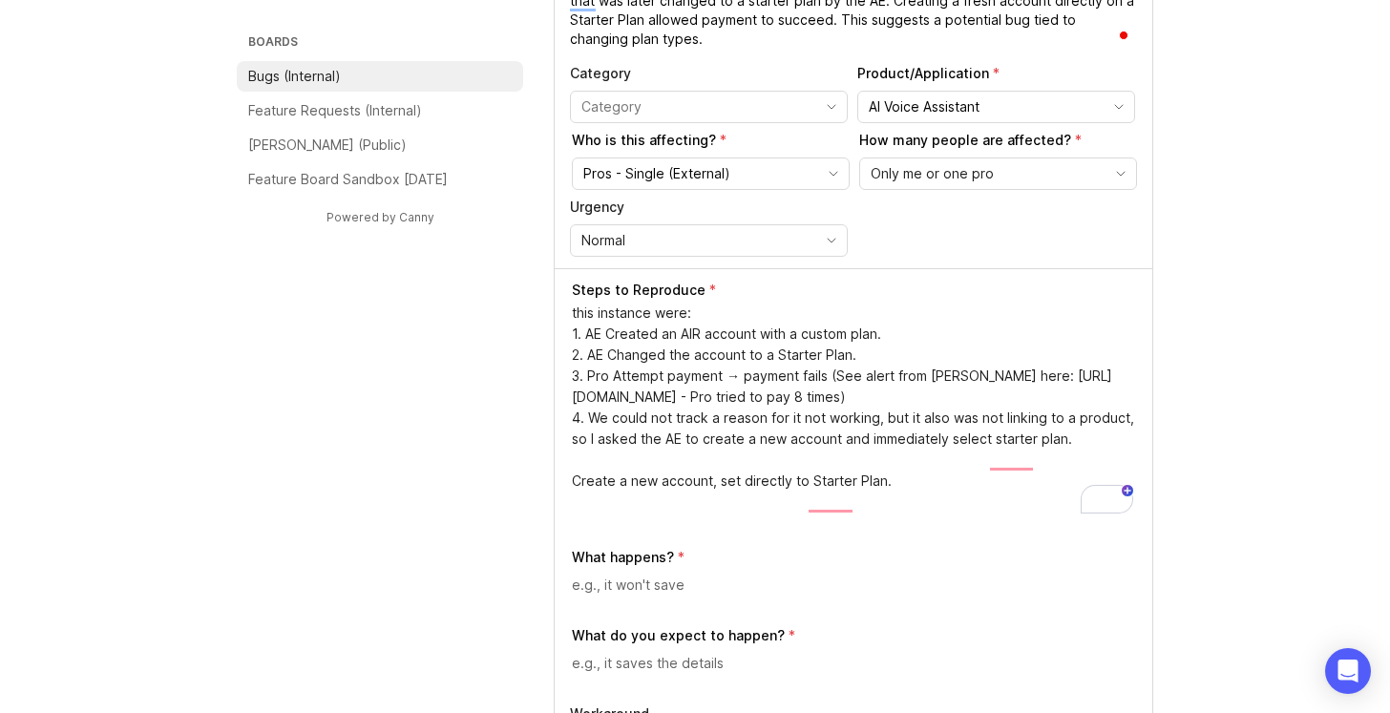
drag, startPoint x: 894, startPoint y: 507, endPoint x: 540, endPoint y: 502, distance: 353.2
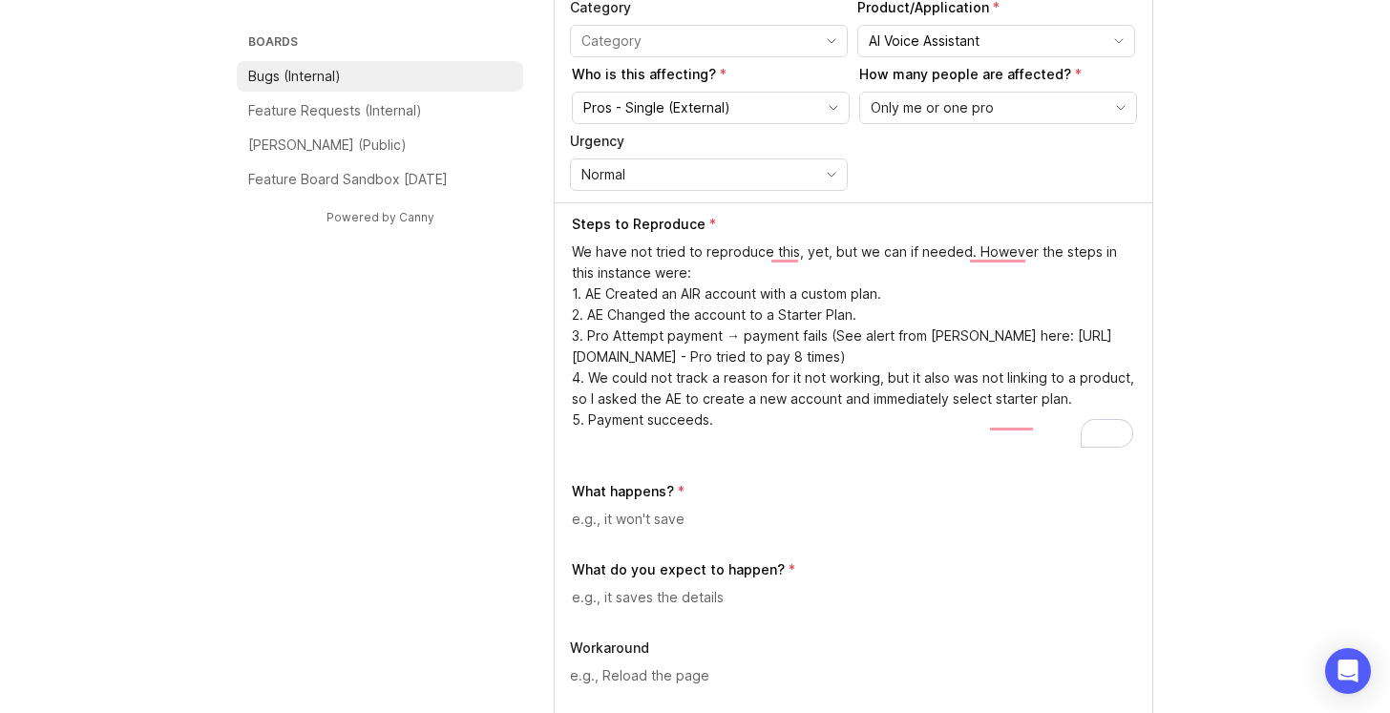
scroll to position [391, 0]
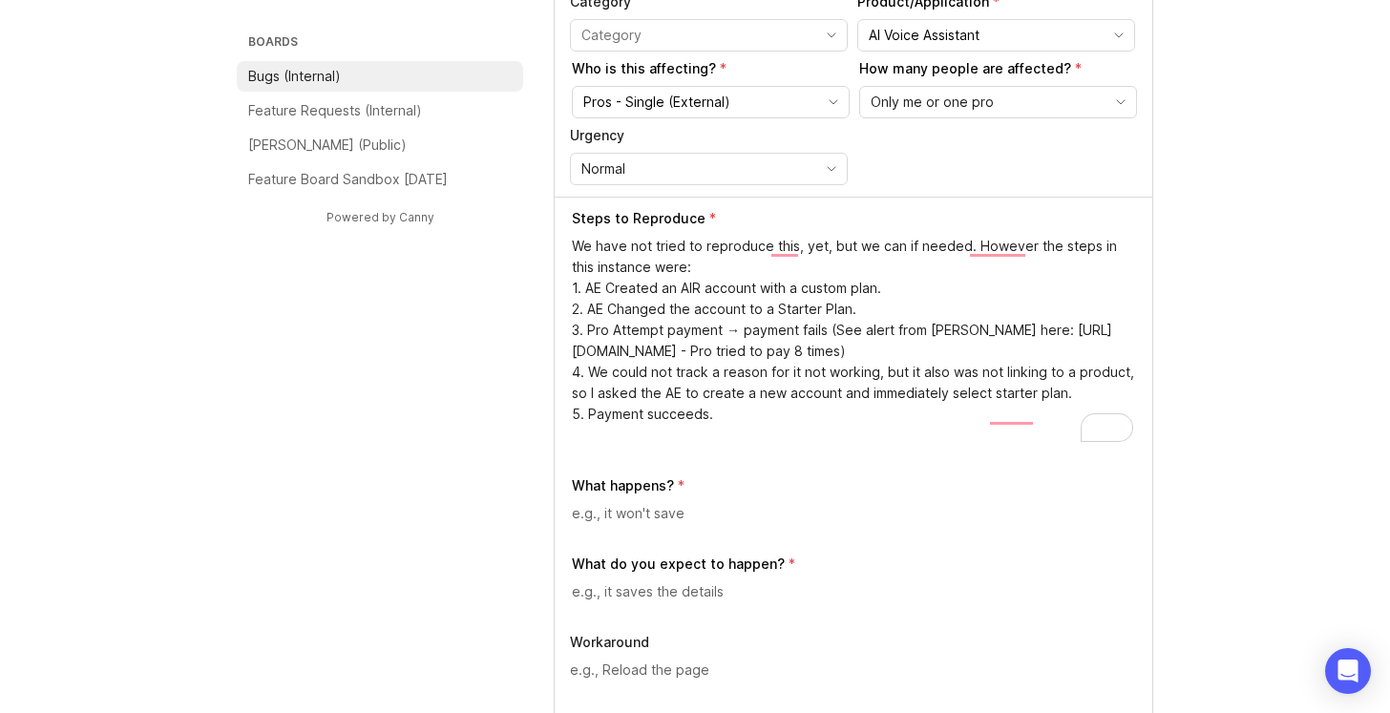
type textarea "We have not tried to reproduce this, yet, but we can if needed. However the ste…"
click at [639, 518] on textarea at bounding box center [854, 513] width 565 height 21
paste textarea "[URL][DOMAIN_NAME]"
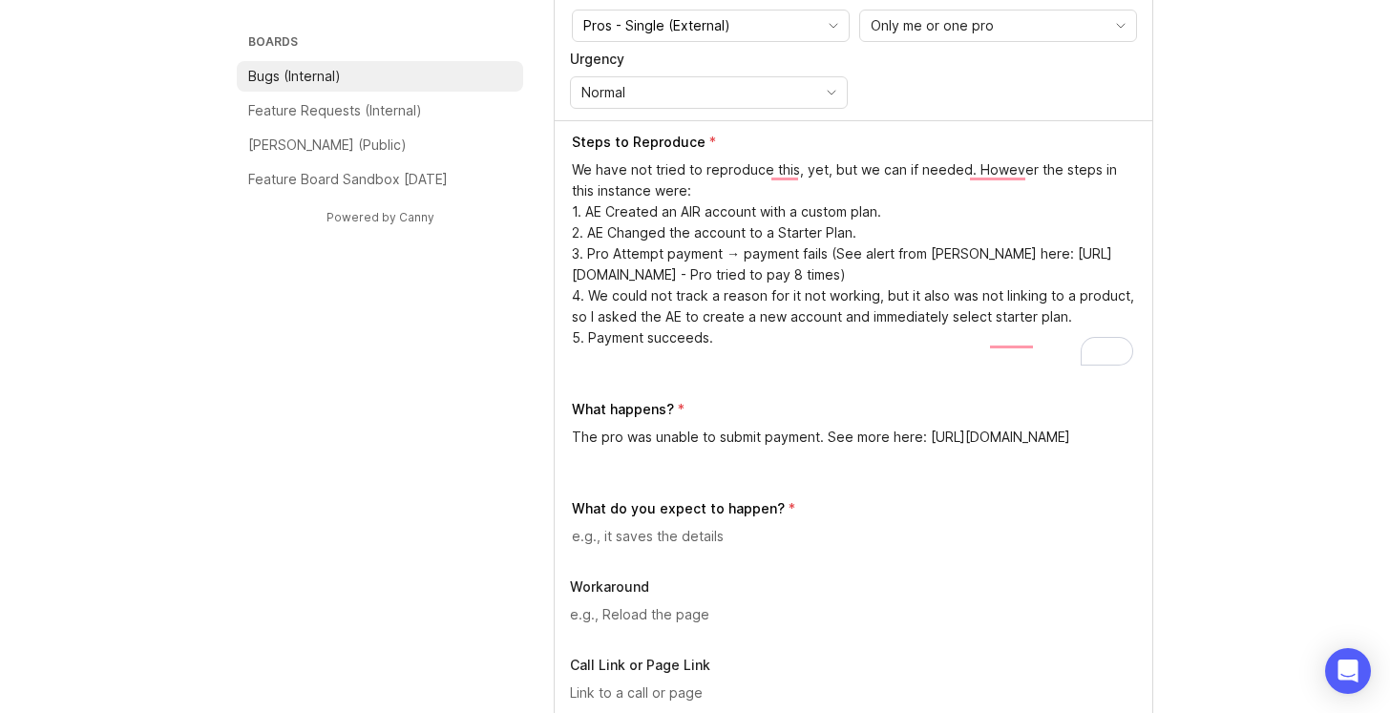
scroll to position [475, 0]
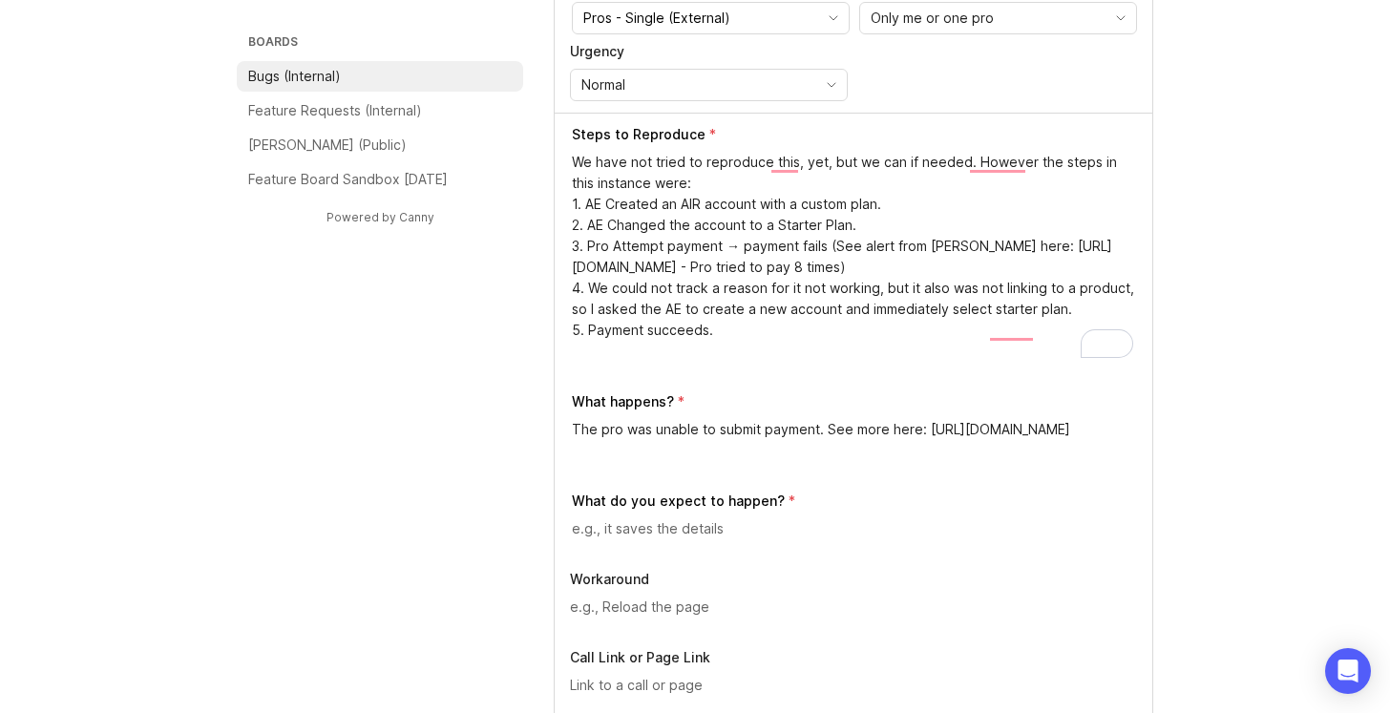
type textarea "The pro was unable to submit payment. See more here: https://smithai.slack.com/…"
click at [646, 525] on textarea at bounding box center [854, 528] width 565 height 21
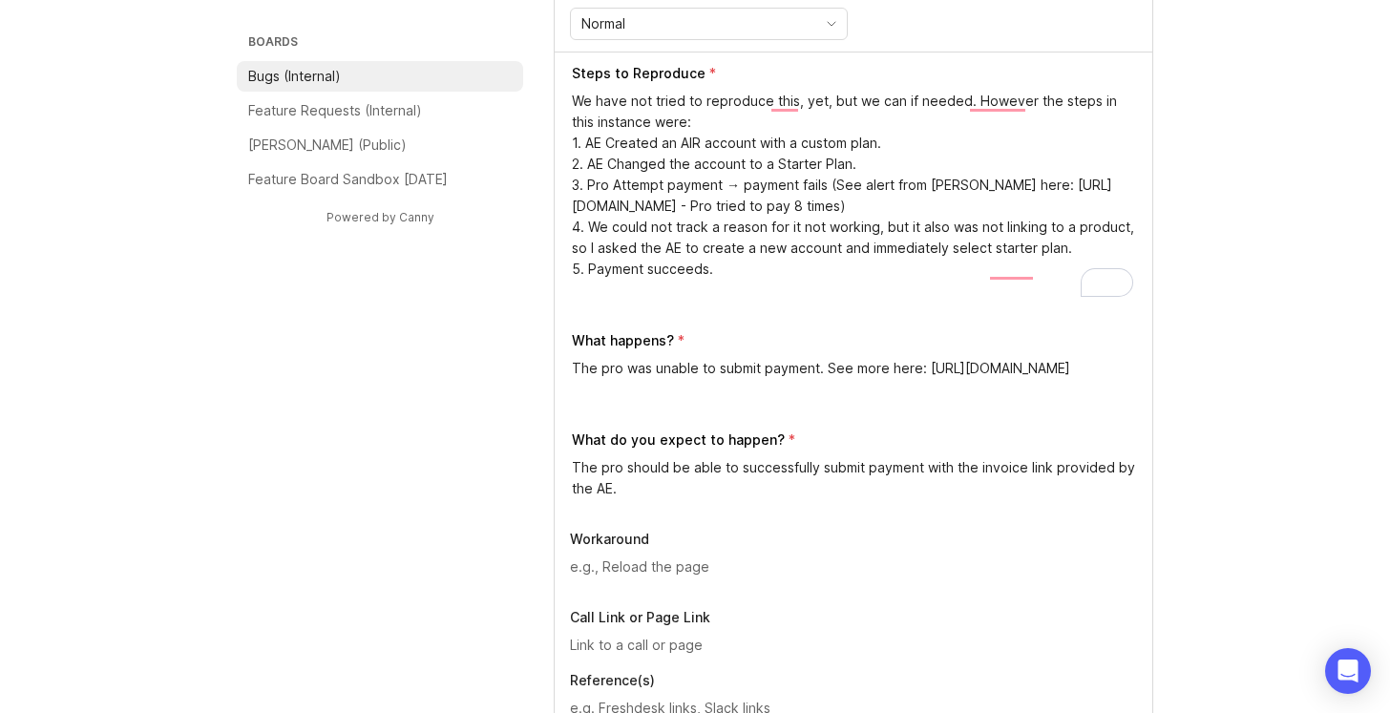
scroll to position [541, 0]
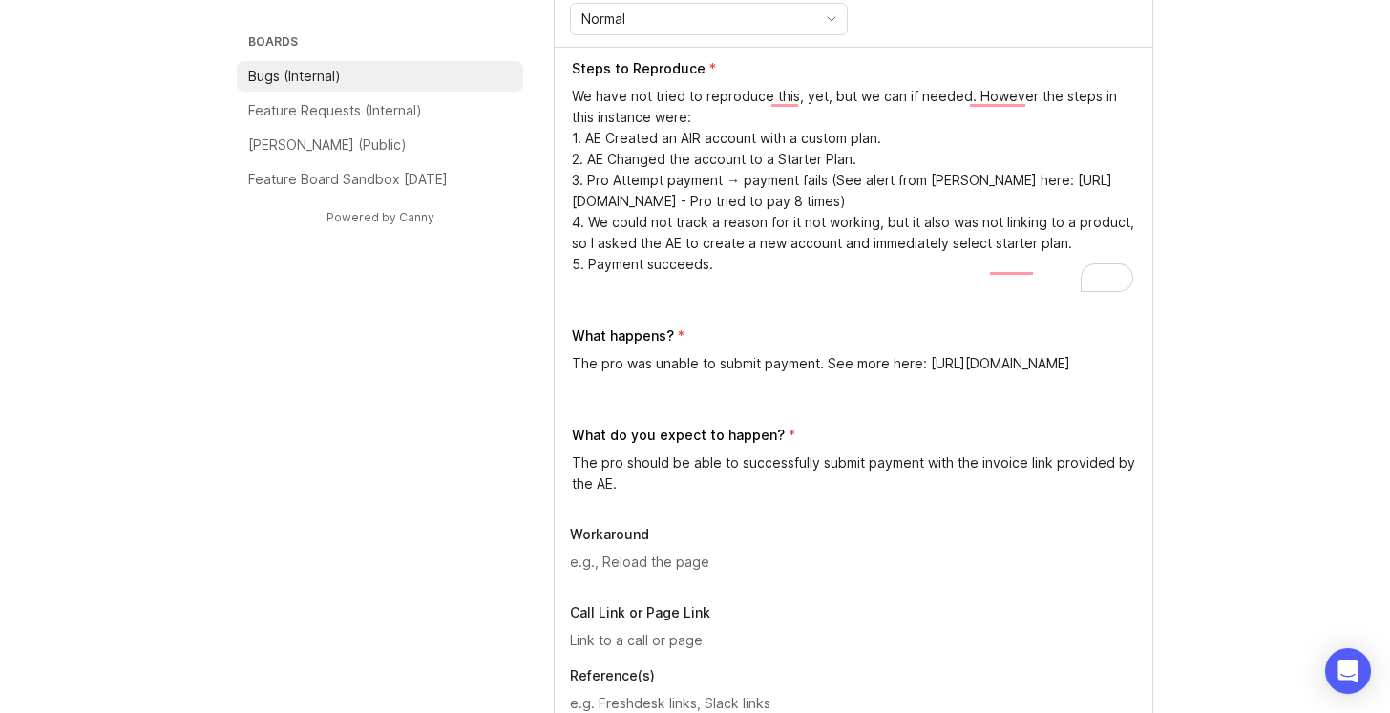
type textarea "The pro should be able to successfully submit payment with the invoice link pro…"
click at [655, 560] on textarea at bounding box center [853, 562] width 567 height 21
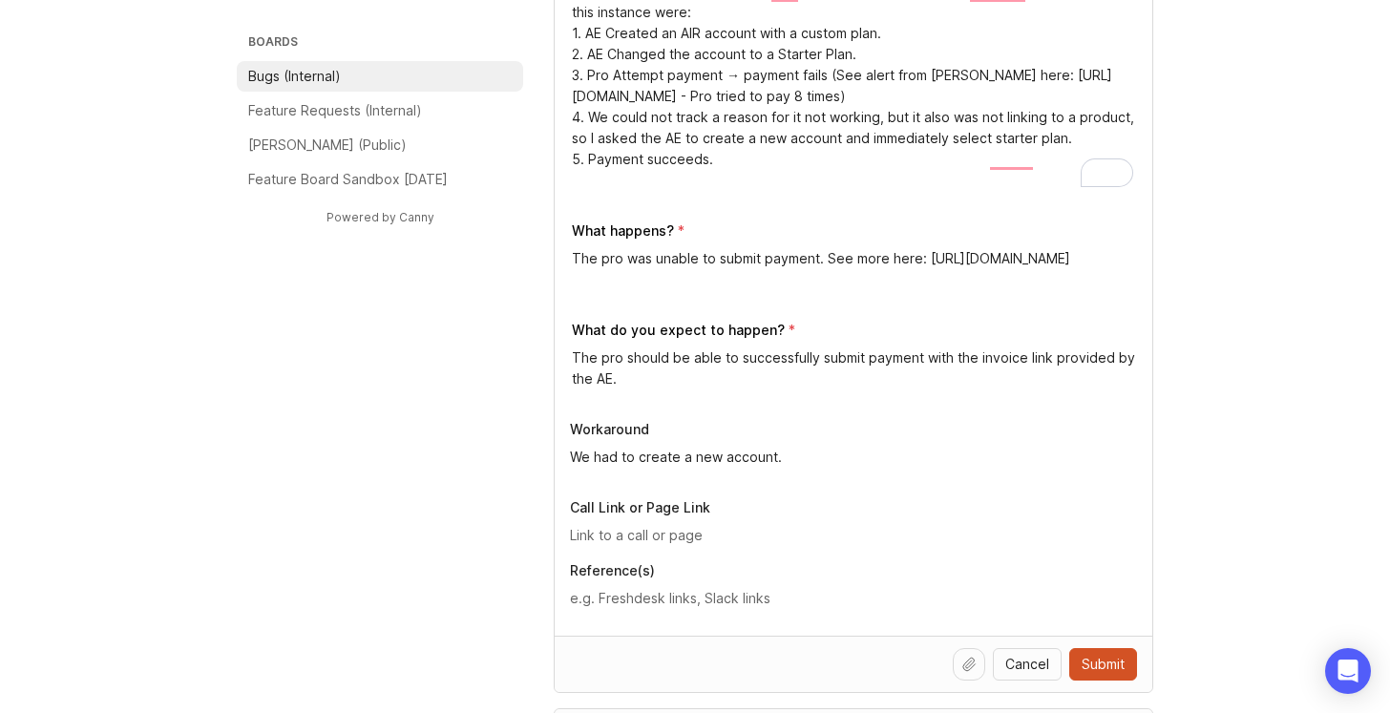
scroll to position [655, 0]
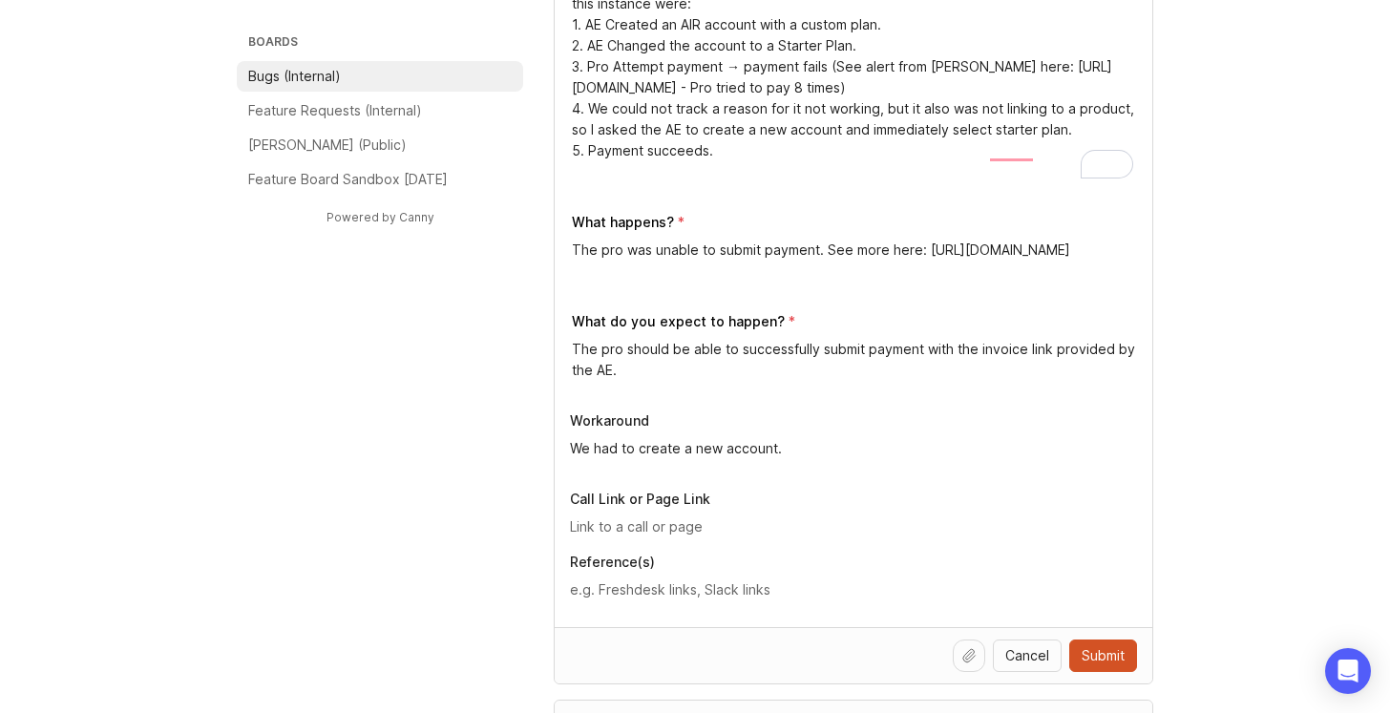
type textarea "We had to create a new account."
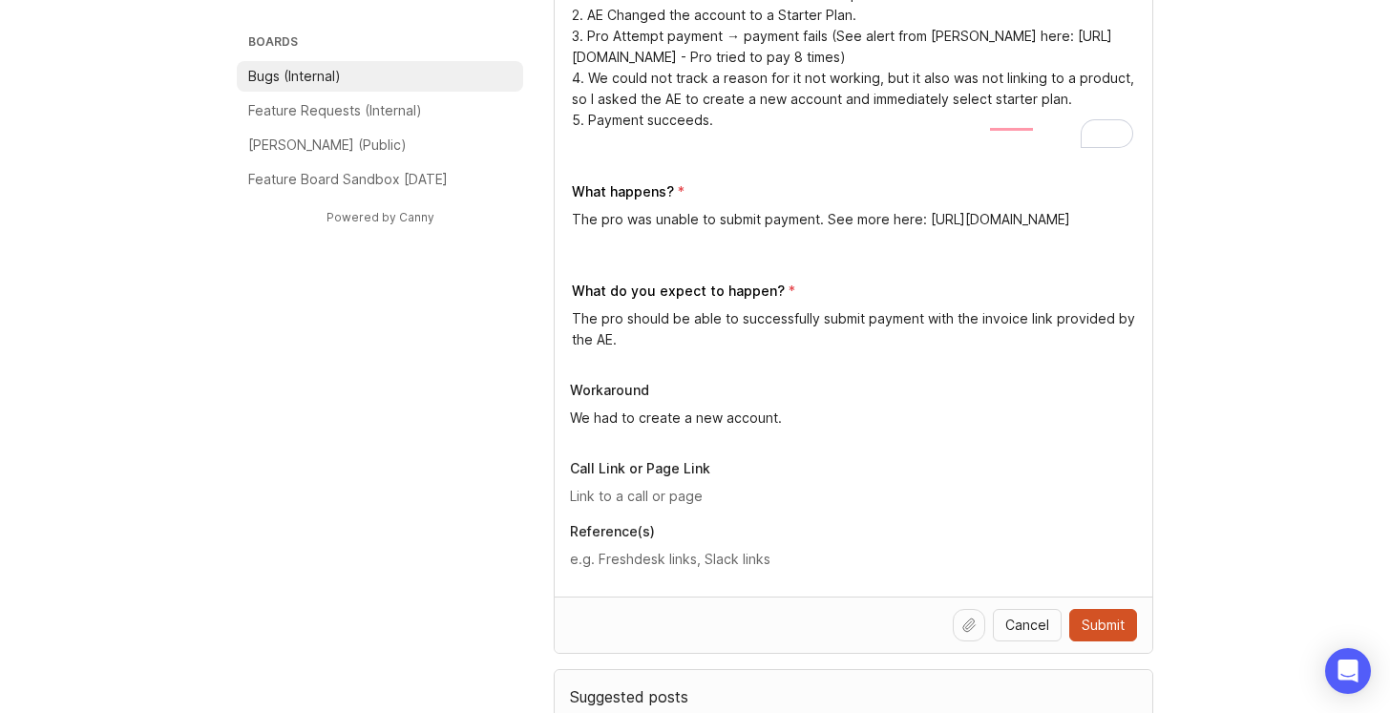
scroll to position [705, 0]
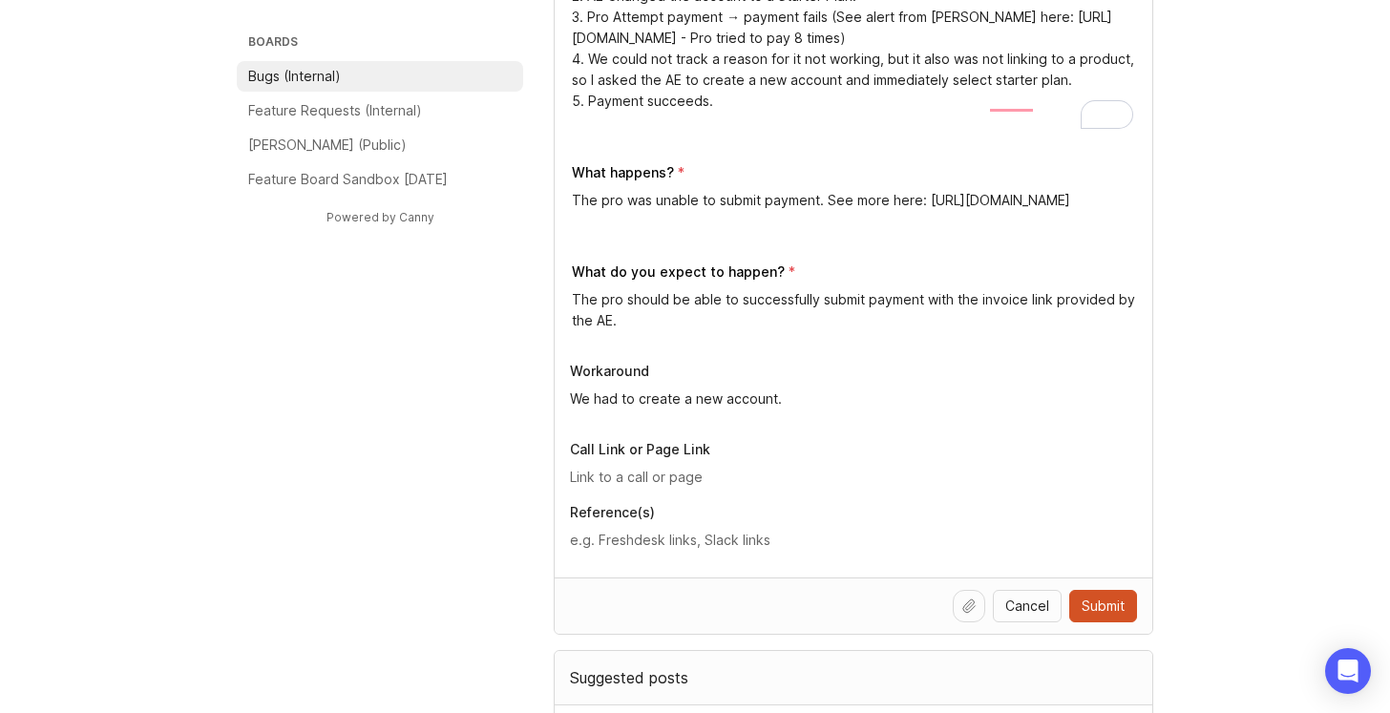
click at [638, 550] on textarea at bounding box center [853, 540] width 567 height 21
paste textarea "[URL][PERSON_NAME]"
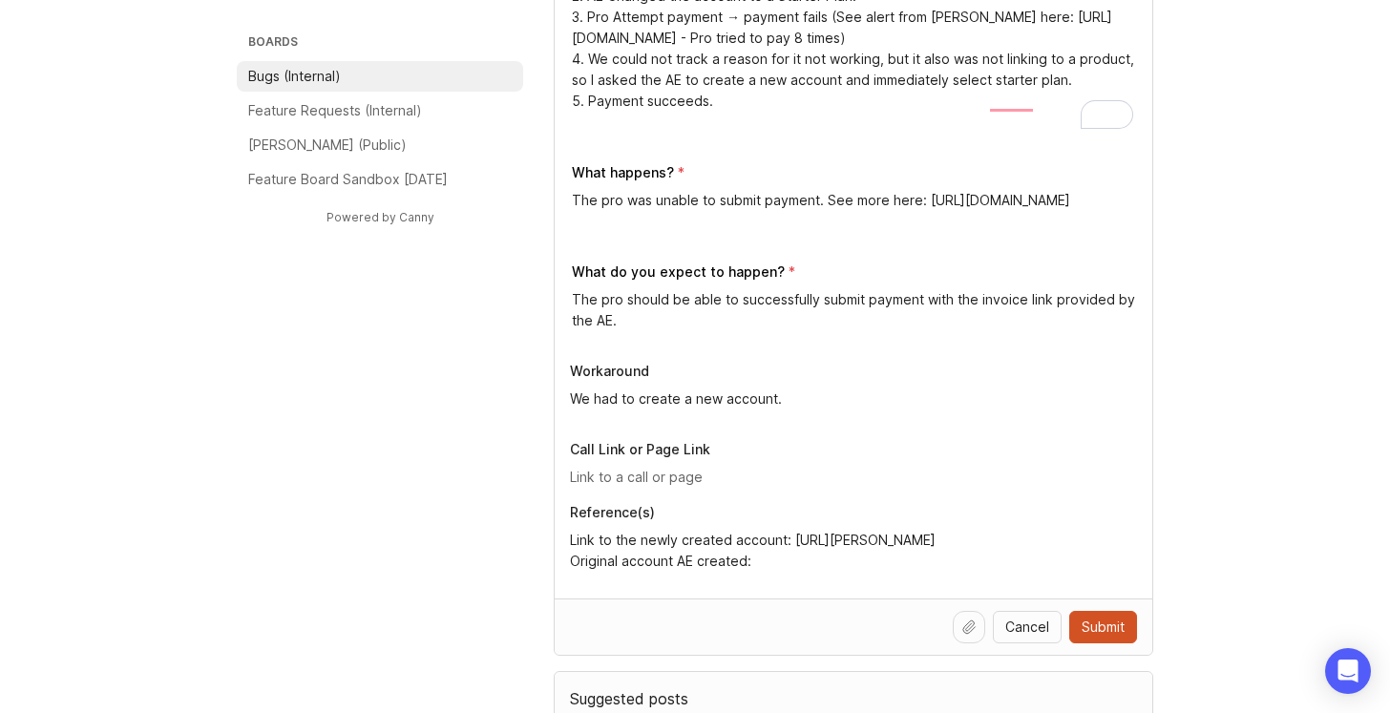
paste textarea "[URL][PERSON_NAME]"
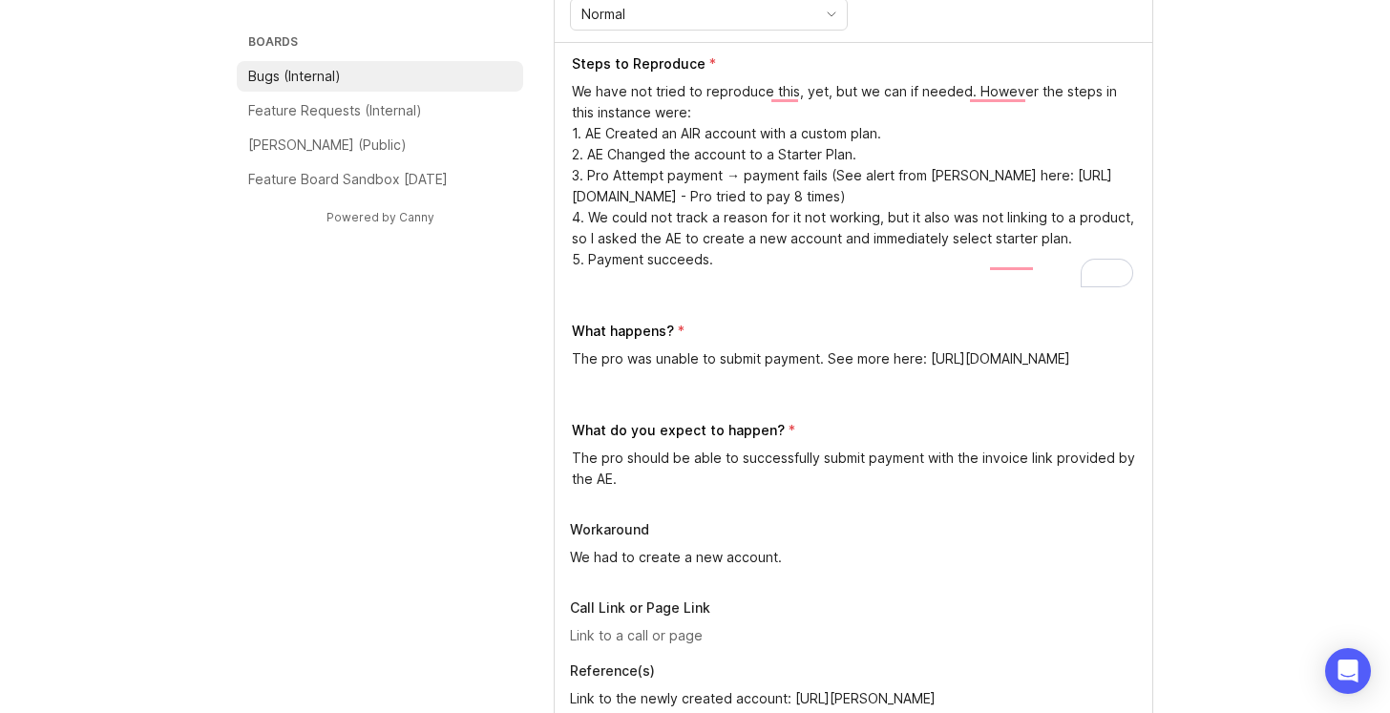
scroll to position [544, 0]
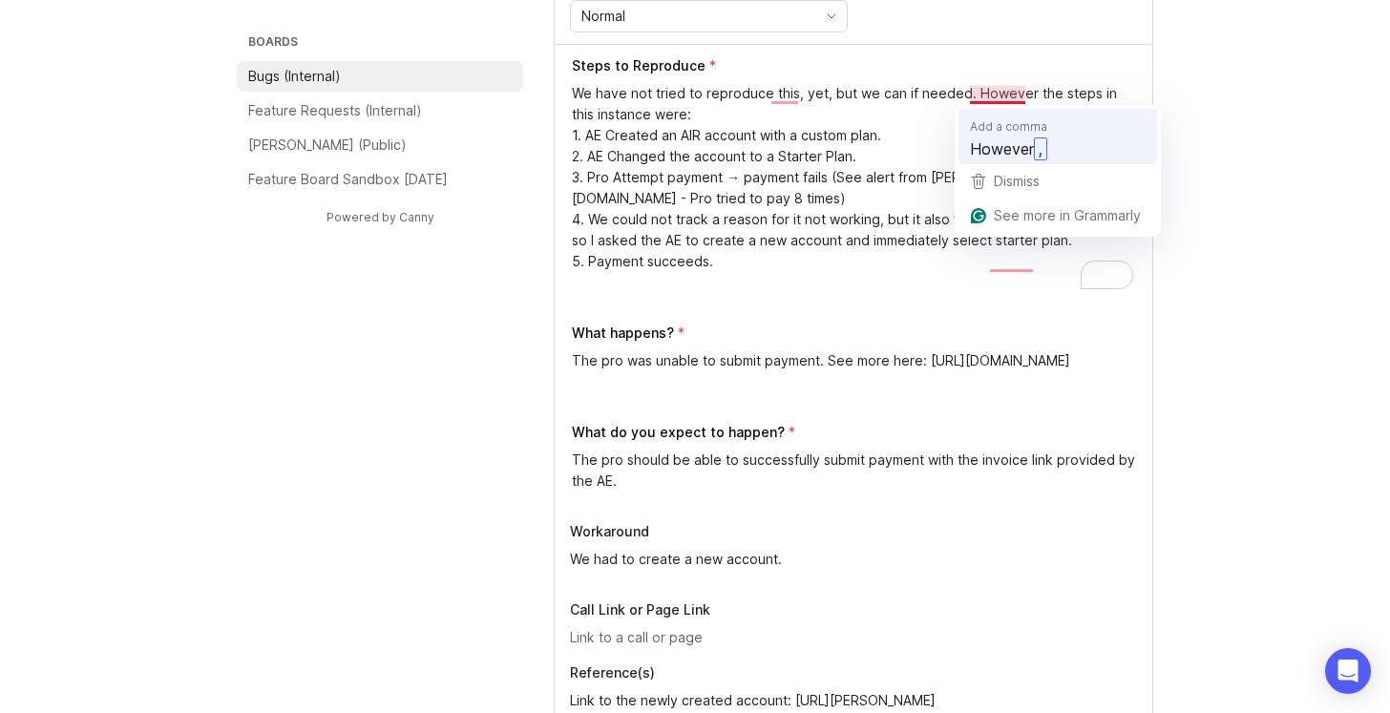
type textarea "Link to the newly created account: [URL][PERSON_NAME] Original account AE creat…"
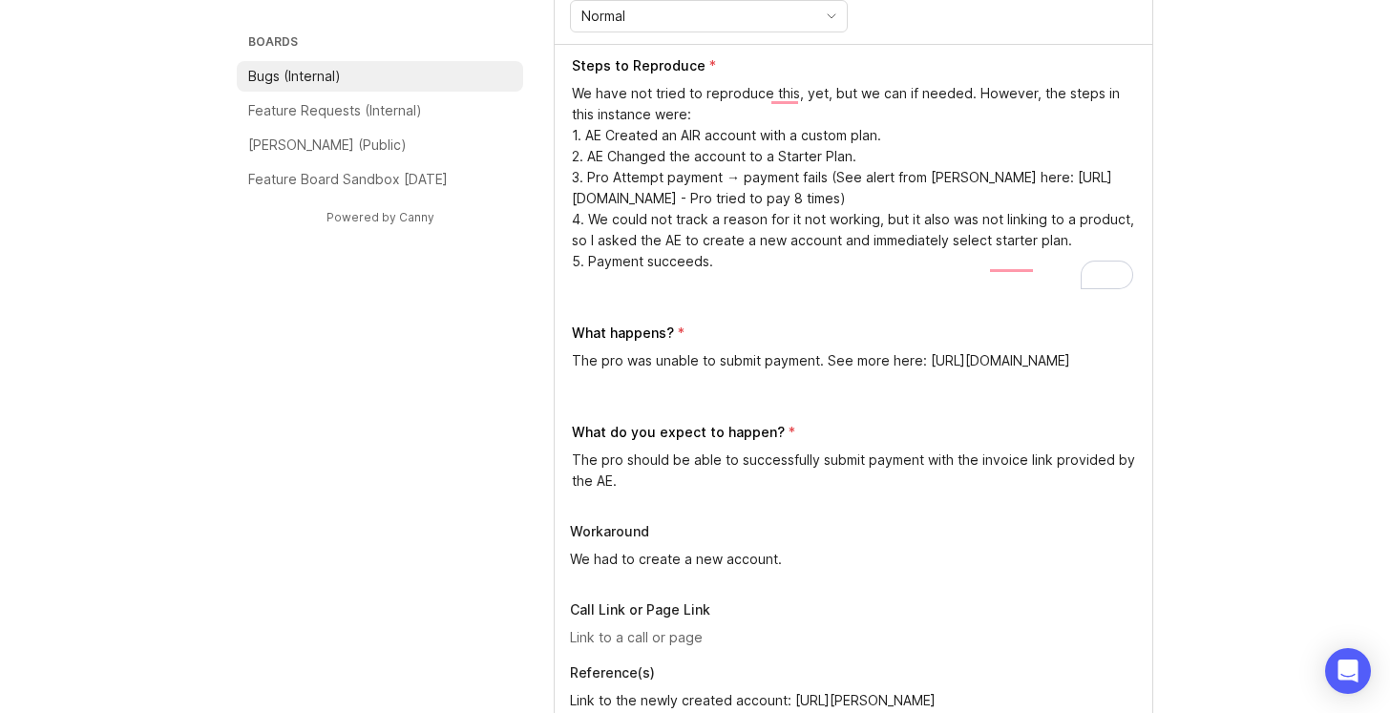
type textarea "We have not tried to reproduce this, yet, but we can if needed. However, the st…"
drag, startPoint x: 642, startPoint y: 480, endPoint x: 565, endPoint y: 463, distance: 79.2
paste textarea "Payment should process successfully regardless of whether the plan was initiall…"
type textarea "Payment should process successfully regardless of whether the plan was initiall…"
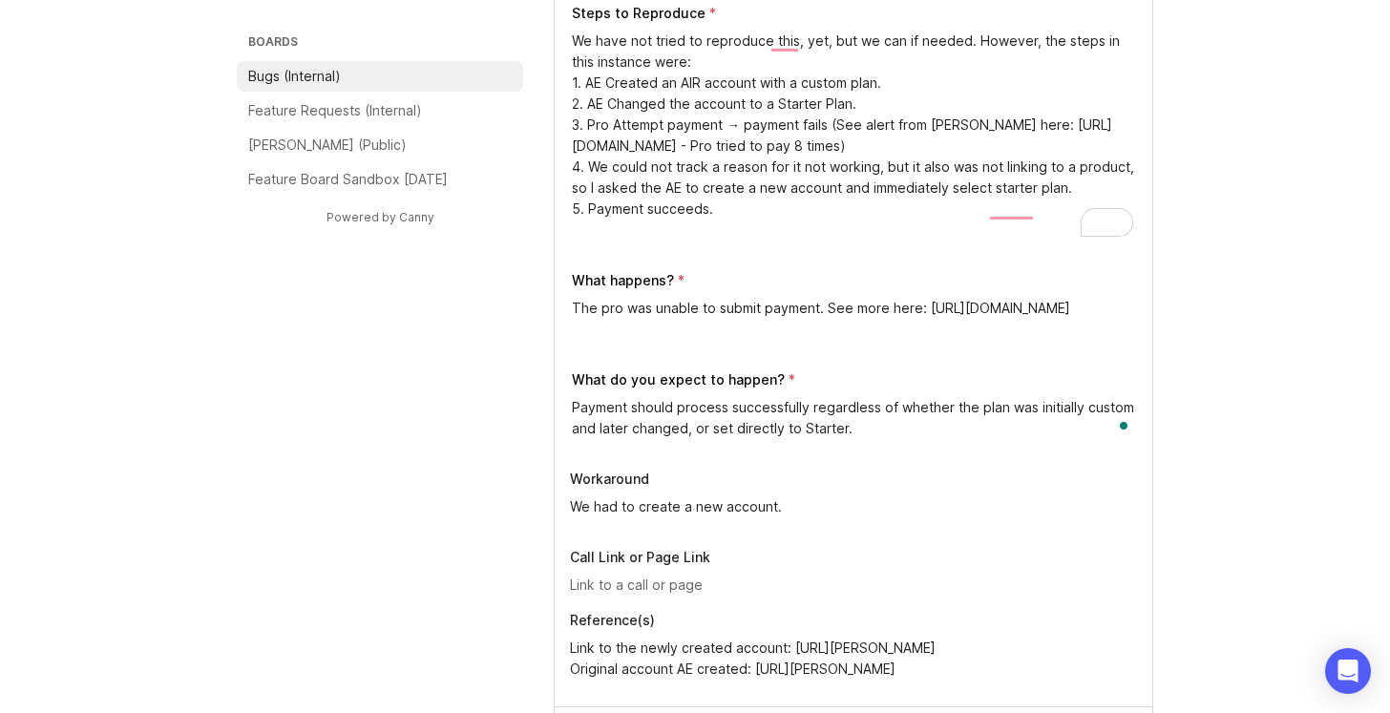
scroll to position [598, 0]
click at [573, 300] on textarea "The pro was unable to submit payment. See more here: https://smithai.slack.com/…" at bounding box center [854, 318] width 565 height 42
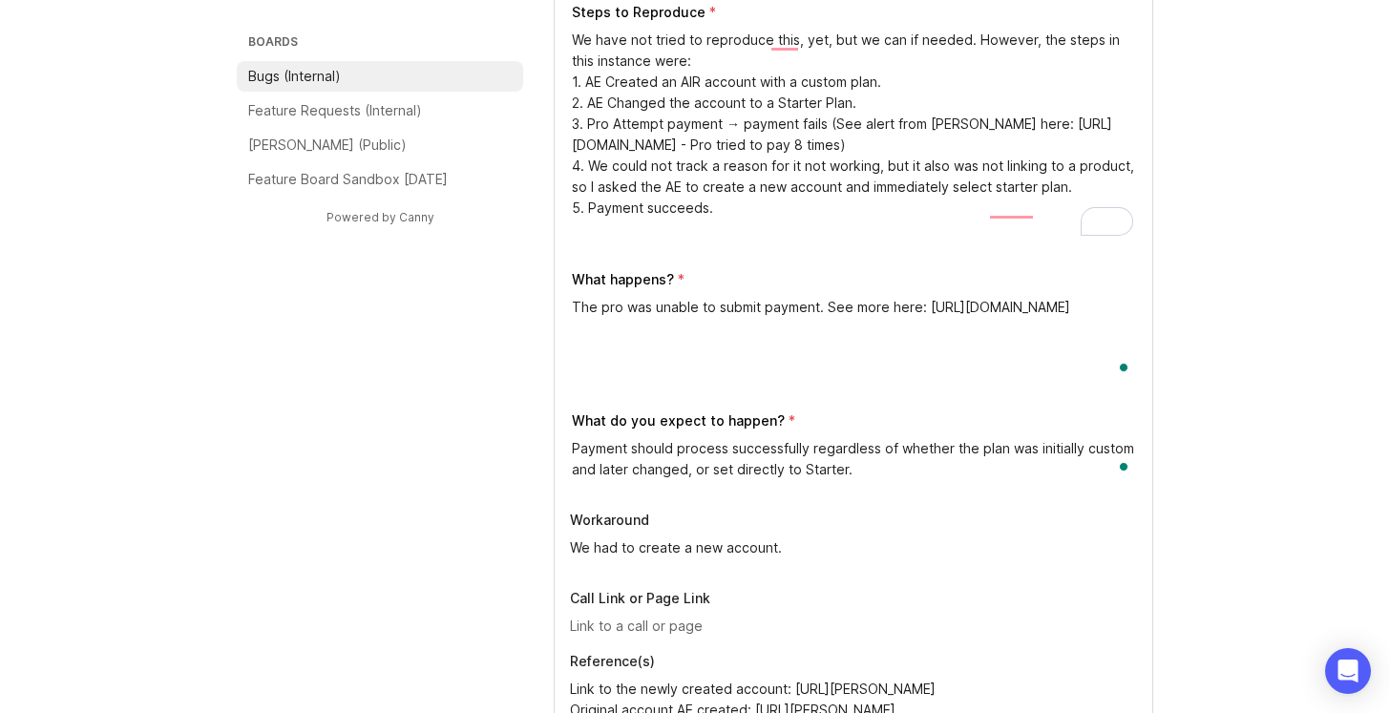
paste textarea "Payment failed on the changed plan. Payment succeeded only after creating a new…"
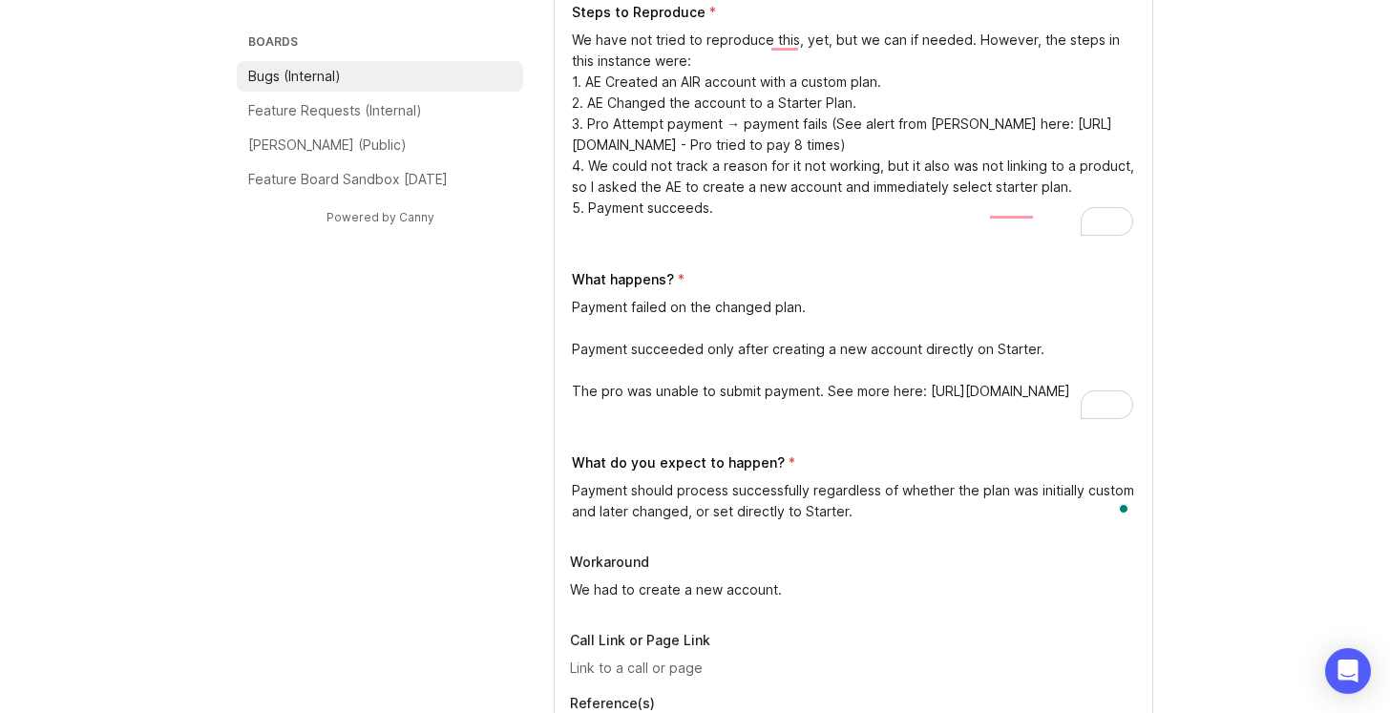
click at [572, 338] on textarea "Payment failed on the changed plan. Payment succeeded only after creating a new…" at bounding box center [854, 360] width 565 height 126
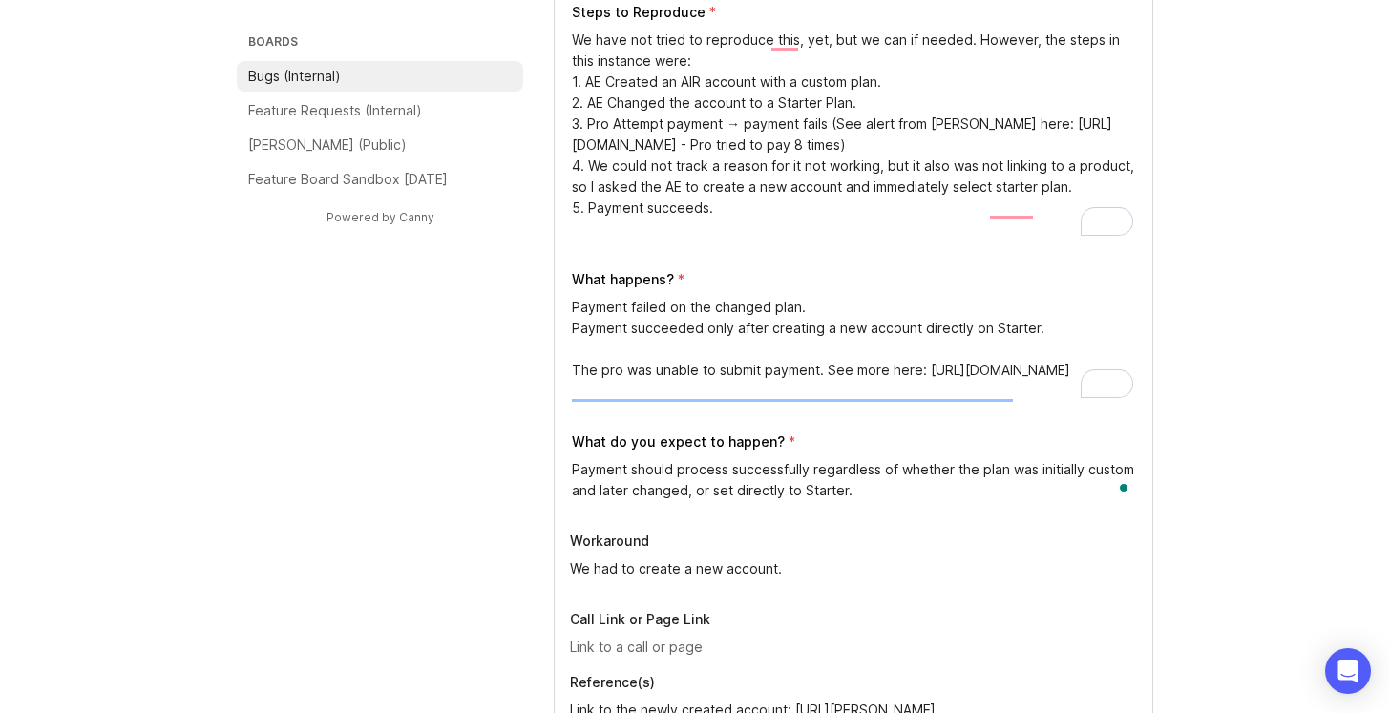
click at [716, 311] on textarea "Payment failed on the changed plan. Payment succeeded only after creating a new…" at bounding box center [854, 349] width 565 height 105
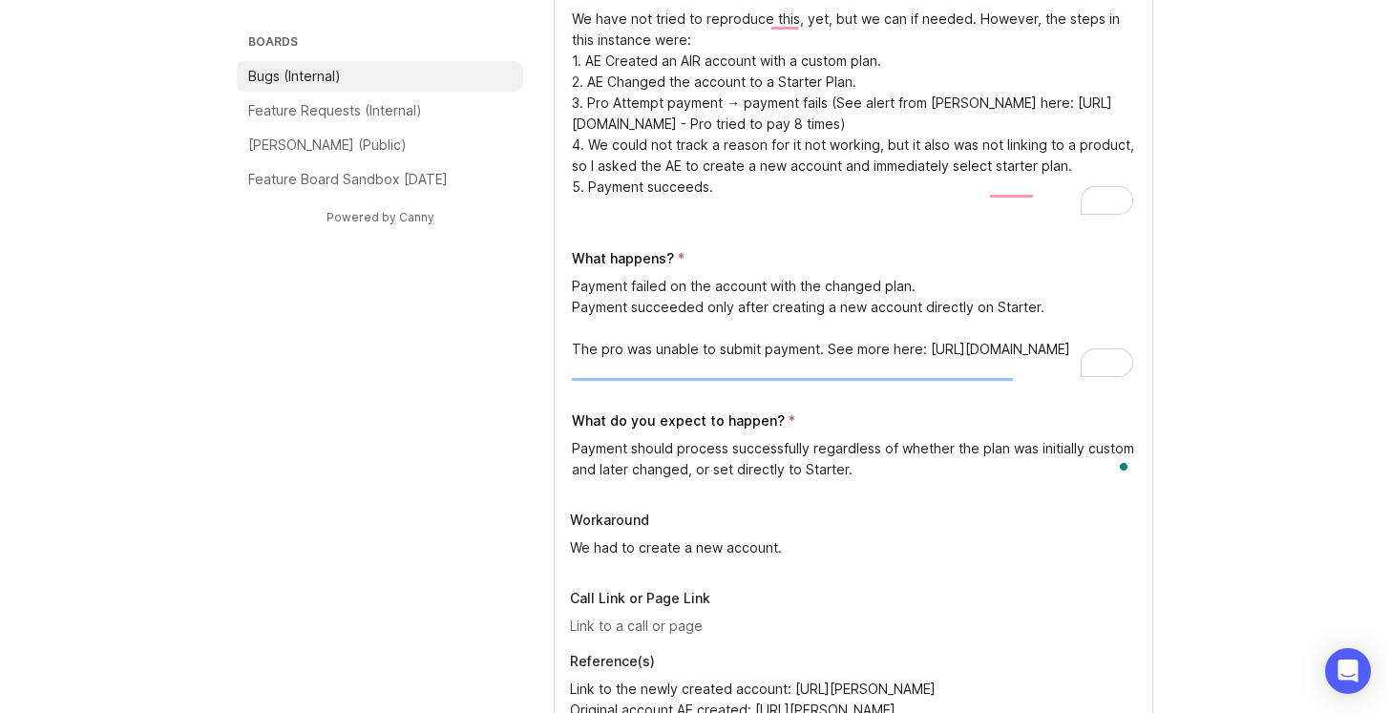
scroll to position [621, 0]
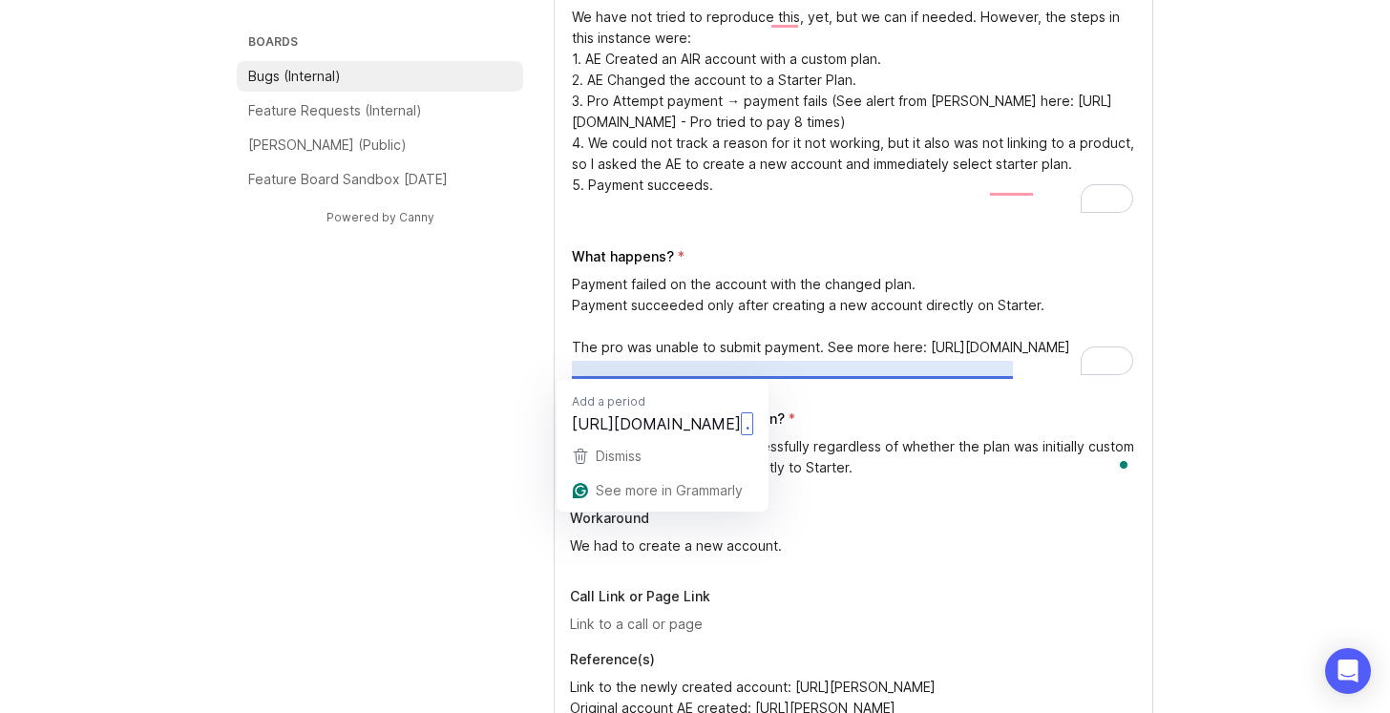
drag, startPoint x: 1026, startPoint y: 370, endPoint x: 566, endPoint y: 344, distance: 460.9
click at [566, 344] on div "Steps to Reproduce We have not tried to reproduce this, yet, but we can if need…" at bounding box center [854, 357] width 598 height 778
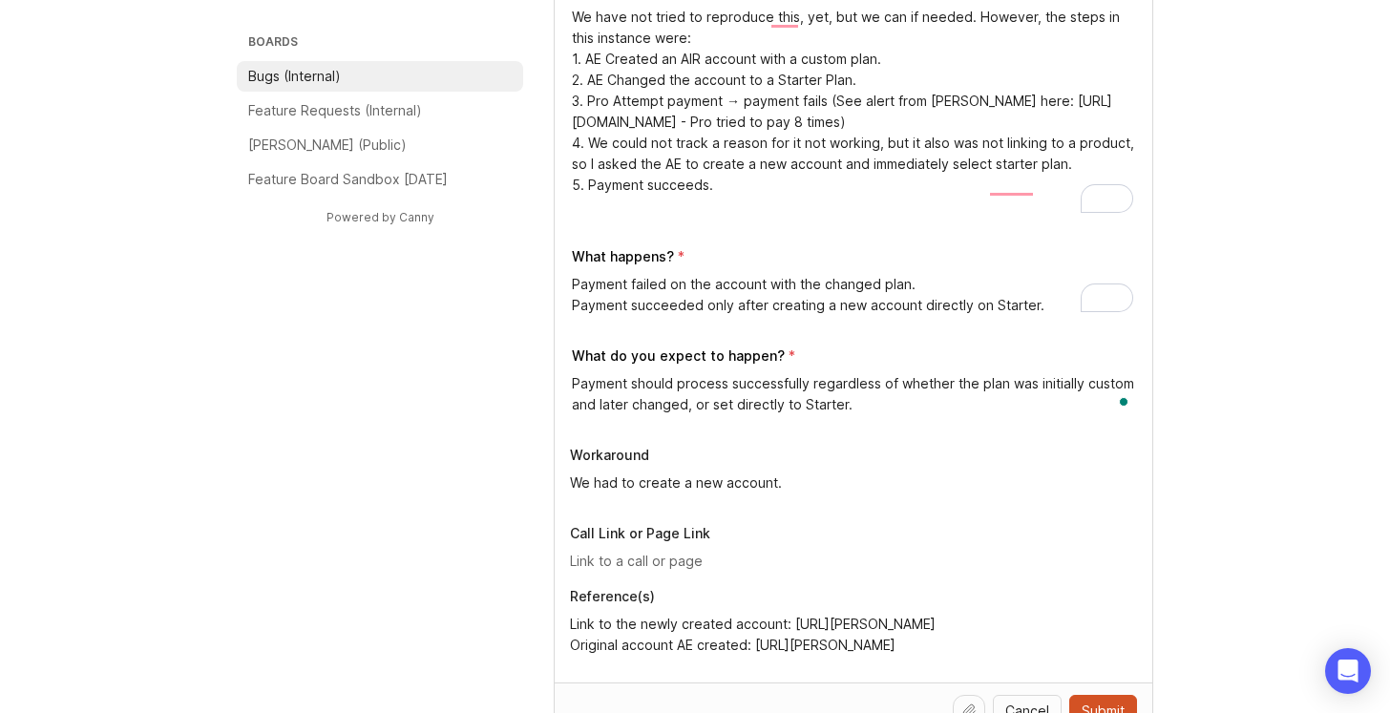
type textarea "Payment failed on the account with the changed plan. Payment succeeded only aft…"
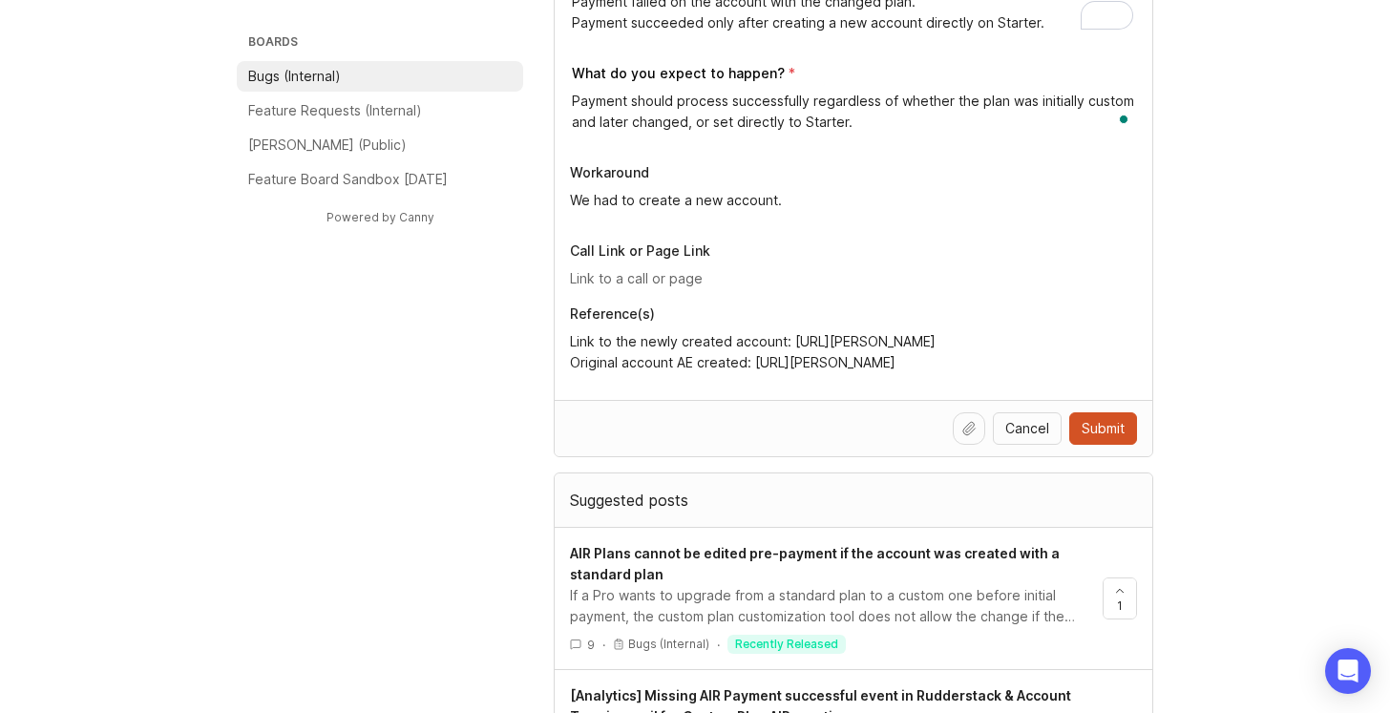
scroll to position [987, 0]
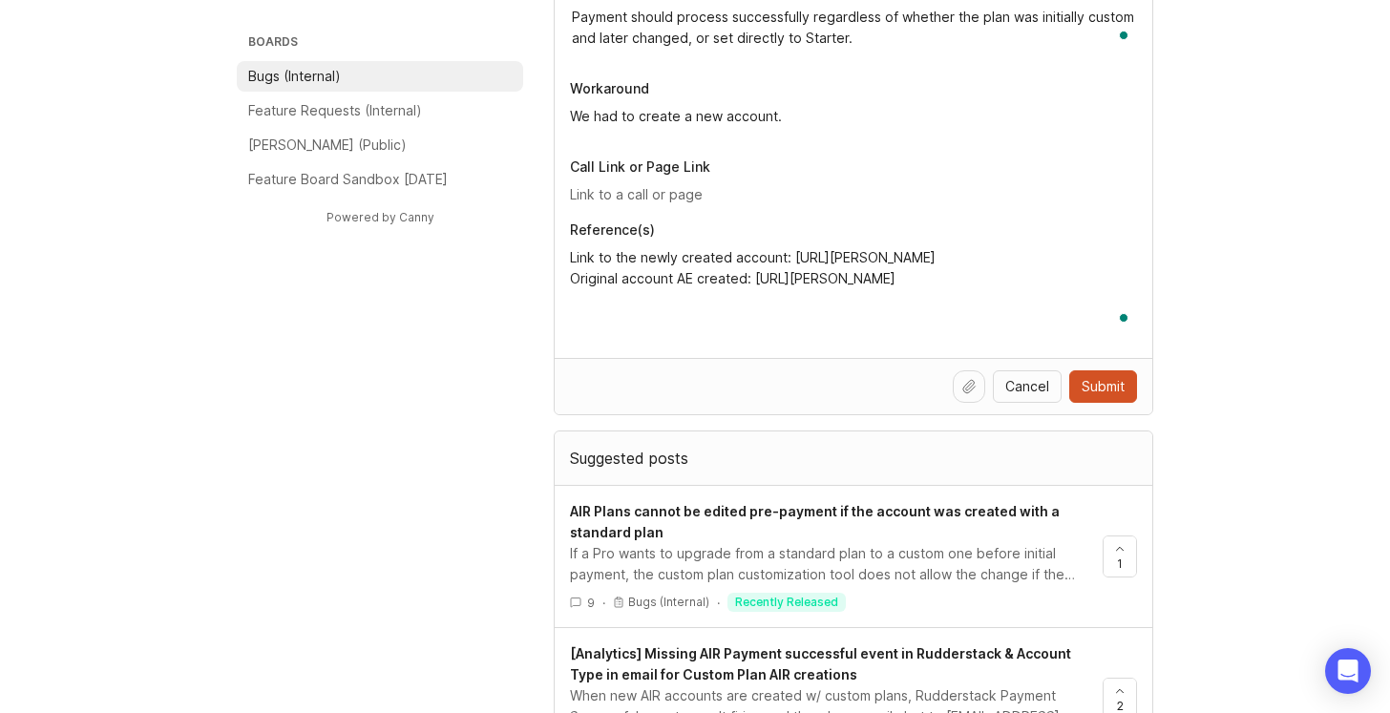
paste textarea "Only observed on one account so far — not yet reproduced consistently. Could be…"
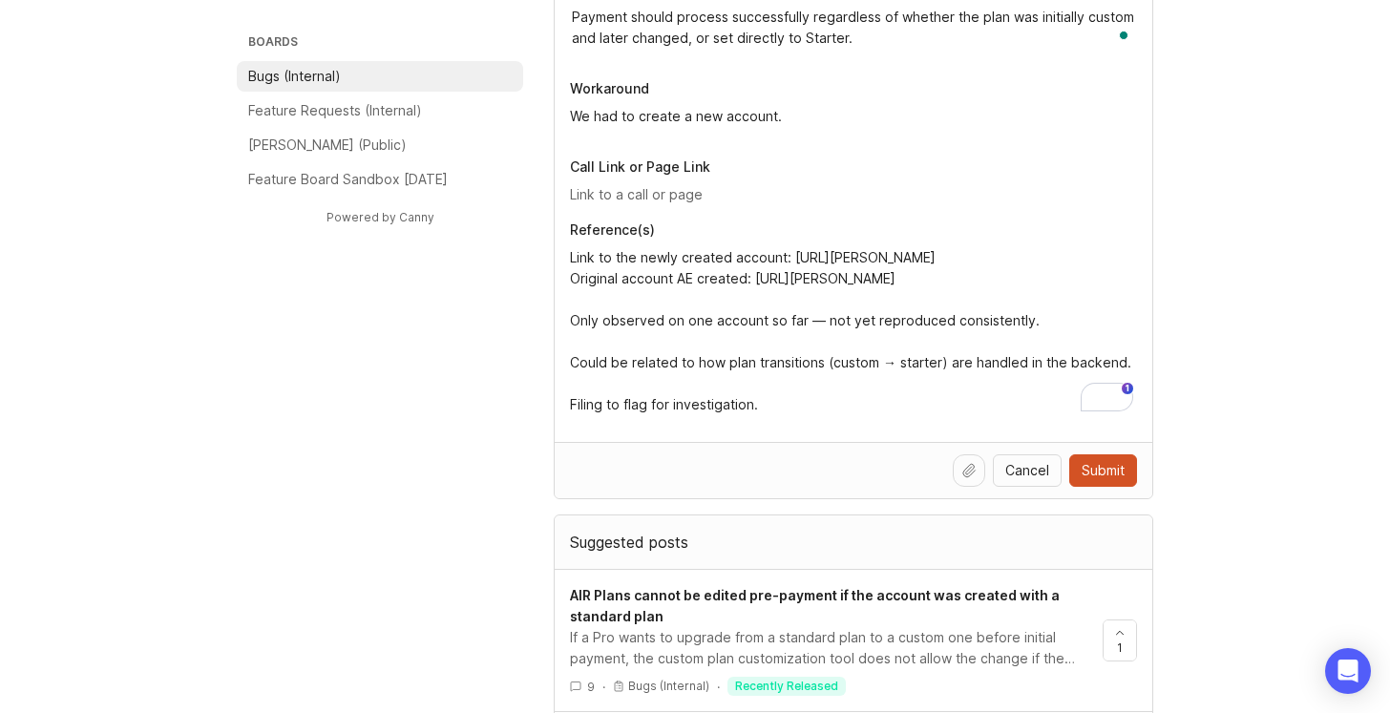
click at [601, 347] on textarea "Link to the newly created account: [URL][PERSON_NAME] Original account AE creat…" at bounding box center [853, 331] width 567 height 168
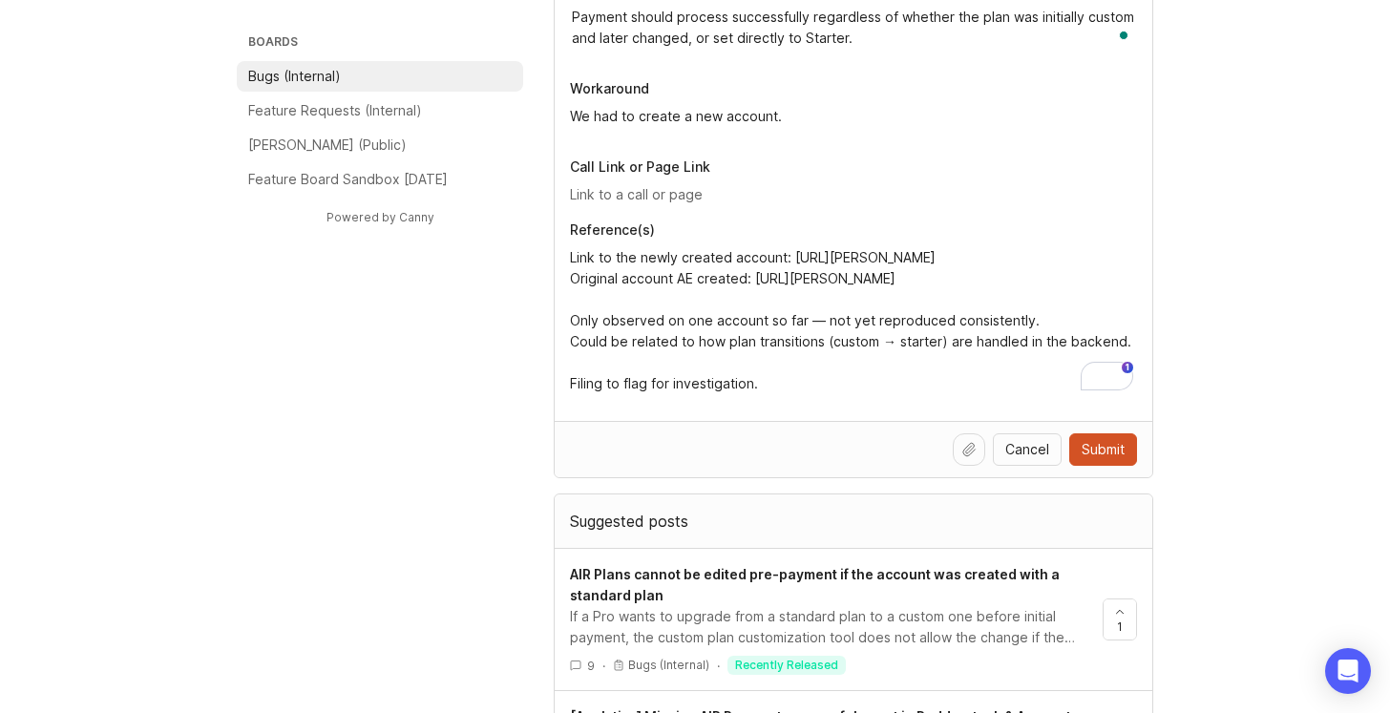
click at [598, 368] on textarea "Link to the newly created account: [URL][PERSON_NAME] Original account AE creat…" at bounding box center [853, 320] width 567 height 147
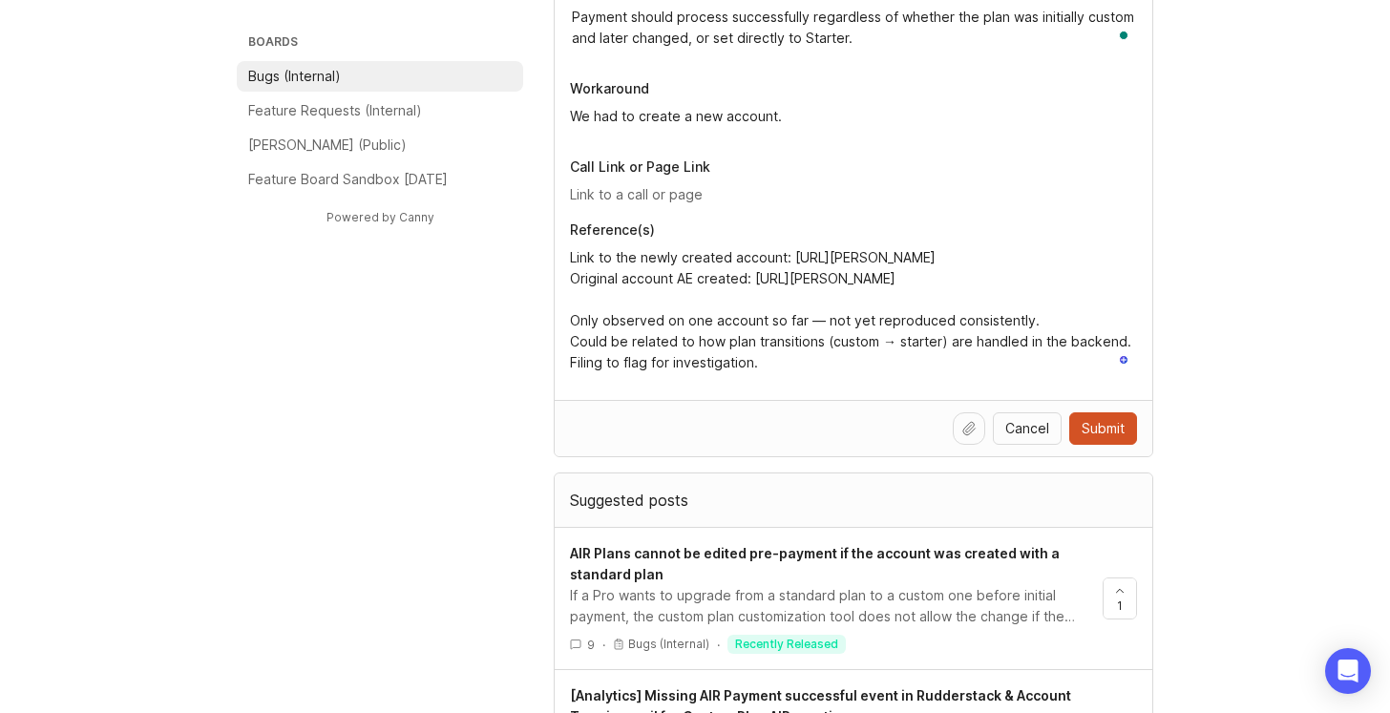
click at [579, 306] on textarea "Link to the newly created account: [URL][PERSON_NAME] Original account AE creat…" at bounding box center [853, 310] width 567 height 126
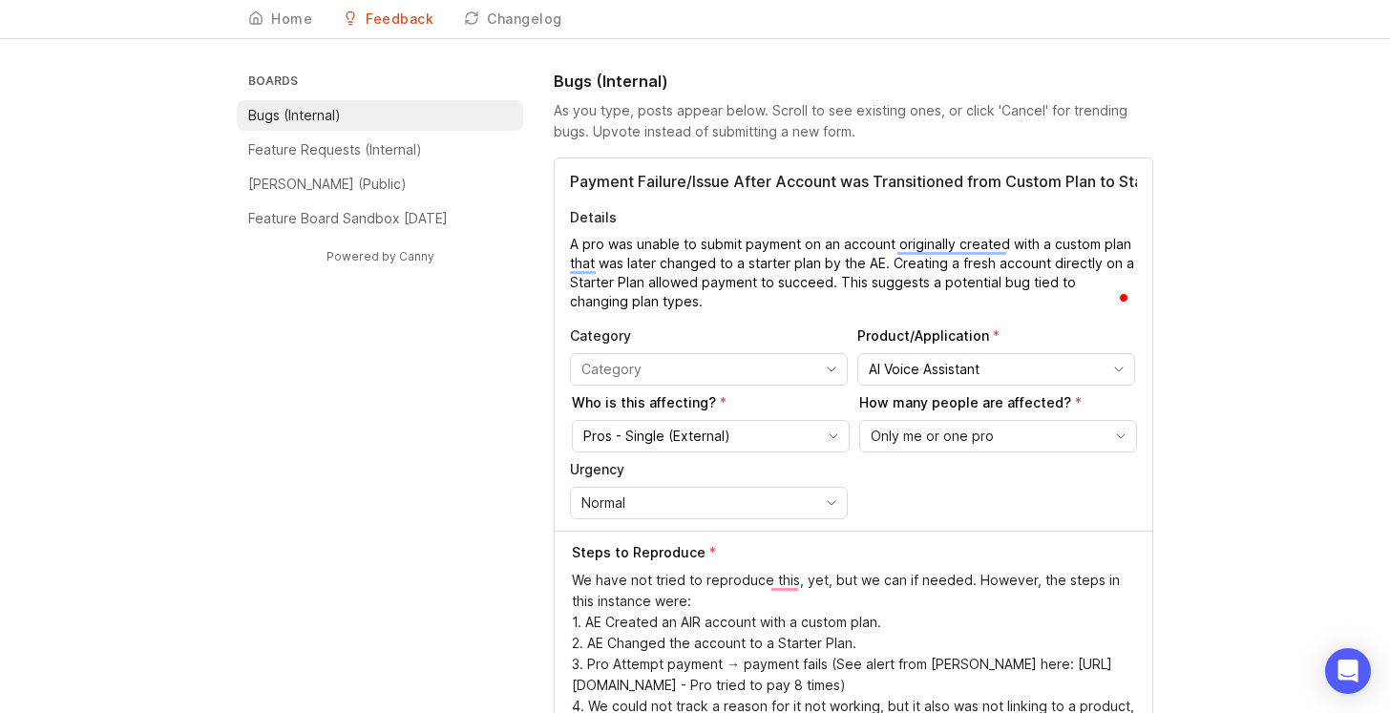
scroll to position [56, 0]
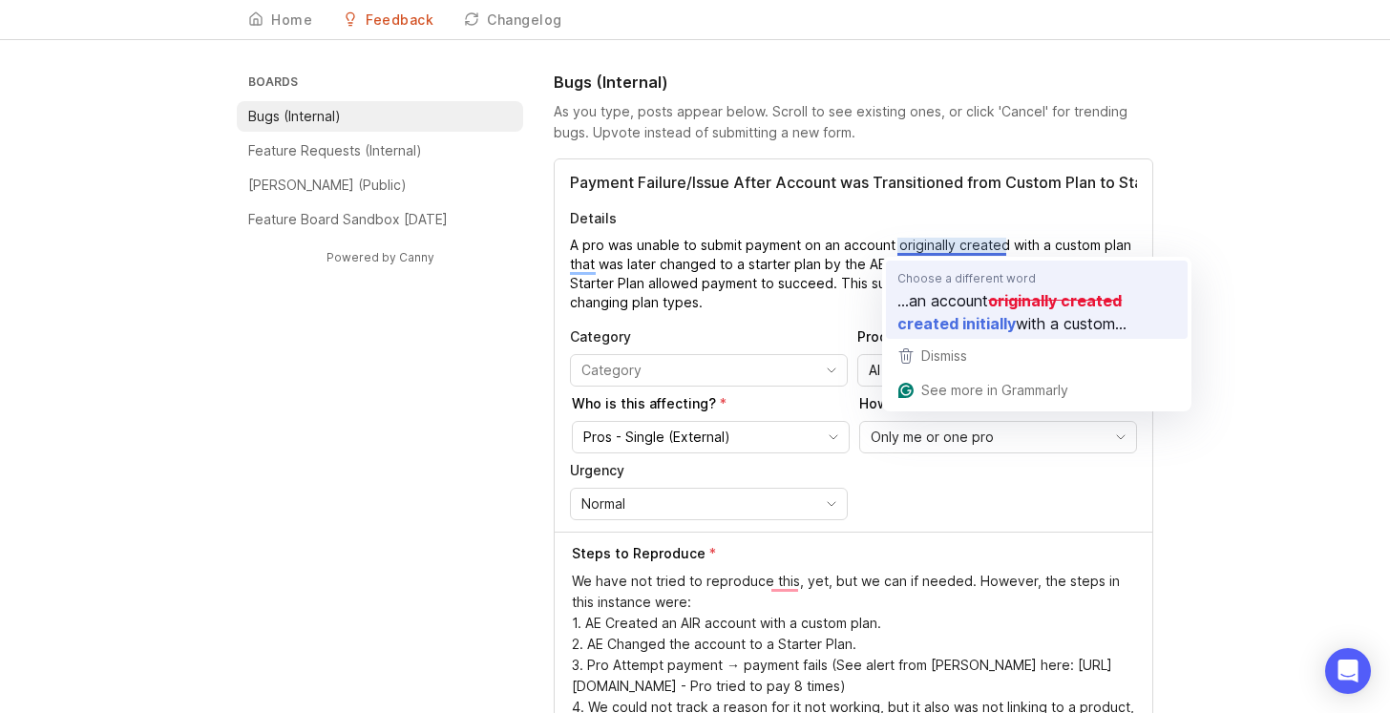
type textarea "Link to the newly created account: [URL][PERSON_NAME] Original account AE creat…"
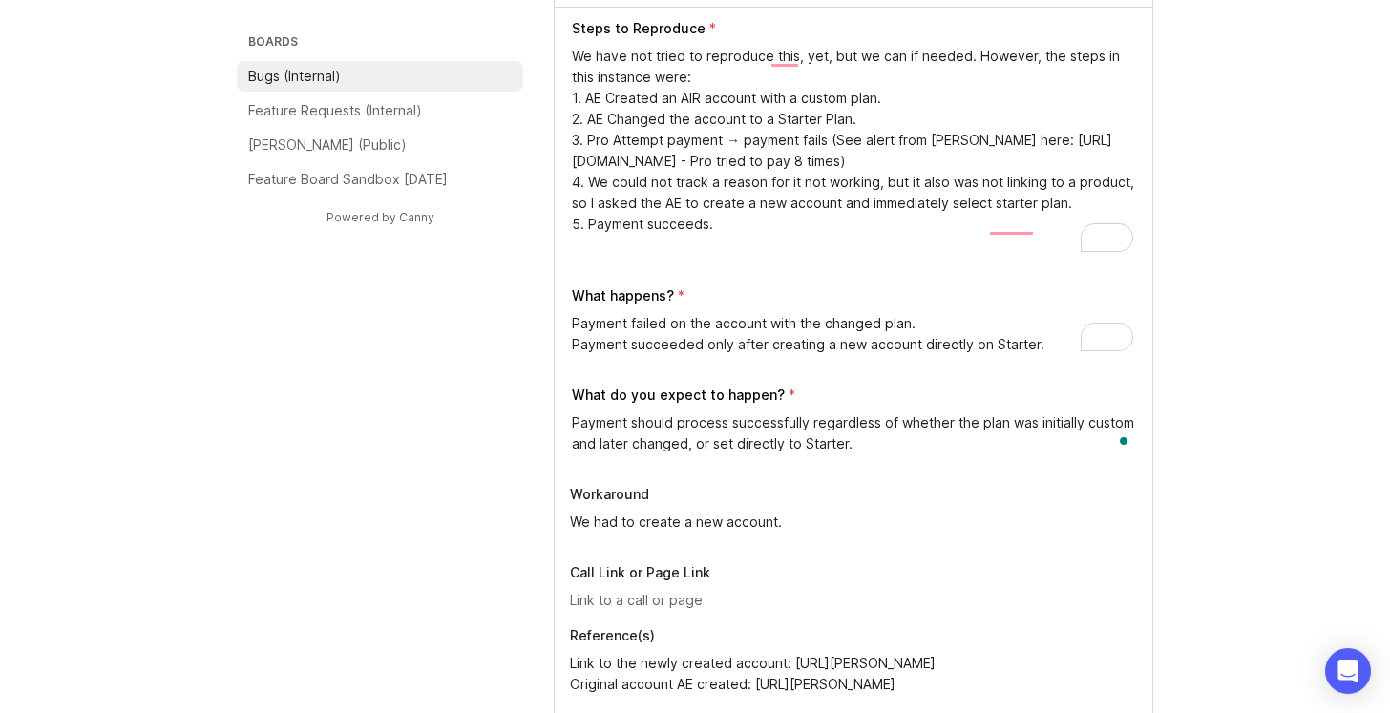
scroll to position [583, 0]
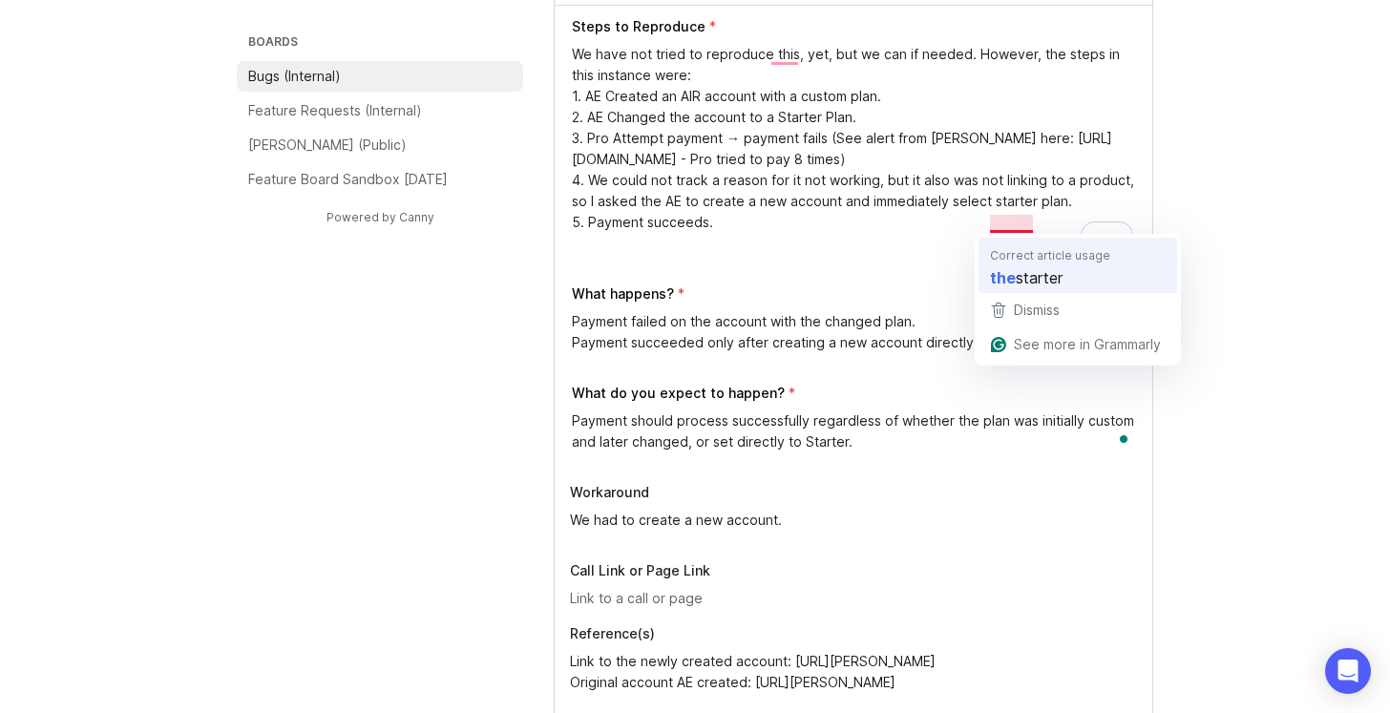
type textarea "A pro was unable to submit payment on an account initially created with a custo…"
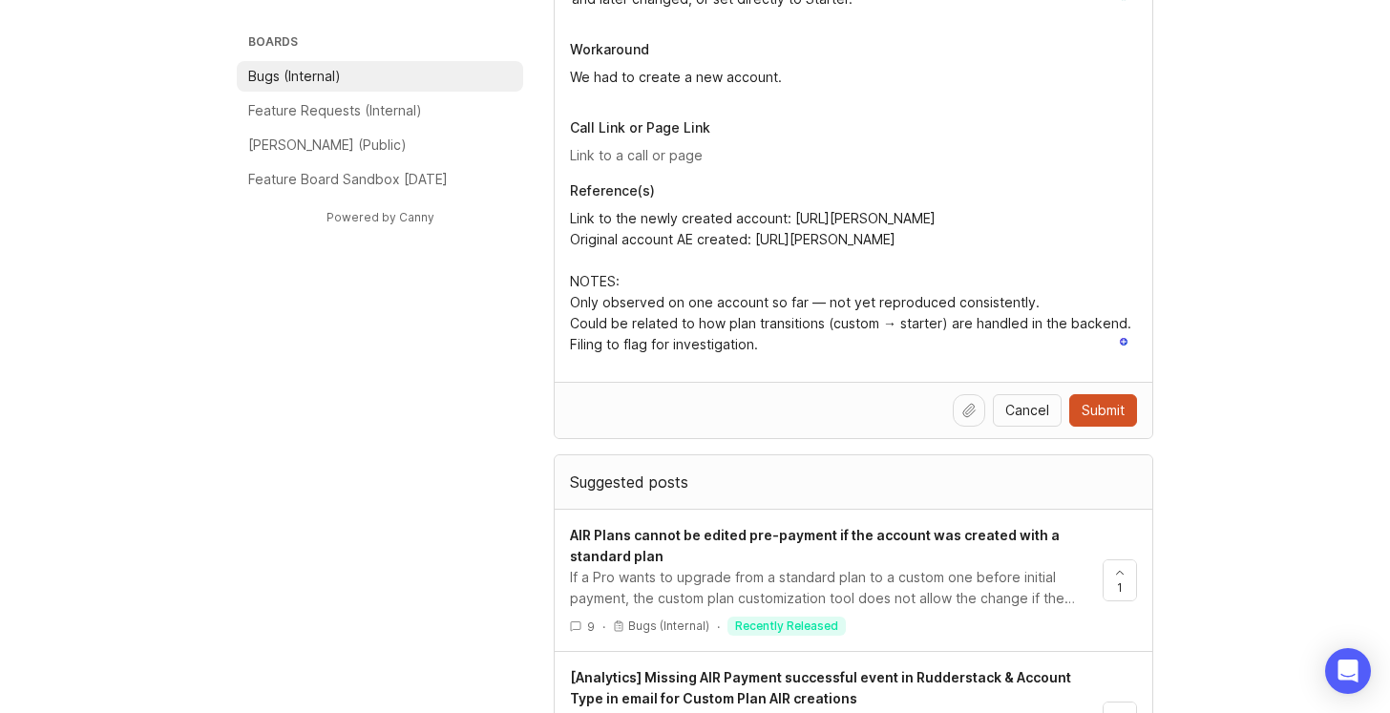
scroll to position [1093, 0]
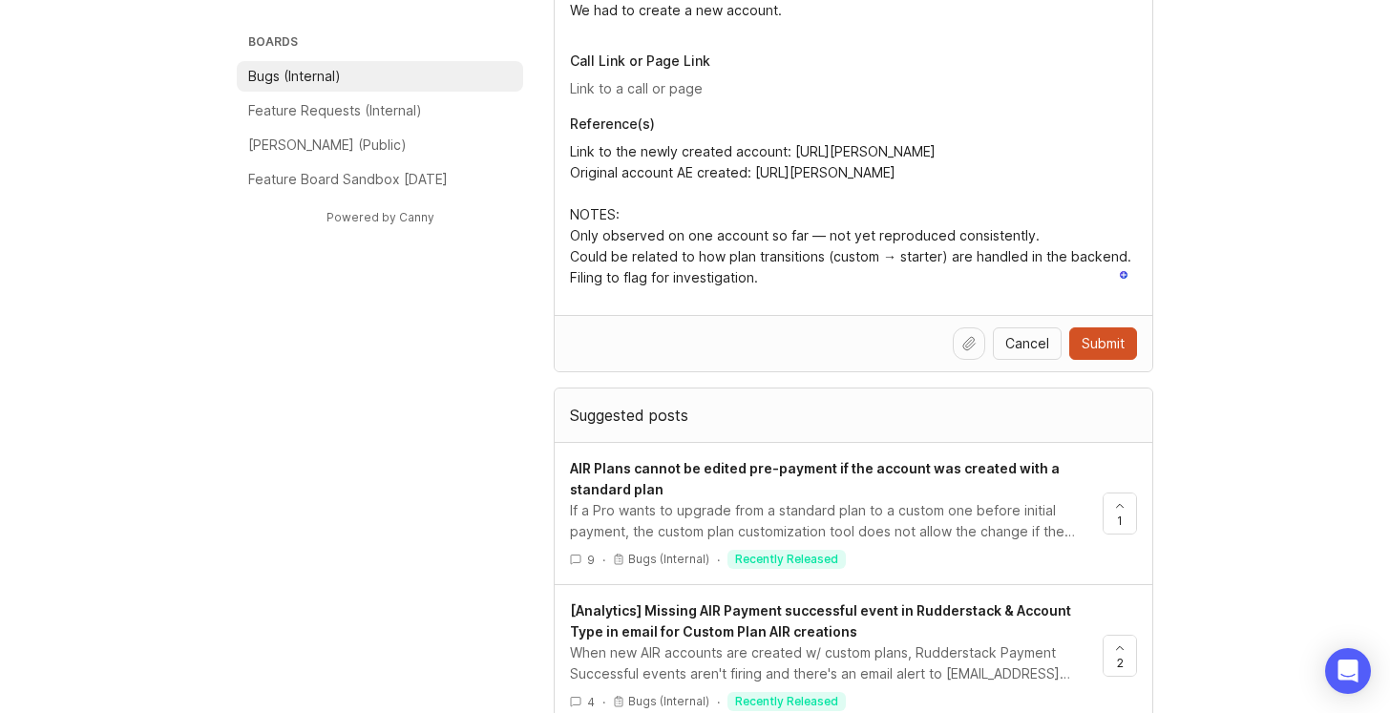
type textarea "We have not tried to reproduce this, yet, but we can if needed. However, the st…"
click at [1101, 341] on span "Submit" at bounding box center [1103, 343] width 43 height 19
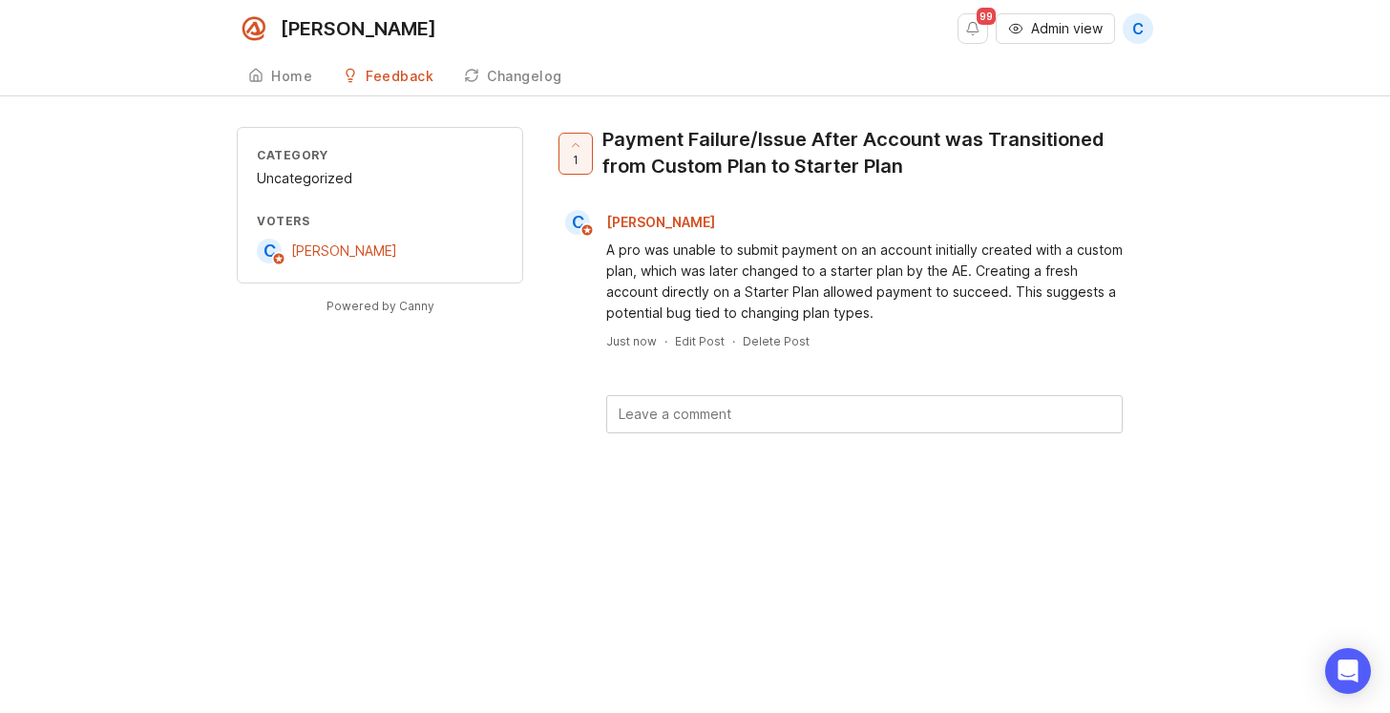
click at [1055, 33] on span "Admin view" at bounding box center [1067, 28] width 72 height 19
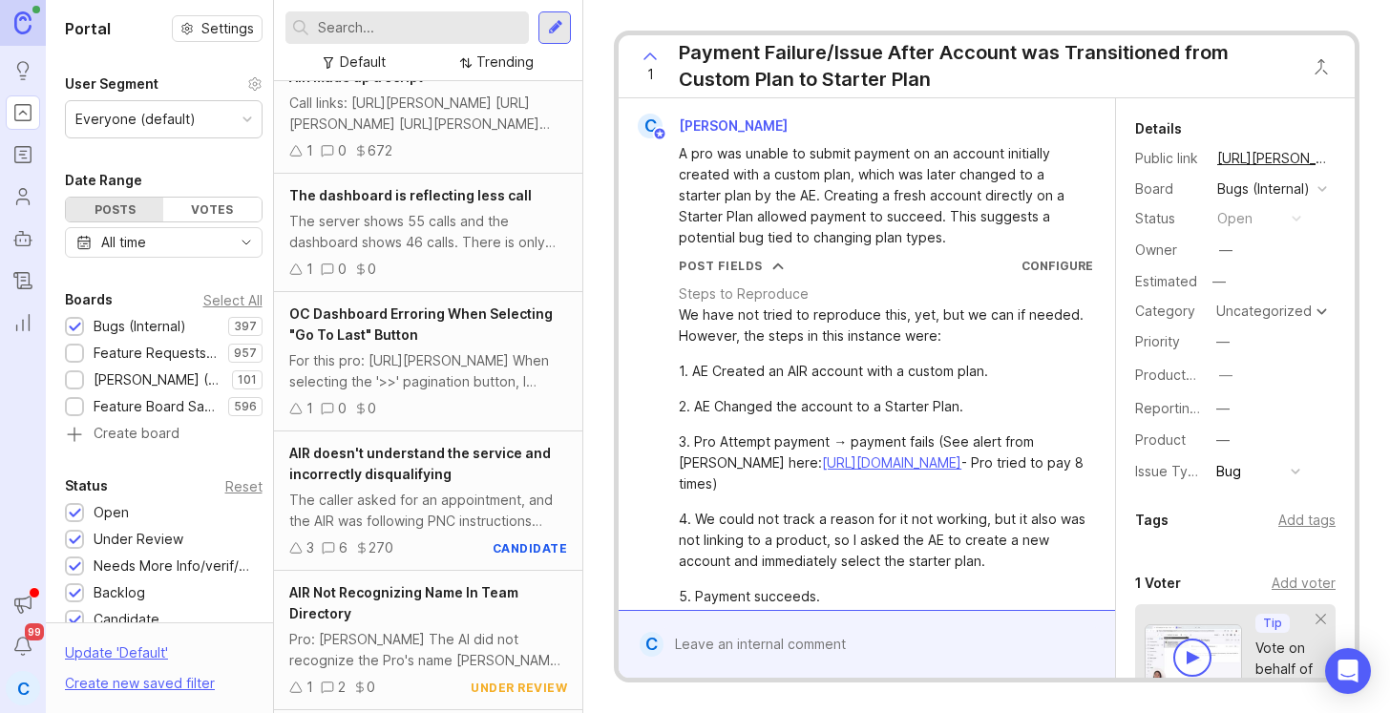
scroll to position [606, 0]
click at [511, 230] on div "The server shows 55 calls and the dashboard shows 46 calls. There is only one c…" at bounding box center [428, 230] width 278 height 42
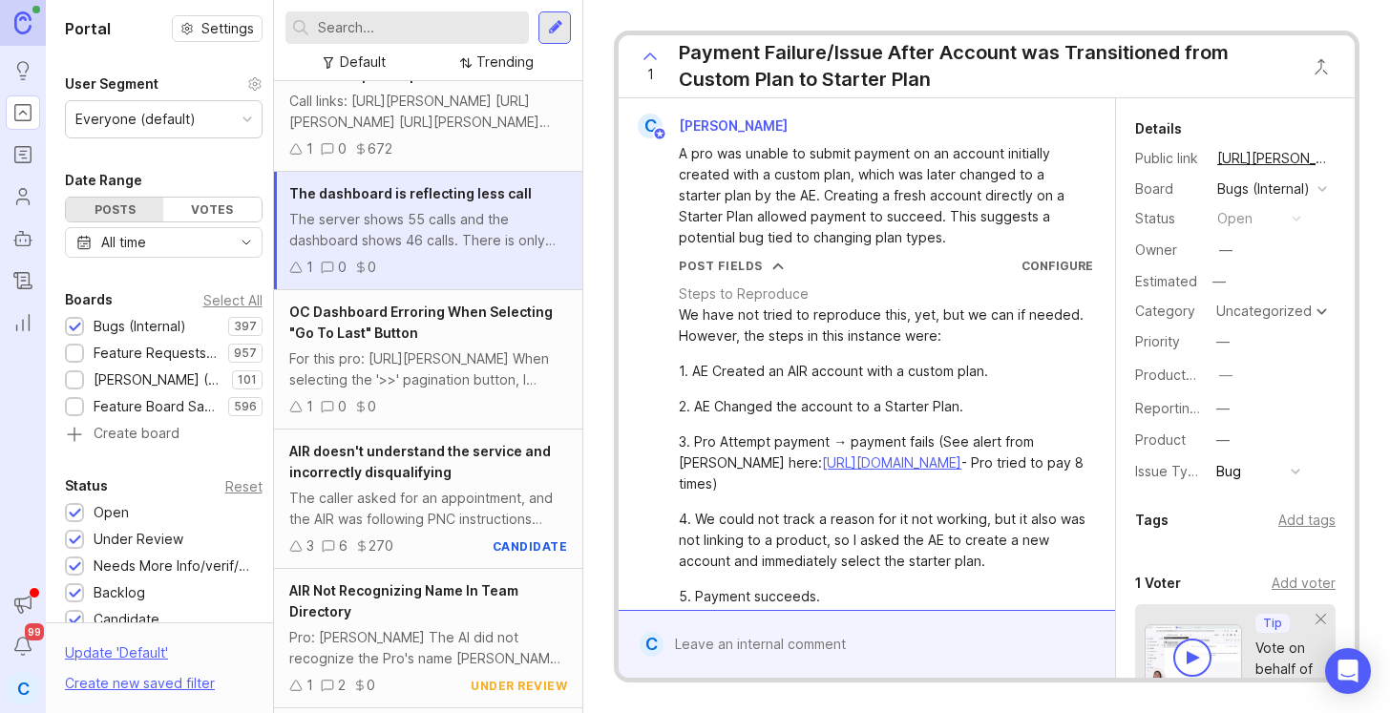
click at [480, 226] on div "The server shows 55 calls and the dashboard shows 46 calls. There is only one c…" at bounding box center [428, 230] width 278 height 42
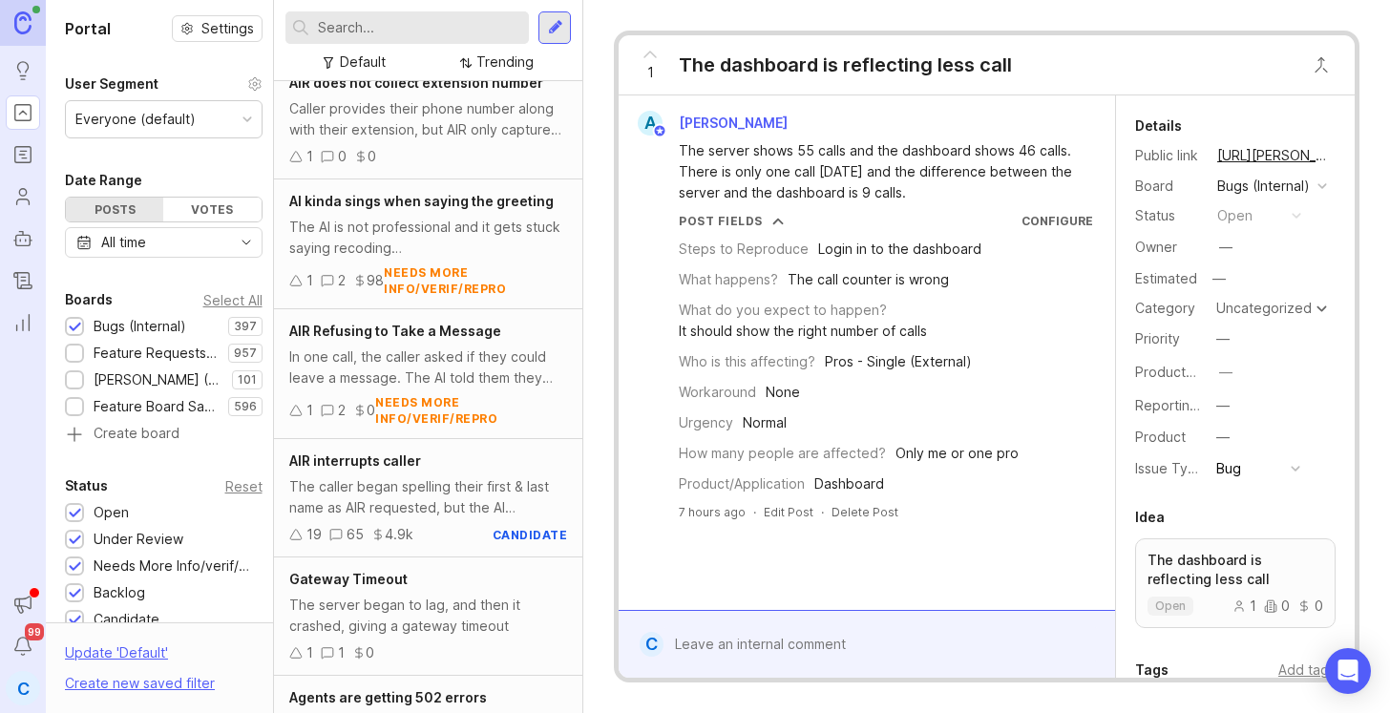
scroll to position [1557, 0]
click at [498, 217] on div "The AI is not professional and it gets stuck saying recoding Liiiiiiiiinnnnnnnn…" at bounding box center [428, 236] width 278 height 42
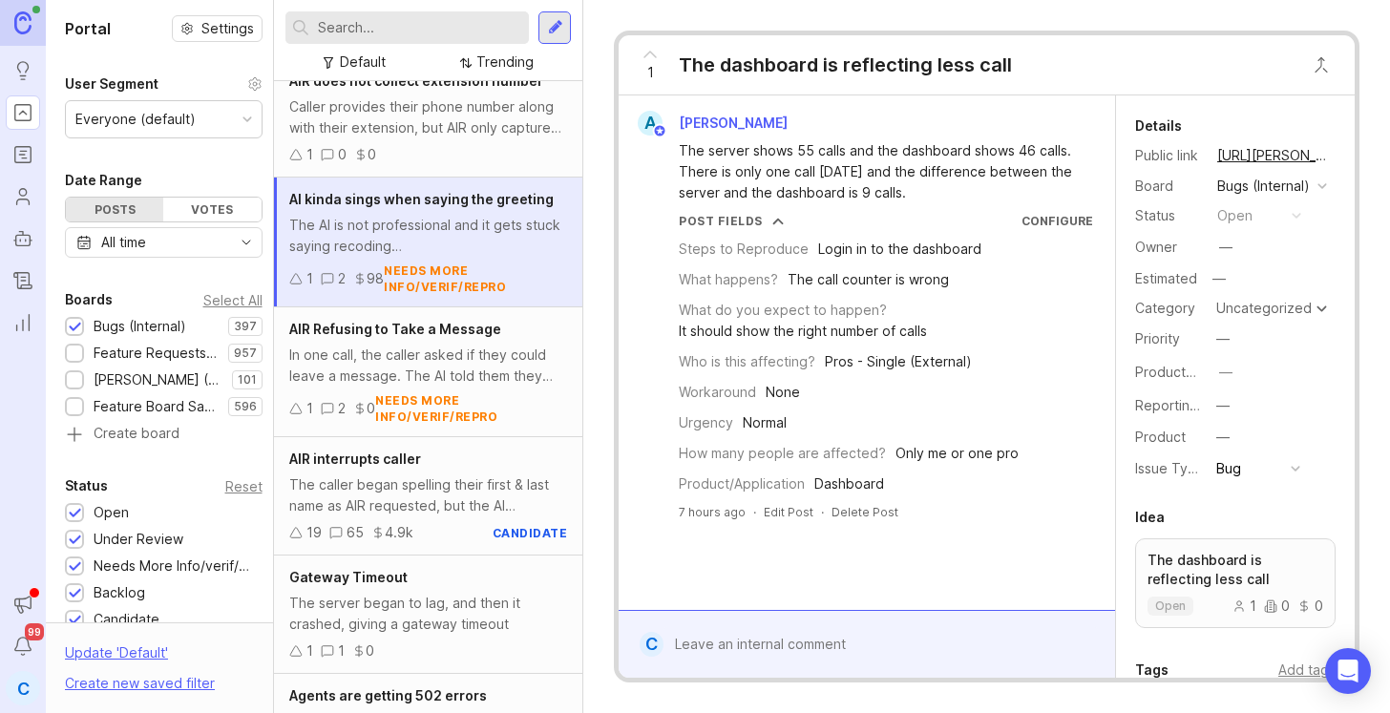
click at [491, 215] on div "The AI is not professional and it gets stuck saying recoding Liiiiiiiiinnnnnnnn…" at bounding box center [428, 236] width 278 height 42
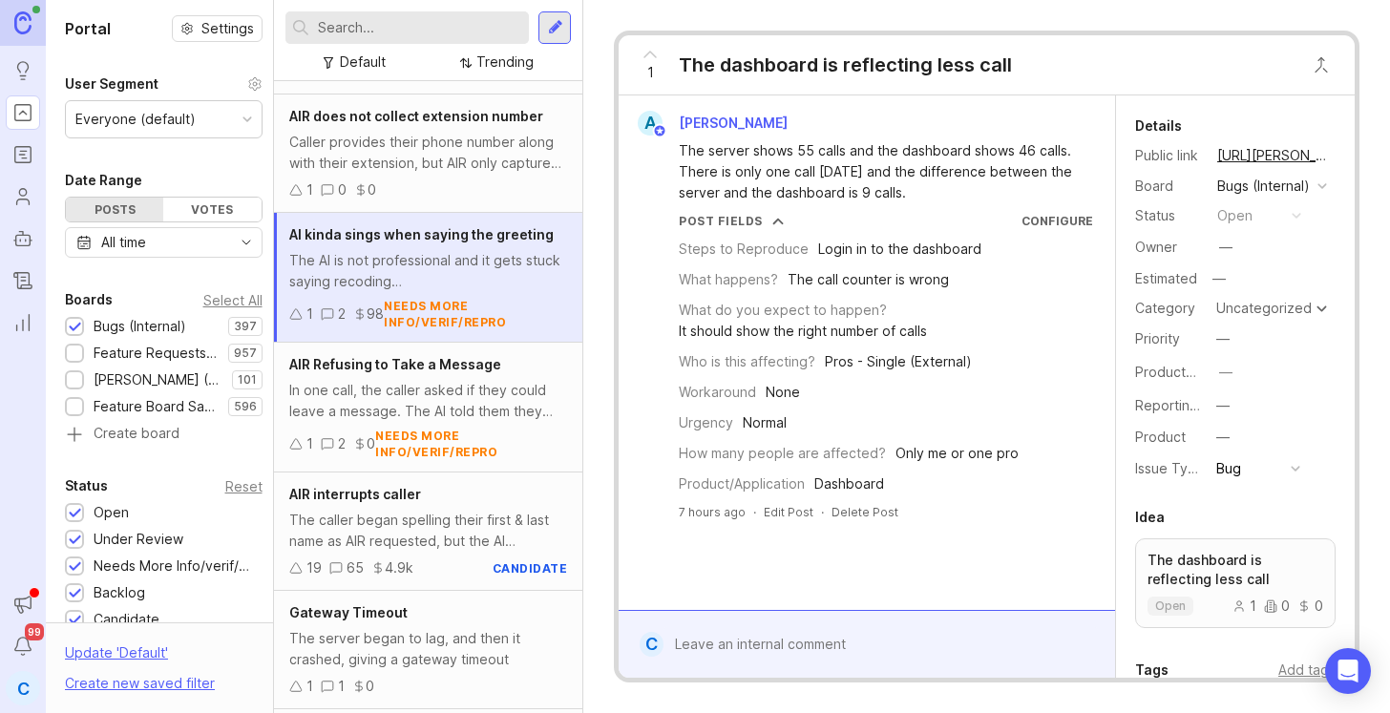
scroll to position [1517, 0]
